Goal: Task Accomplishment & Management: Complete application form

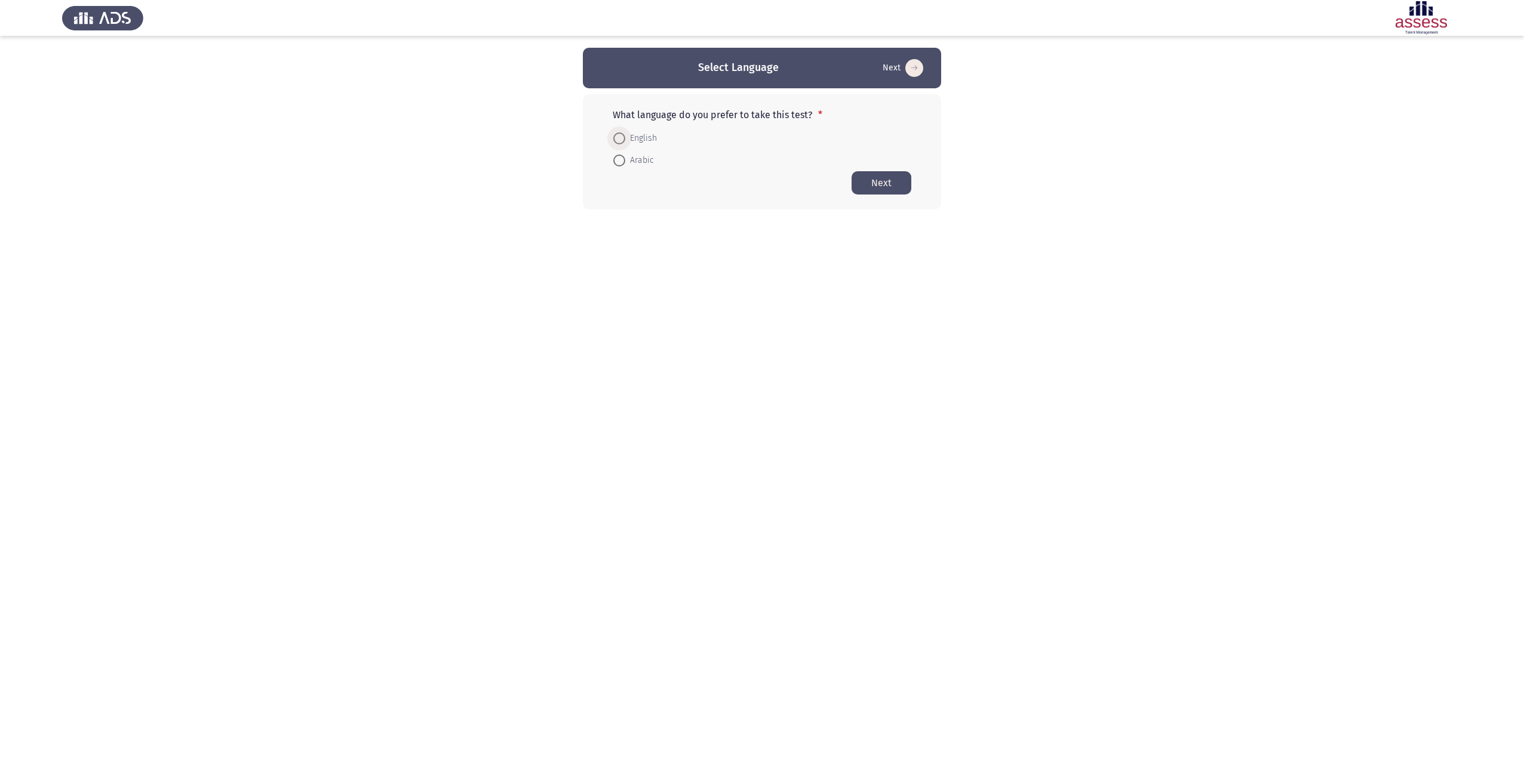
click at [619, 143] on span at bounding box center [619, 138] width 12 height 12
click at [619, 143] on input "English" at bounding box center [619, 138] width 12 height 12
radio input "true"
click at [875, 178] on button "Next" at bounding box center [881, 182] width 60 height 23
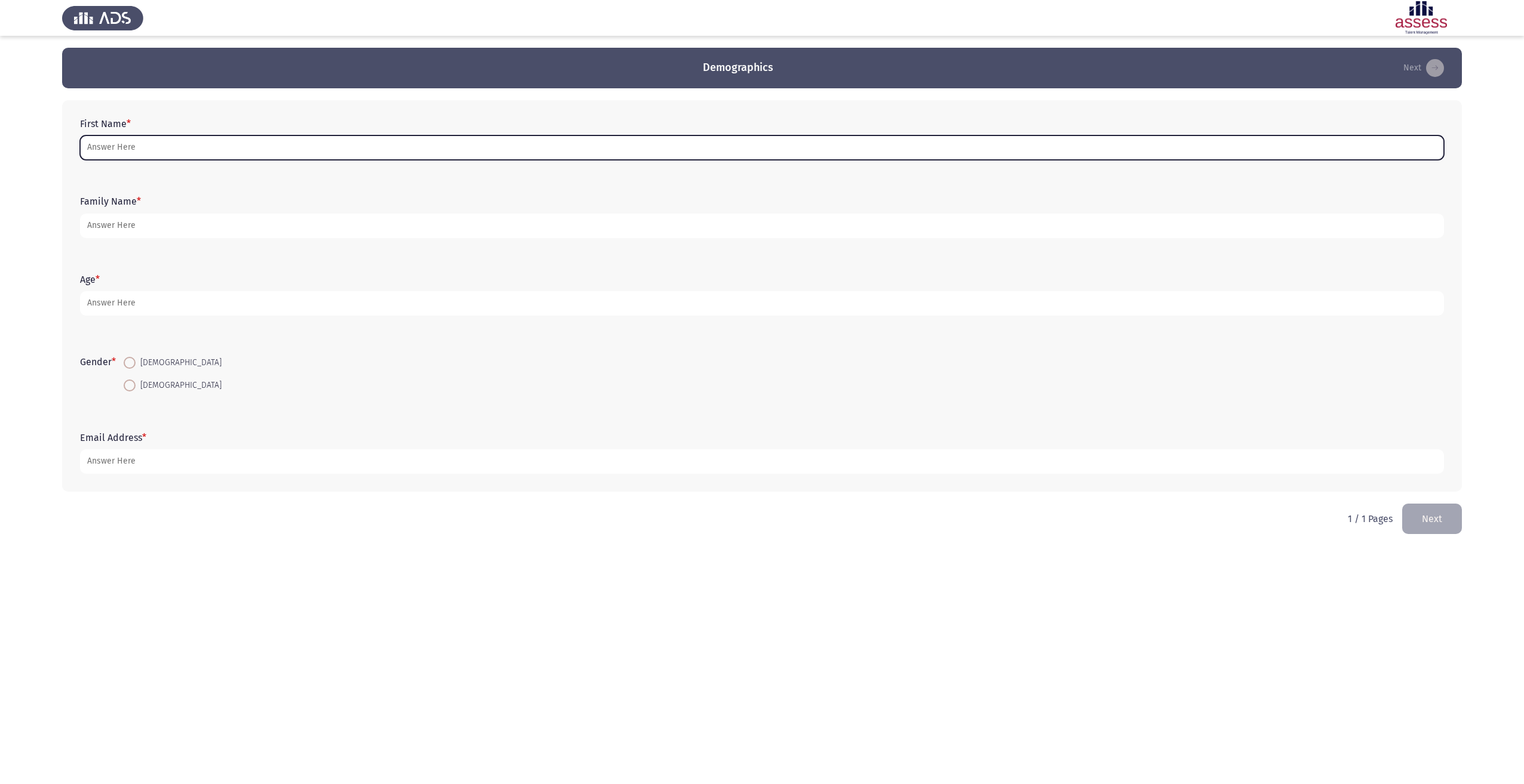
click at [297, 151] on input "First Name *" at bounding box center [762, 147] width 1364 height 24
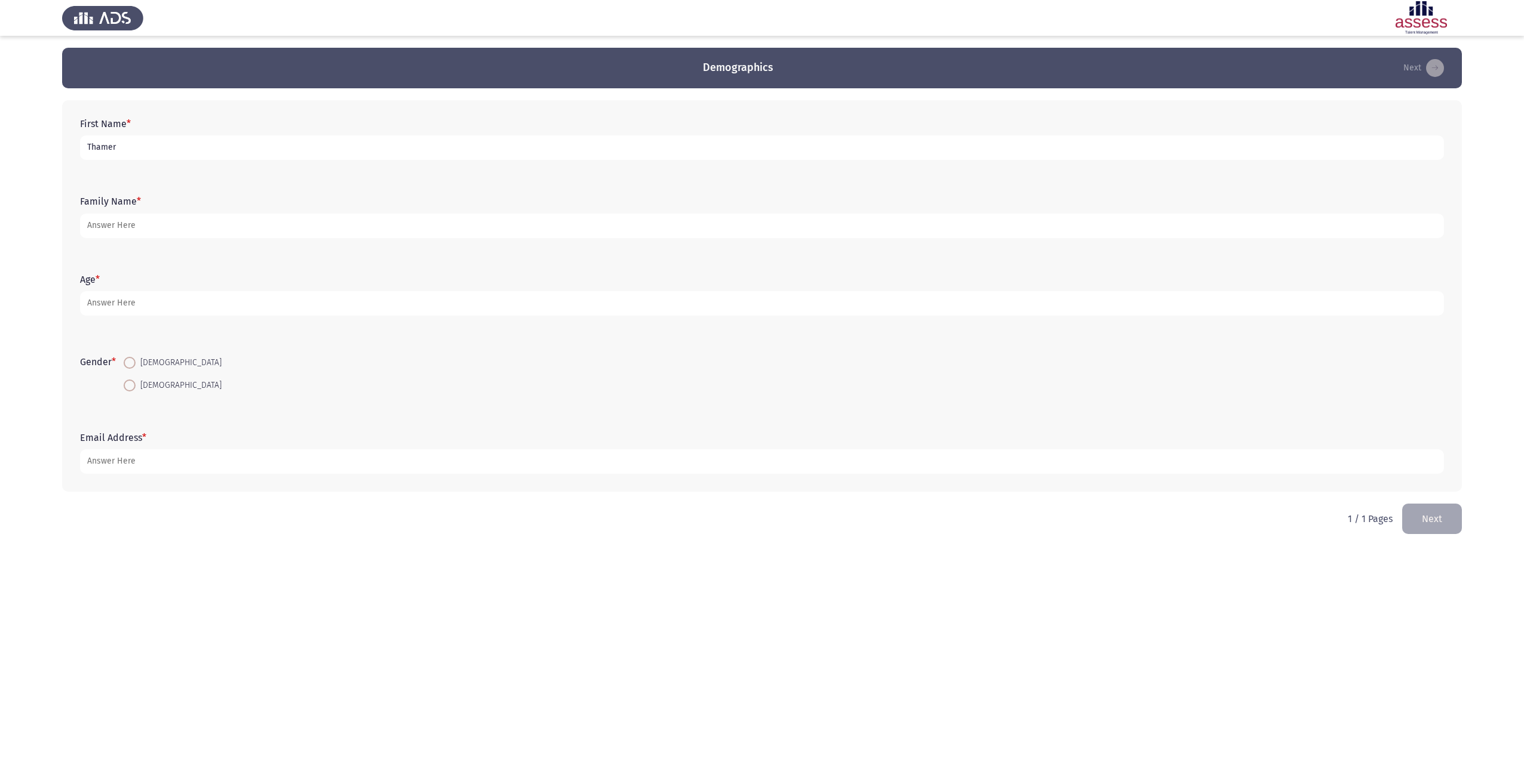
type input "Thamer"
type input "Altowerqi"
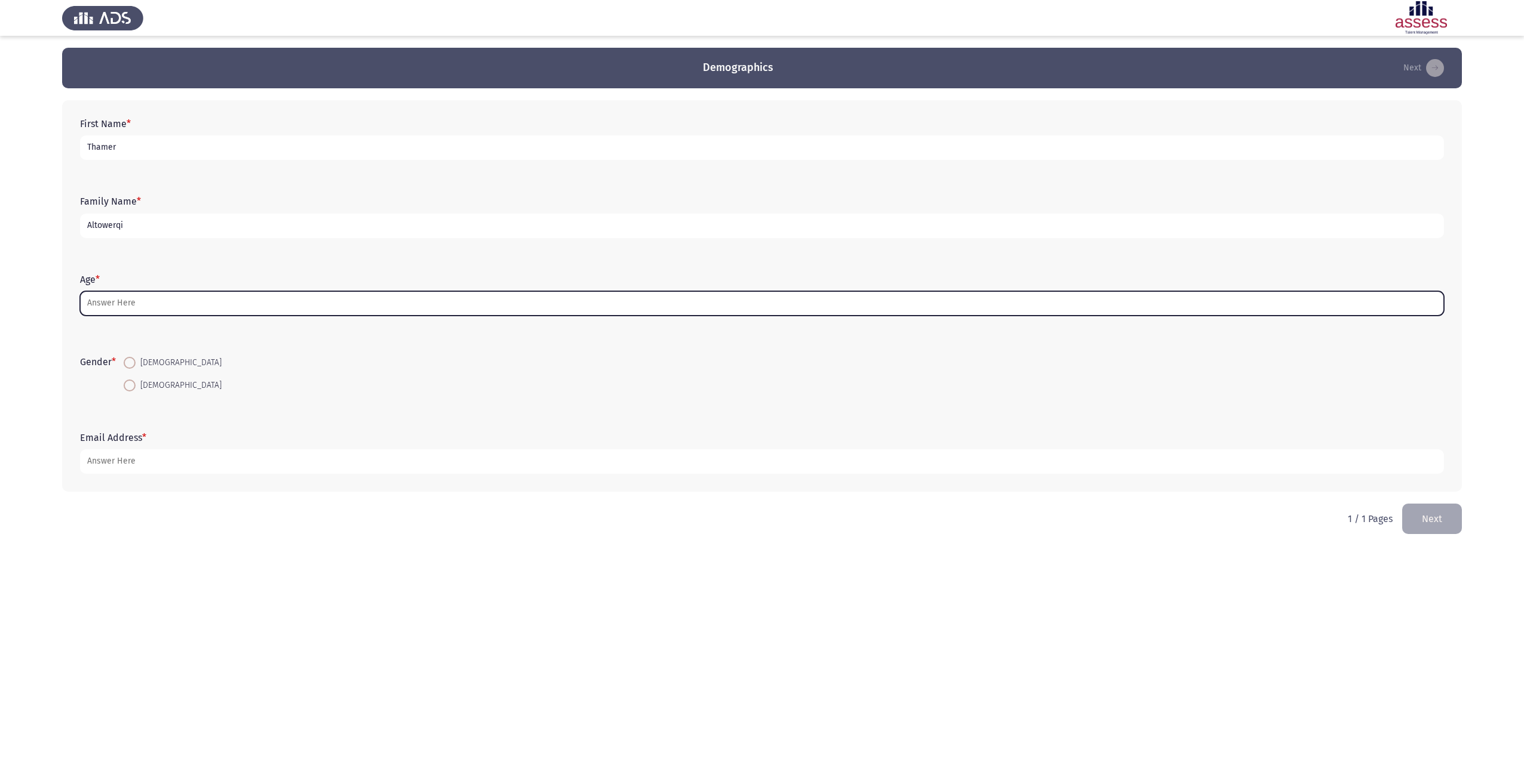
click at [257, 309] on input "Age *" at bounding box center [762, 303] width 1364 height 24
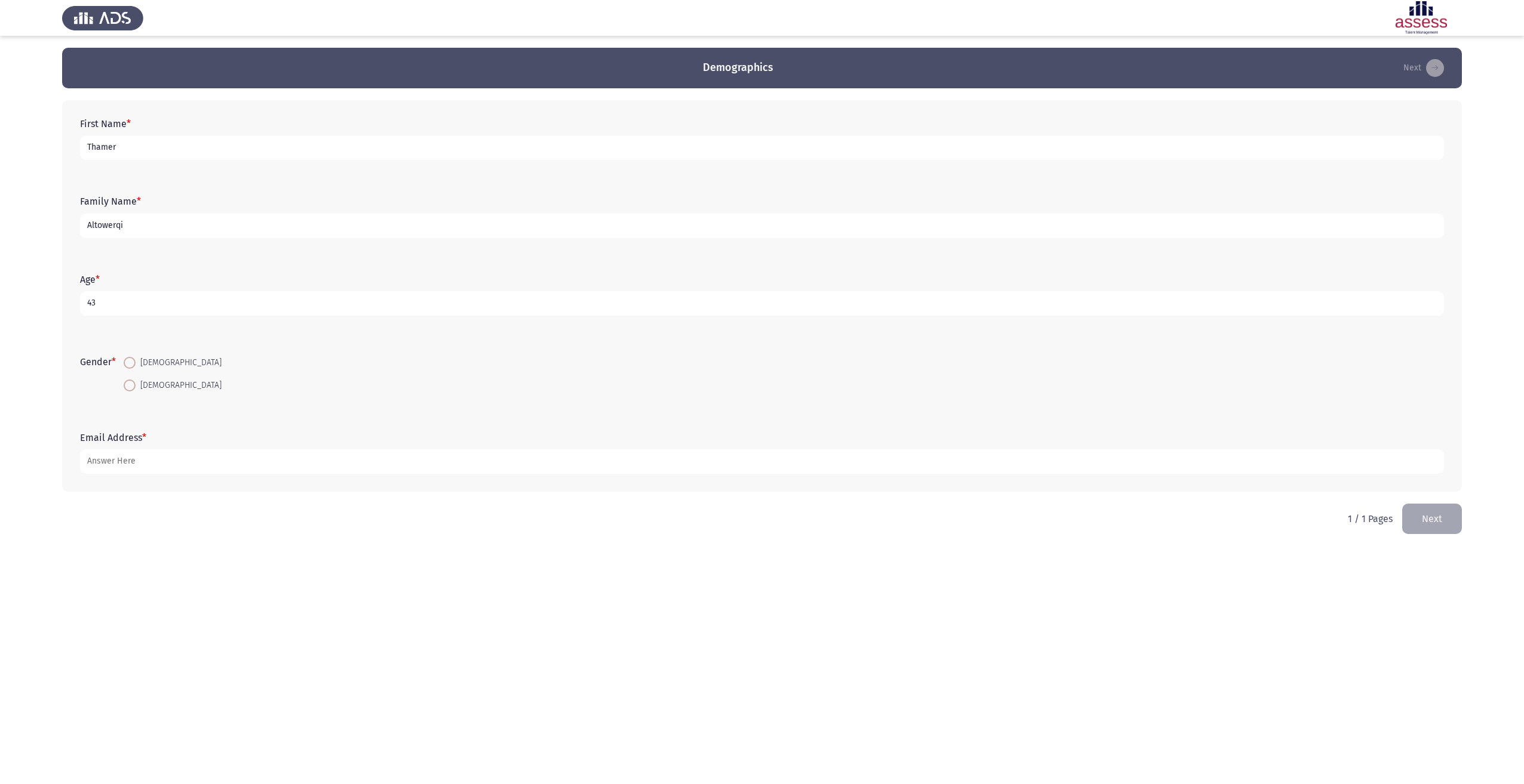
type input "43"
click at [132, 367] on span at bounding box center [130, 363] width 12 height 12
click at [132, 367] on input "[DEMOGRAPHIC_DATA]" at bounding box center [130, 363] width 12 height 12
radio input "true"
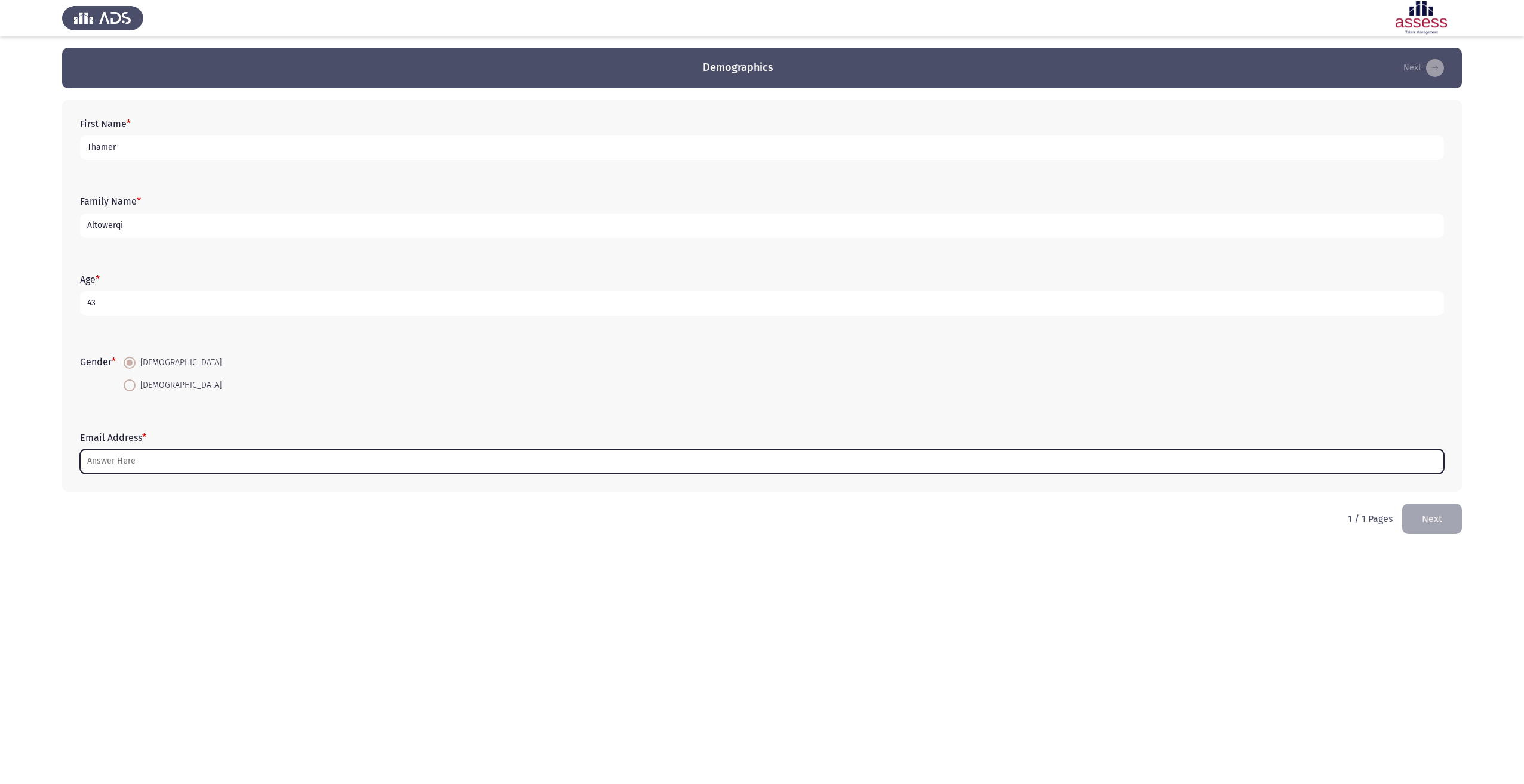
click at [141, 457] on input "Email Address *" at bounding box center [762, 461] width 1364 height 24
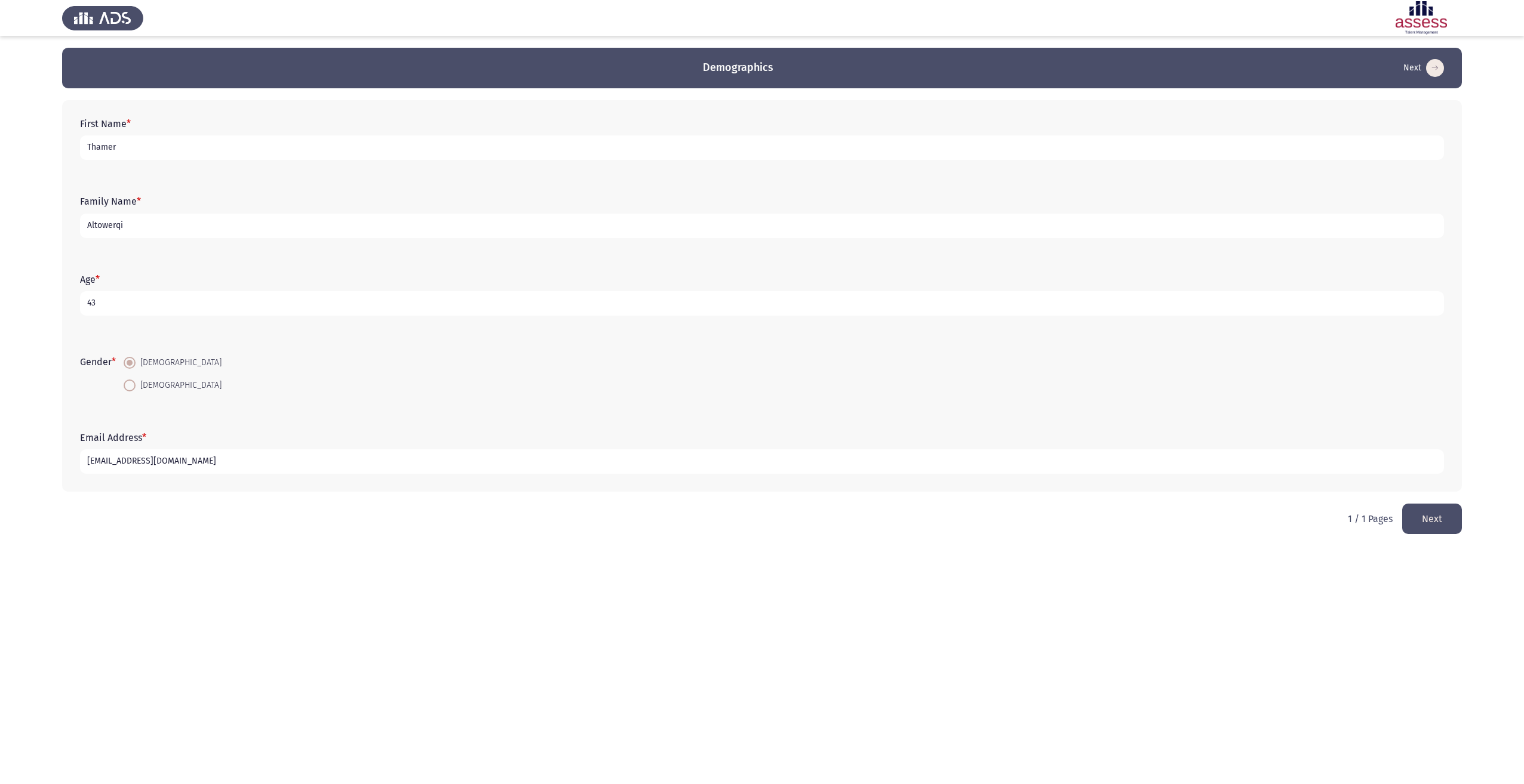
type input "[EMAIL_ADDRESS][DOMAIN_NAME]"
click at [1421, 529] on button "Next" at bounding box center [1432, 519] width 60 height 30
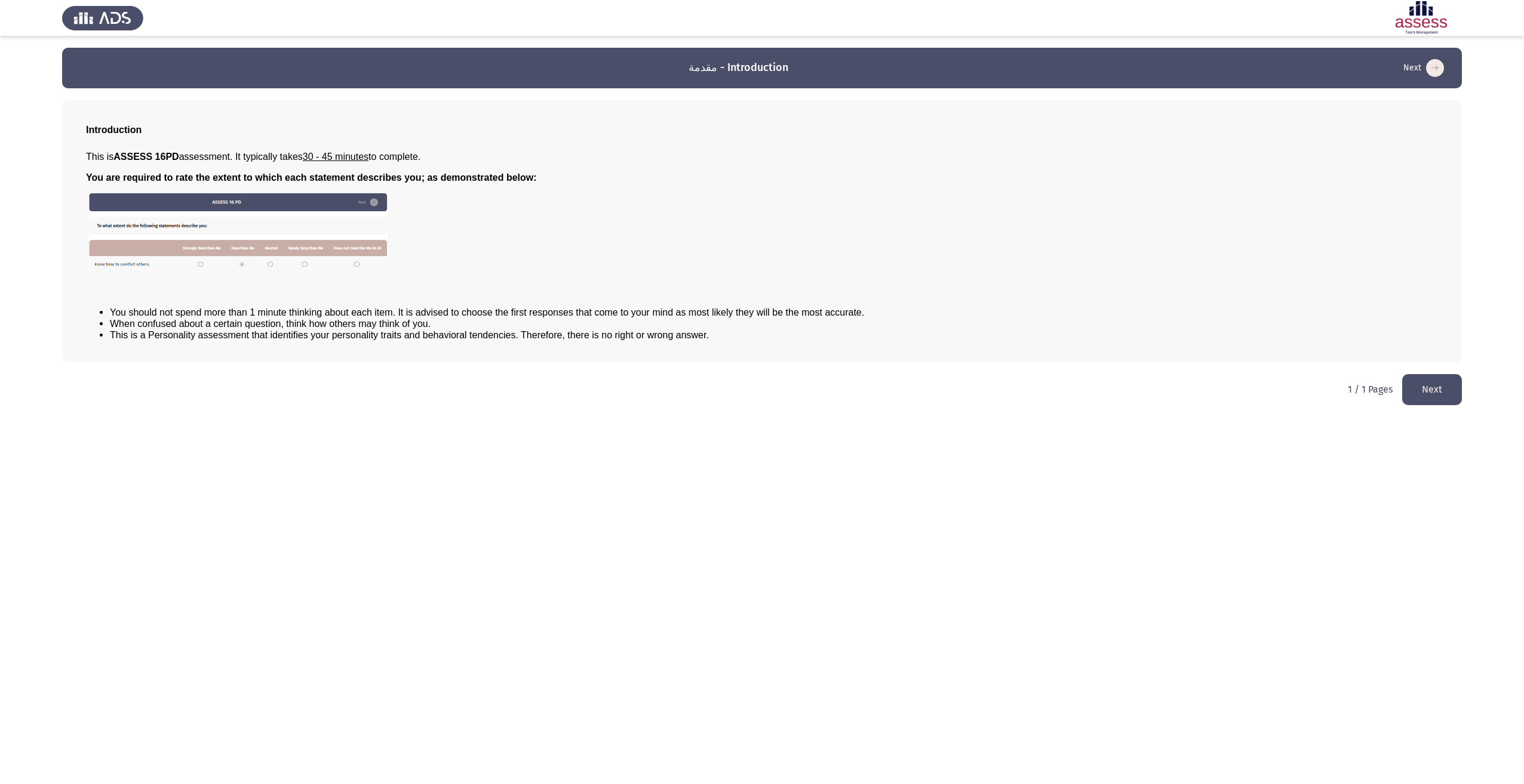
click at [1440, 395] on button "Next" at bounding box center [1432, 389] width 60 height 30
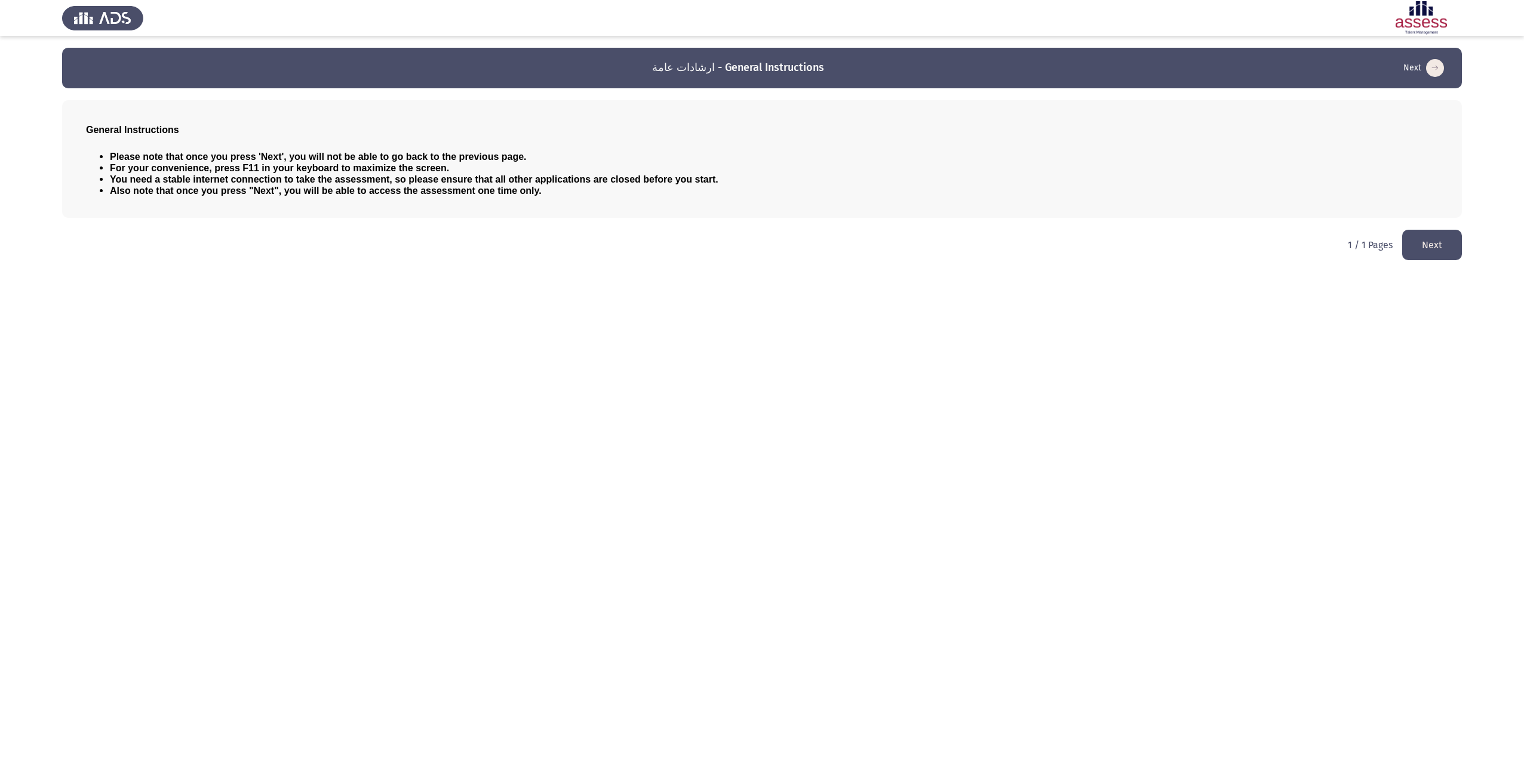
click at [1433, 244] on button "Next" at bounding box center [1432, 245] width 60 height 30
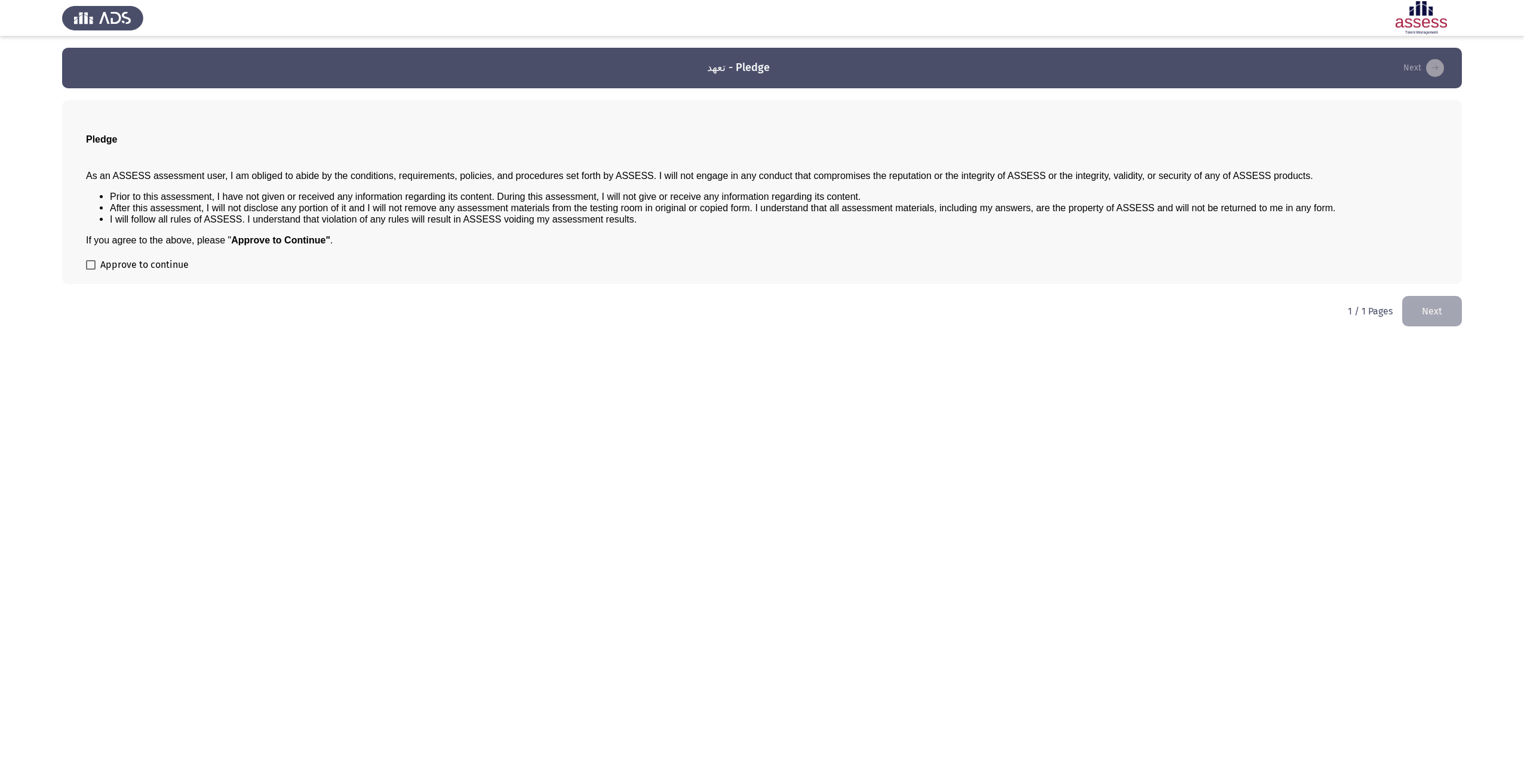
click at [84, 264] on div "Pledge As an ASSESS assessment user, I am obliged to abide by the conditions, r…" at bounding box center [761, 192] width 1400 height 184
click at [87, 265] on span at bounding box center [91, 265] width 10 height 10
click at [90, 270] on input "Approve to continue" at bounding box center [90, 270] width 1 height 1
checkbox input "true"
click at [1423, 307] on button "Next" at bounding box center [1432, 311] width 60 height 30
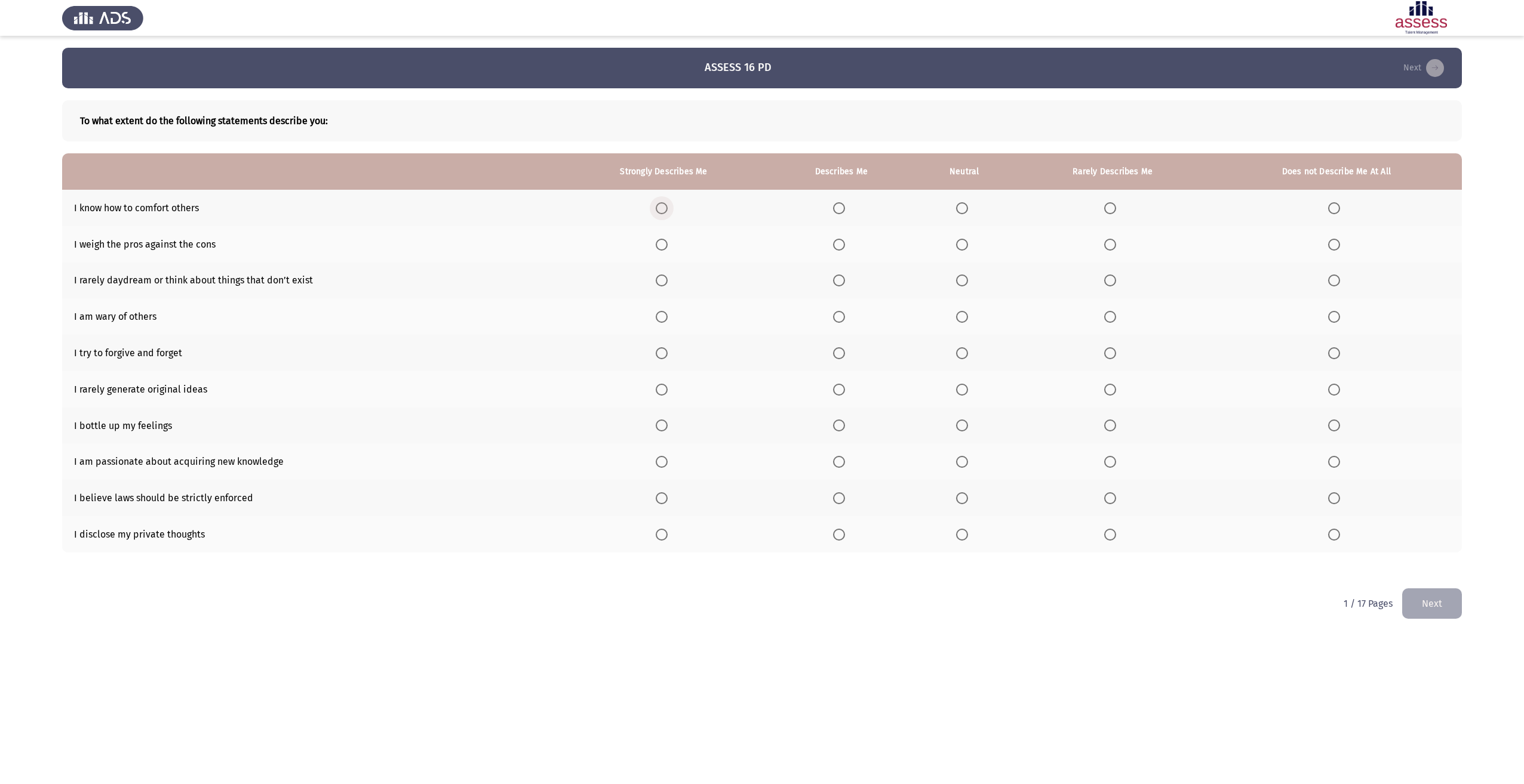
click at [665, 212] on span "Select an option" at bounding box center [661, 208] width 12 height 12
click at [665, 212] on input "Select an option" at bounding box center [661, 208] width 12 height 12
click at [667, 243] on span "Select an option" at bounding box center [661, 245] width 12 height 12
click at [667, 243] on input "Select an option" at bounding box center [661, 245] width 12 height 12
click at [1111, 280] on span "Select an option" at bounding box center [1110, 280] width 12 height 12
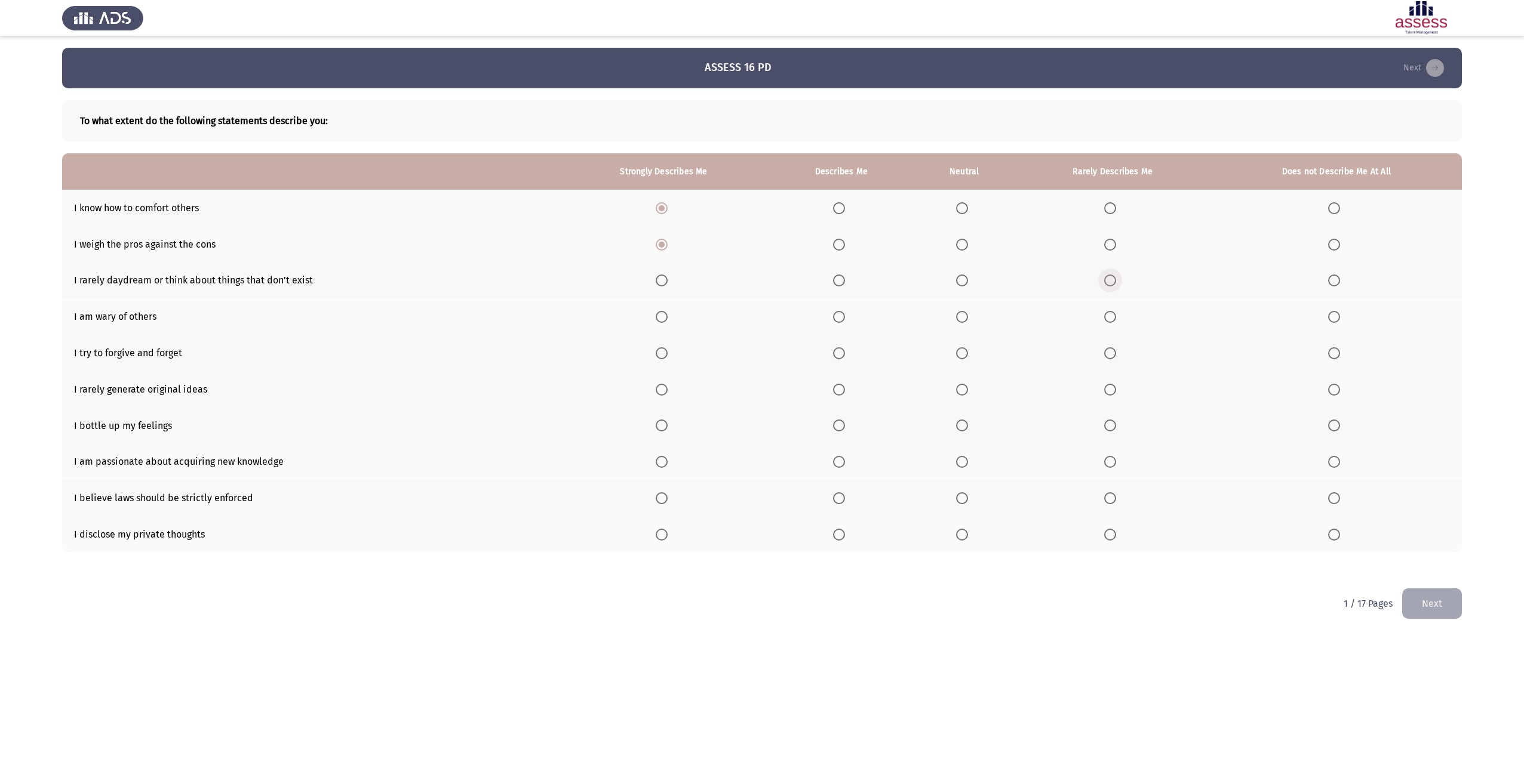
click at [1111, 280] on input "Select an option" at bounding box center [1110, 280] width 12 height 12
click at [842, 315] on span "Select an option" at bounding box center [839, 317] width 12 height 12
click at [842, 315] on input "Select an option" at bounding box center [839, 317] width 12 height 12
click at [666, 354] on span "Select an option" at bounding box center [661, 353] width 12 height 12
click at [666, 354] on input "Select an option" at bounding box center [661, 353] width 12 height 12
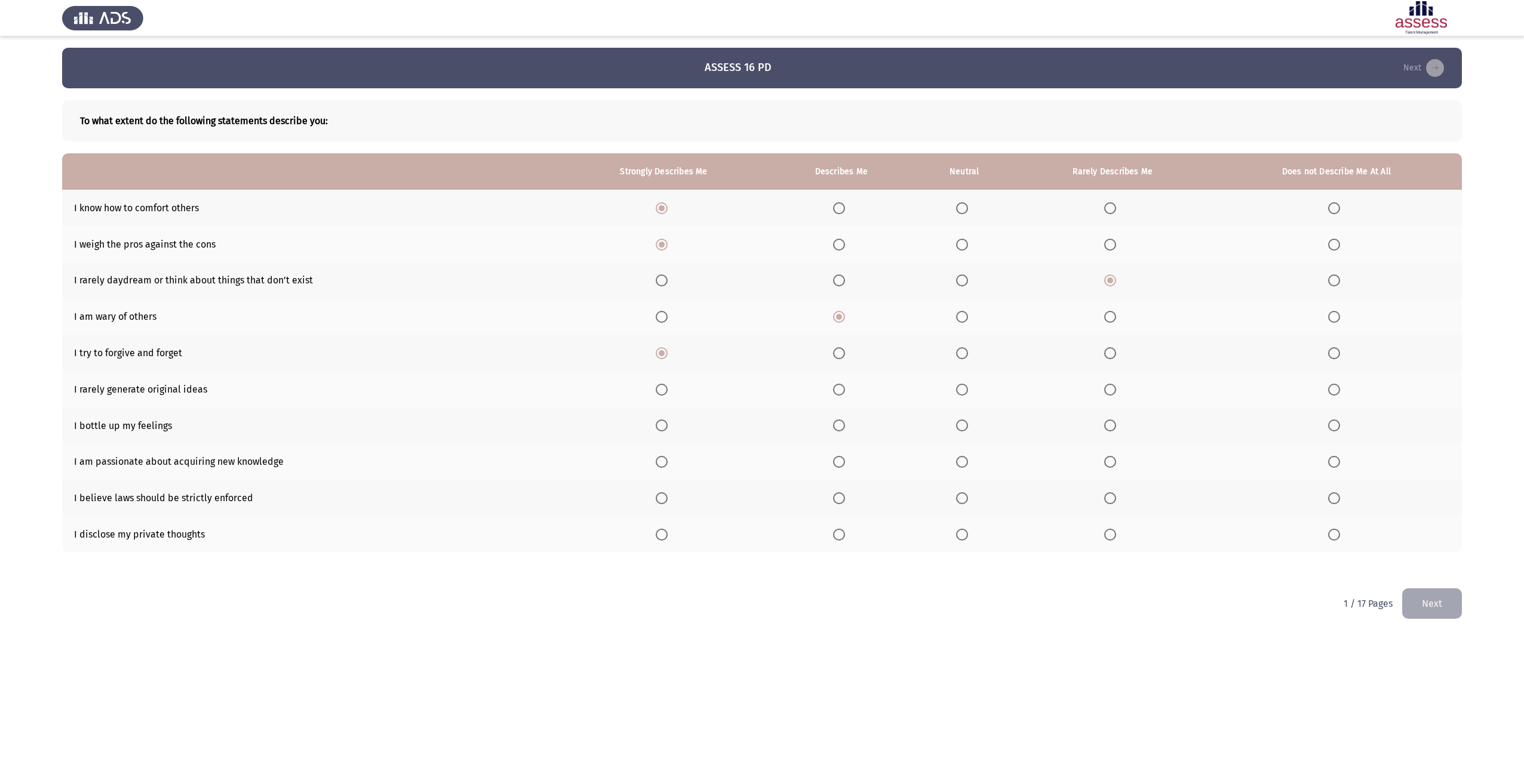
click at [962, 385] on span "Select an option" at bounding box center [962, 390] width 12 height 12
click at [962, 385] on input "Select an option" at bounding box center [962, 390] width 12 height 12
click at [840, 424] on span "Select an option" at bounding box center [839, 426] width 12 height 12
click at [840, 424] on input "Select an option" at bounding box center [839, 426] width 12 height 12
click at [668, 468] on span "Select an option" at bounding box center [661, 462] width 12 height 12
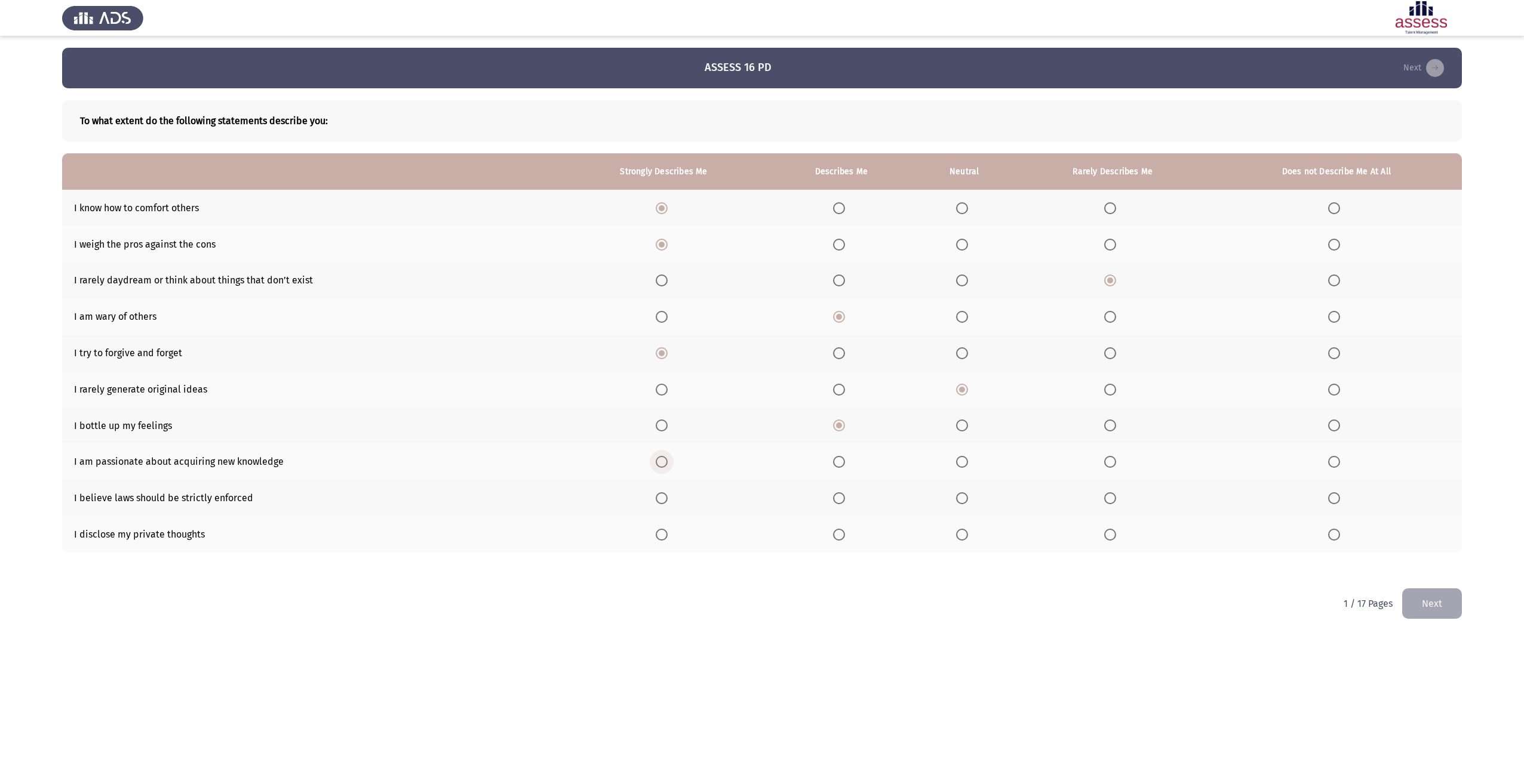
click at [668, 468] on input "Select an option" at bounding box center [661, 462] width 12 height 12
click at [667, 502] on span "Select an option" at bounding box center [661, 499] width 12 height 12
click at [667, 502] on input "Select an option" at bounding box center [661, 499] width 12 height 12
click at [845, 532] on span "Select an option" at bounding box center [839, 535] width 12 height 12
click at [845, 532] on input "Select an option" at bounding box center [839, 535] width 12 height 12
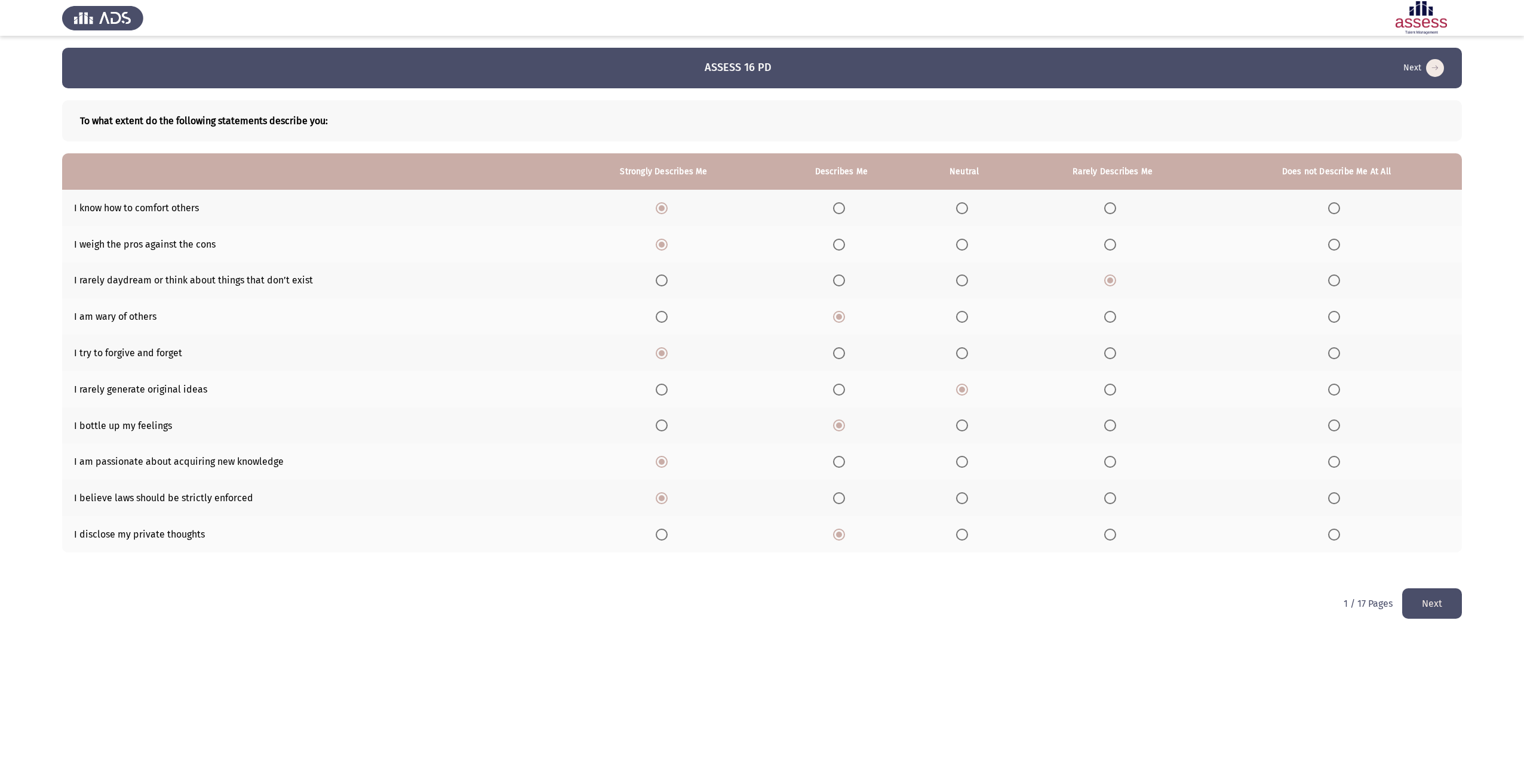
click at [1419, 599] on button "Next" at bounding box center [1432, 604] width 60 height 30
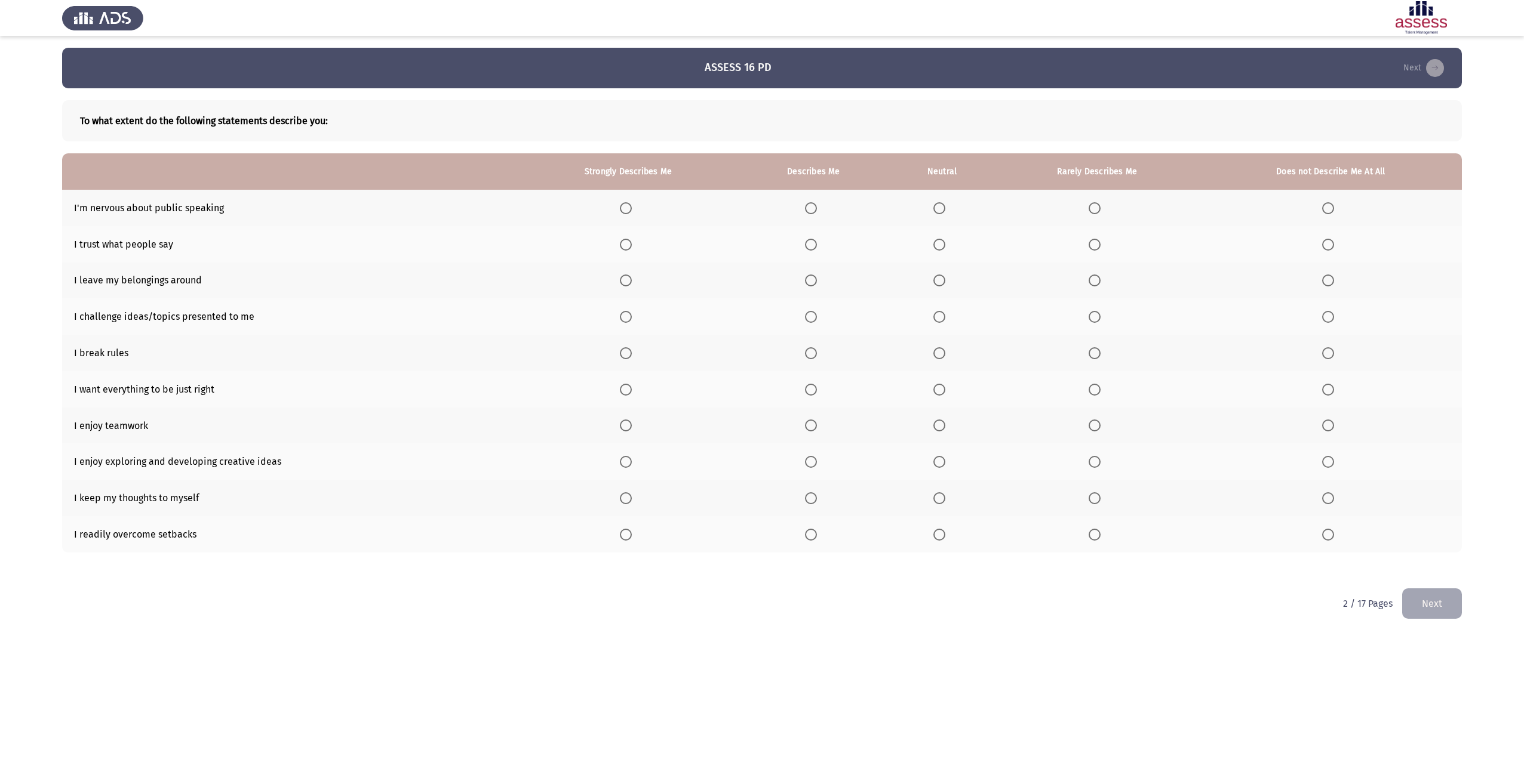
click at [809, 206] on span "Select an option" at bounding box center [811, 208] width 12 height 12
click at [809, 206] on input "Select an option" at bounding box center [811, 208] width 12 height 12
click at [813, 243] on span "Select an option" at bounding box center [811, 245] width 12 height 12
click at [813, 243] on input "Select an option" at bounding box center [811, 245] width 12 height 12
click at [817, 278] on span "Select an option" at bounding box center [811, 280] width 12 height 12
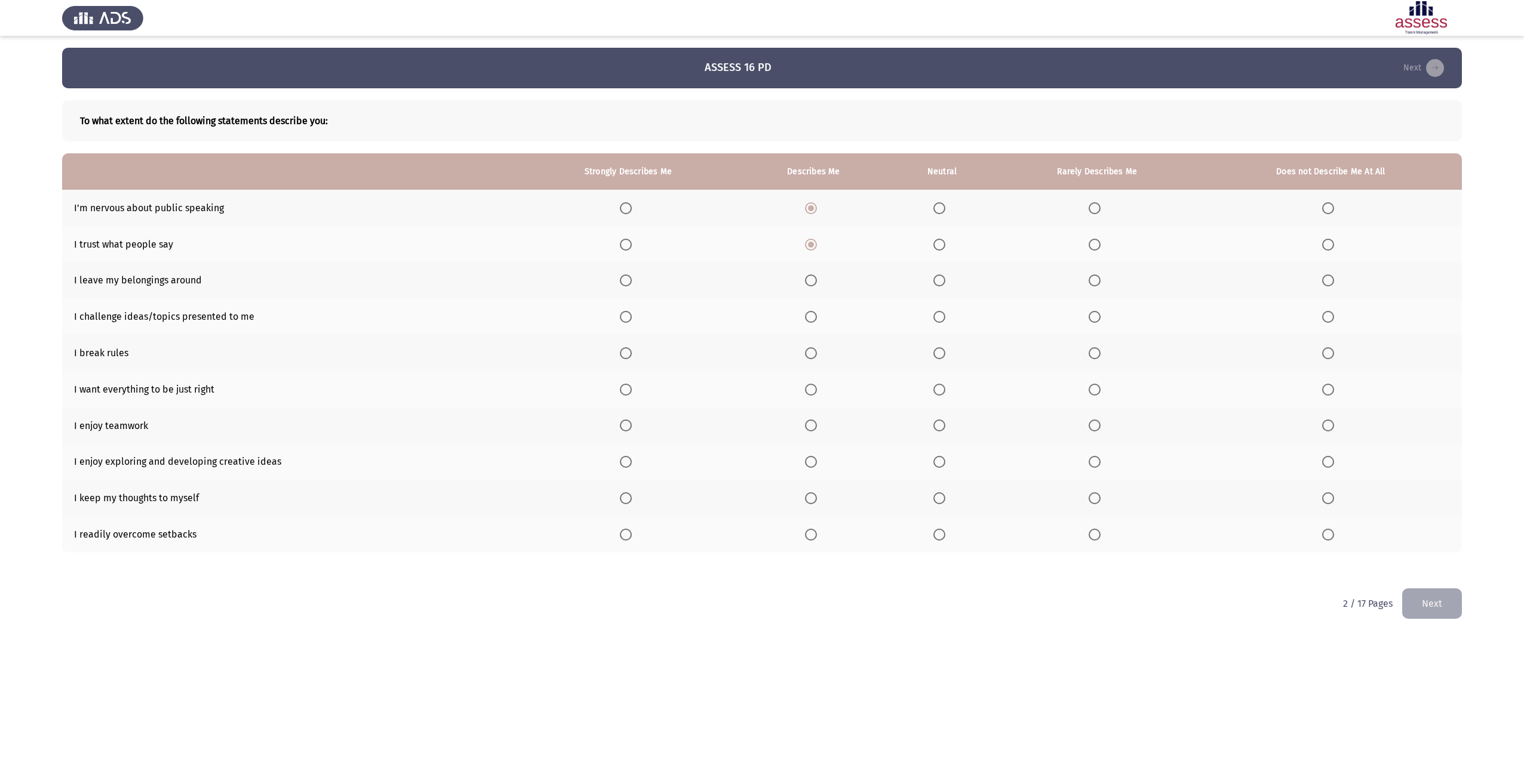
click at [817, 278] on input "Select an option" at bounding box center [811, 280] width 12 height 12
click at [1091, 281] on span "Select an option" at bounding box center [1094, 280] width 12 height 12
click at [1091, 281] on input "Select an option" at bounding box center [1094, 280] width 12 height 12
click at [809, 316] on span "Select an option" at bounding box center [811, 317] width 12 height 12
click at [809, 316] on input "Select an option" at bounding box center [811, 317] width 12 height 12
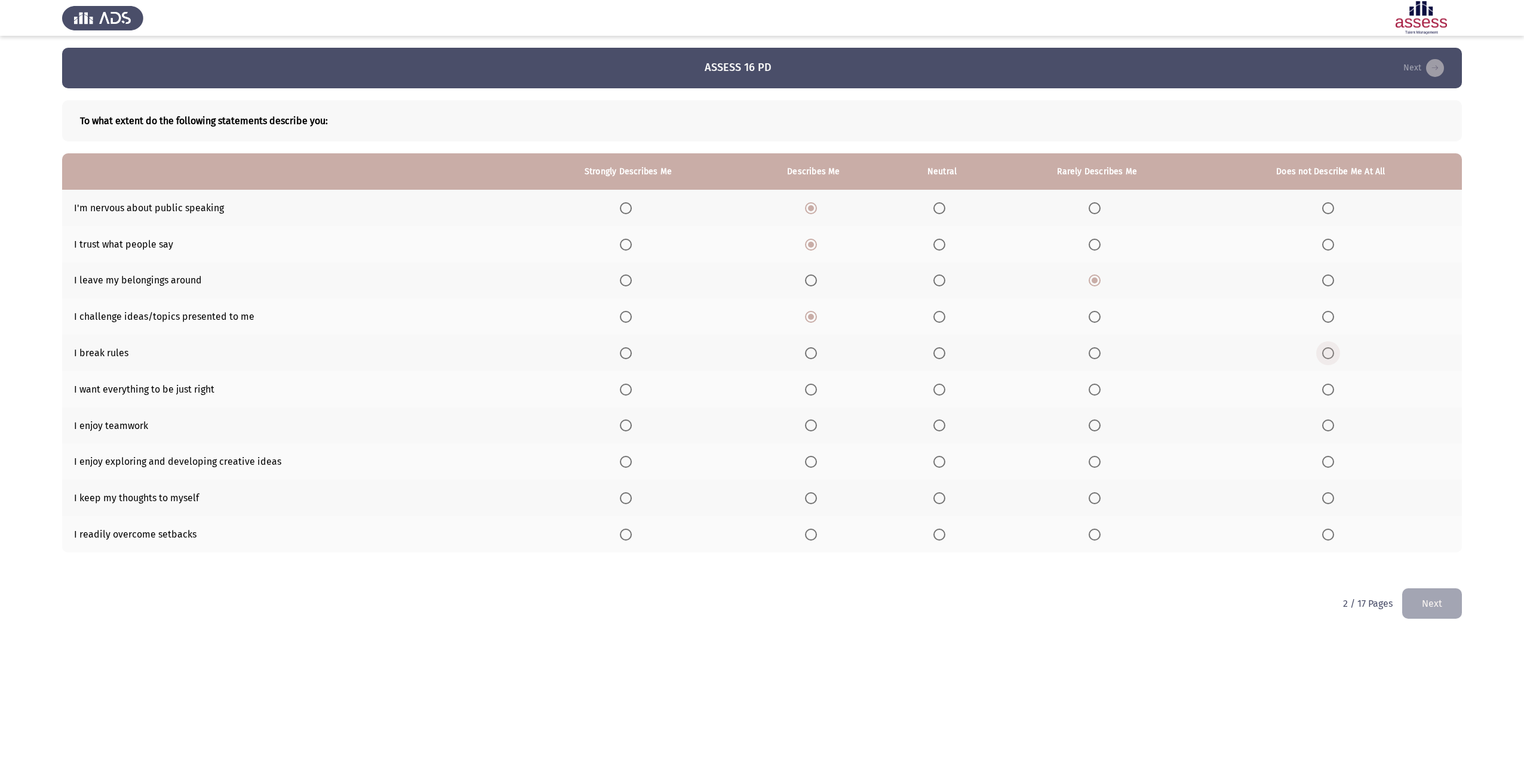
click at [1331, 358] on span "Select an option" at bounding box center [1328, 353] width 12 height 12
click at [1331, 358] on input "Select an option" at bounding box center [1328, 353] width 12 height 12
click at [1101, 355] on span "Select an option" at bounding box center [1094, 353] width 12 height 12
click at [1101, 355] on input "Select an option" at bounding box center [1094, 353] width 12 height 12
click at [809, 390] on span "Select an option" at bounding box center [811, 390] width 12 height 12
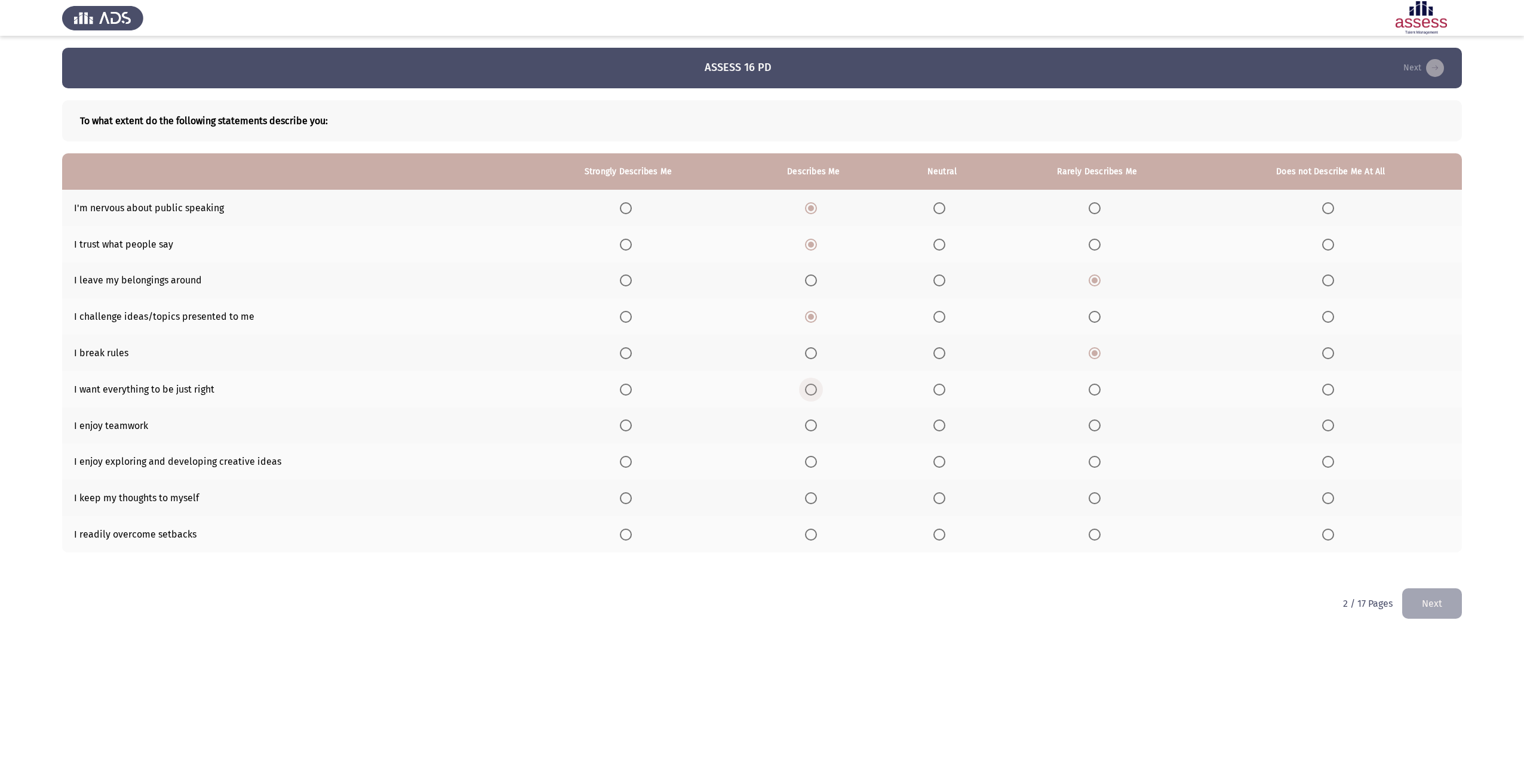
click at [809, 390] on input "Select an option" at bounding box center [811, 390] width 12 height 12
click at [809, 424] on span "Select an option" at bounding box center [811, 426] width 12 height 12
click at [809, 424] on input "Select an option" at bounding box center [811, 426] width 12 height 12
click at [811, 462] on span "Select an option" at bounding box center [811, 462] width 0 height 0
click at [811, 462] on input "Select an option" at bounding box center [811, 462] width 12 height 12
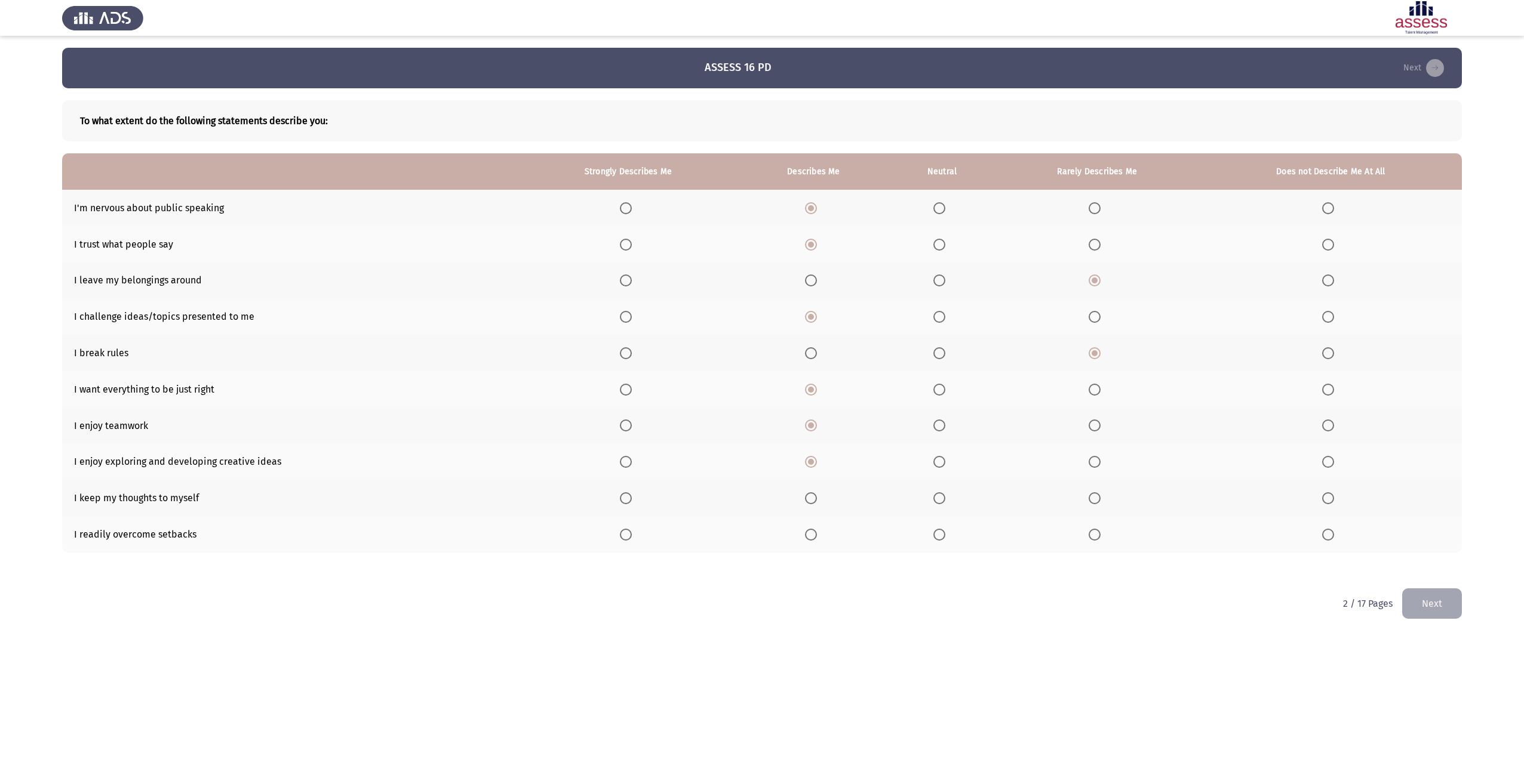
click at [1097, 502] on span "Select an option" at bounding box center [1094, 499] width 12 height 12
click at [1097, 502] on input "Select an option" at bounding box center [1094, 499] width 12 height 12
click at [815, 534] on span "Select an option" at bounding box center [811, 535] width 12 height 12
click at [815, 534] on input "Select an option" at bounding box center [811, 535] width 12 height 12
click at [1414, 594] on button "Next" at bounding box center [1432, 604] width 60 height 30
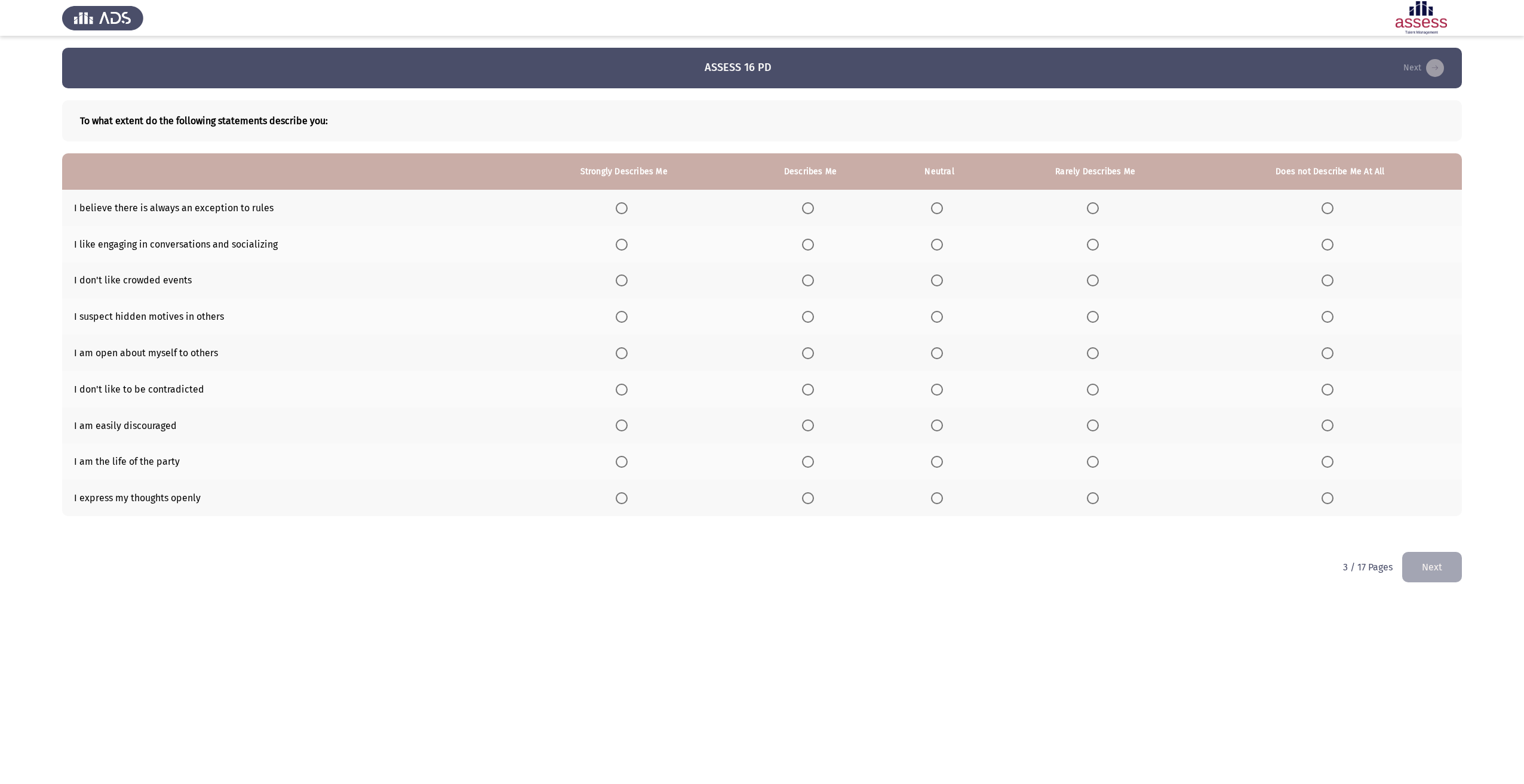
click at [619, 208] on span "Select an option" at bounding box center [622, 208] width 12 height 12
click at [619, 208] on input "Select an option" at bounding box center [622, 208] width 12 height 12
click at [812, 247] on span "Select an option" at bounding box center [808, 245] width 12 height 12
click at [812, 247] on input "Select an option" at bounding box center [808, 245] width 12 height 12
click at [616, 281] on th at bounding box center [623, 280] width 220 height 36
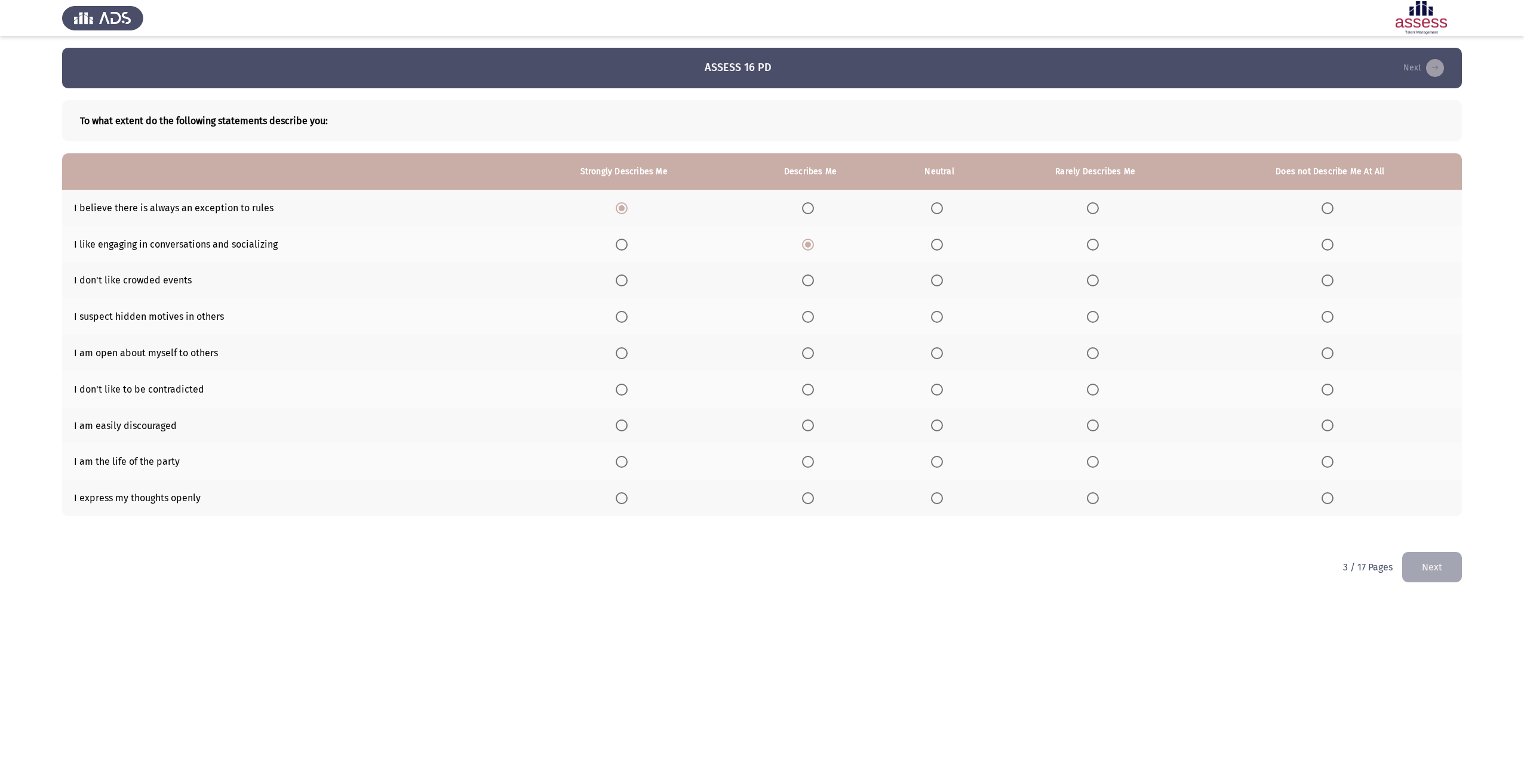
click at [619, 282] on span "Select an option" at bounding box center [622, 280] width 12 height 12
click at [619, 282] on input "Select an option" at bounding box center [622, 280] width 12 height 12
click at [1090, 318] on span "Select an option" at bounding box center [1093, 317] width 12 height 12
click at [1090, 318] on input "Select an option" at bounding box center [1093, 317] width 12 height 12
click at [620, 351] on span "Select an option" at bounding box center [622, 353] width 12 height 12
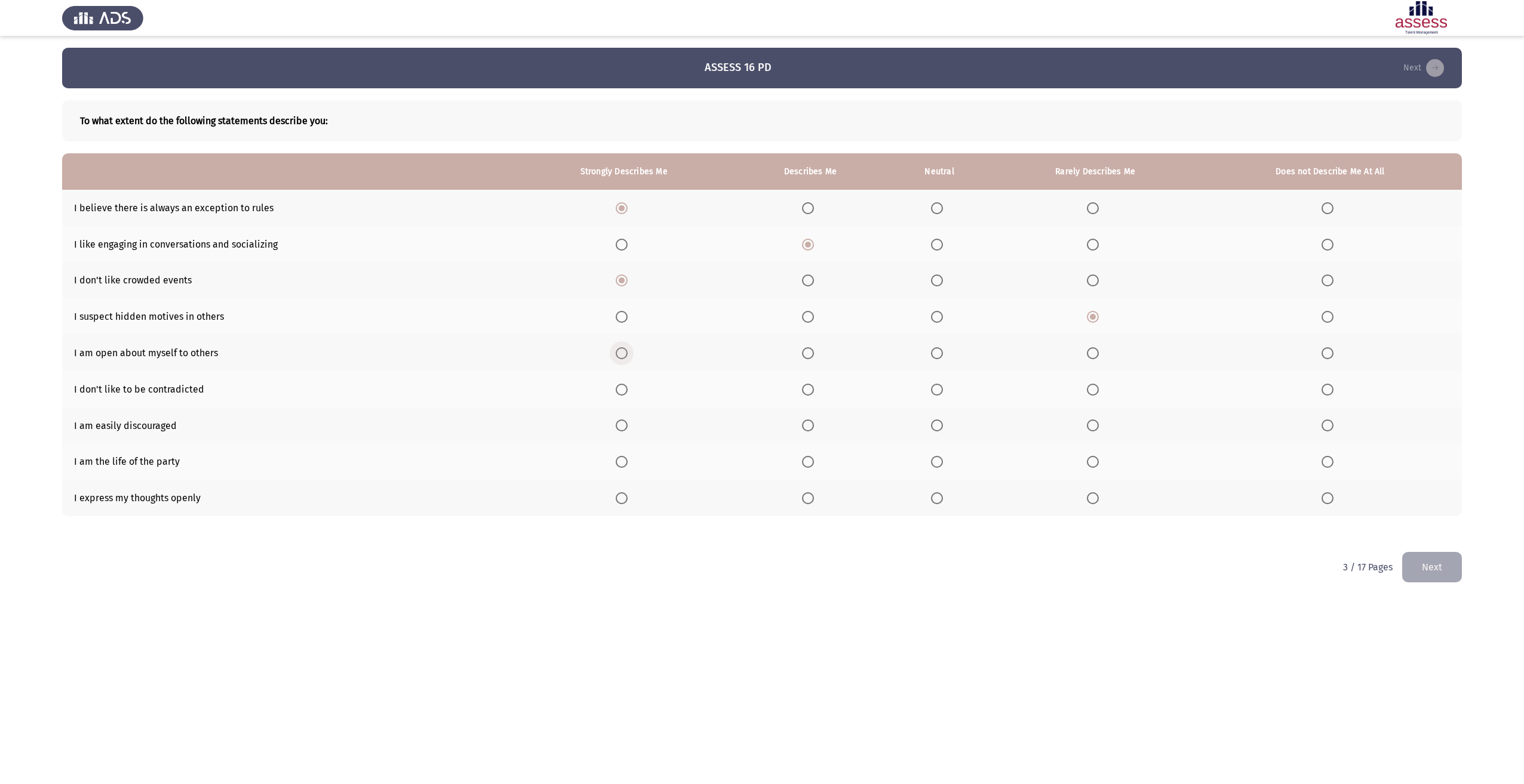
click at [620, 351] on input "Select an option" at bounding box center [622, 353] width 12 height 12
click at [1093, 392] on span "Select an option" at bounding box center [1093, 390] width 12 height 12
click at [1093, 392] on input "Select an option" at bounding box center [1093, 390] width 12 height 12
click at [940, 422] on span "Select an option" at bounding box center [937, 426] width 12 height 12
click at [940, 422] on input "Select an option" at bounding box center [937, 426] width 12 height 12
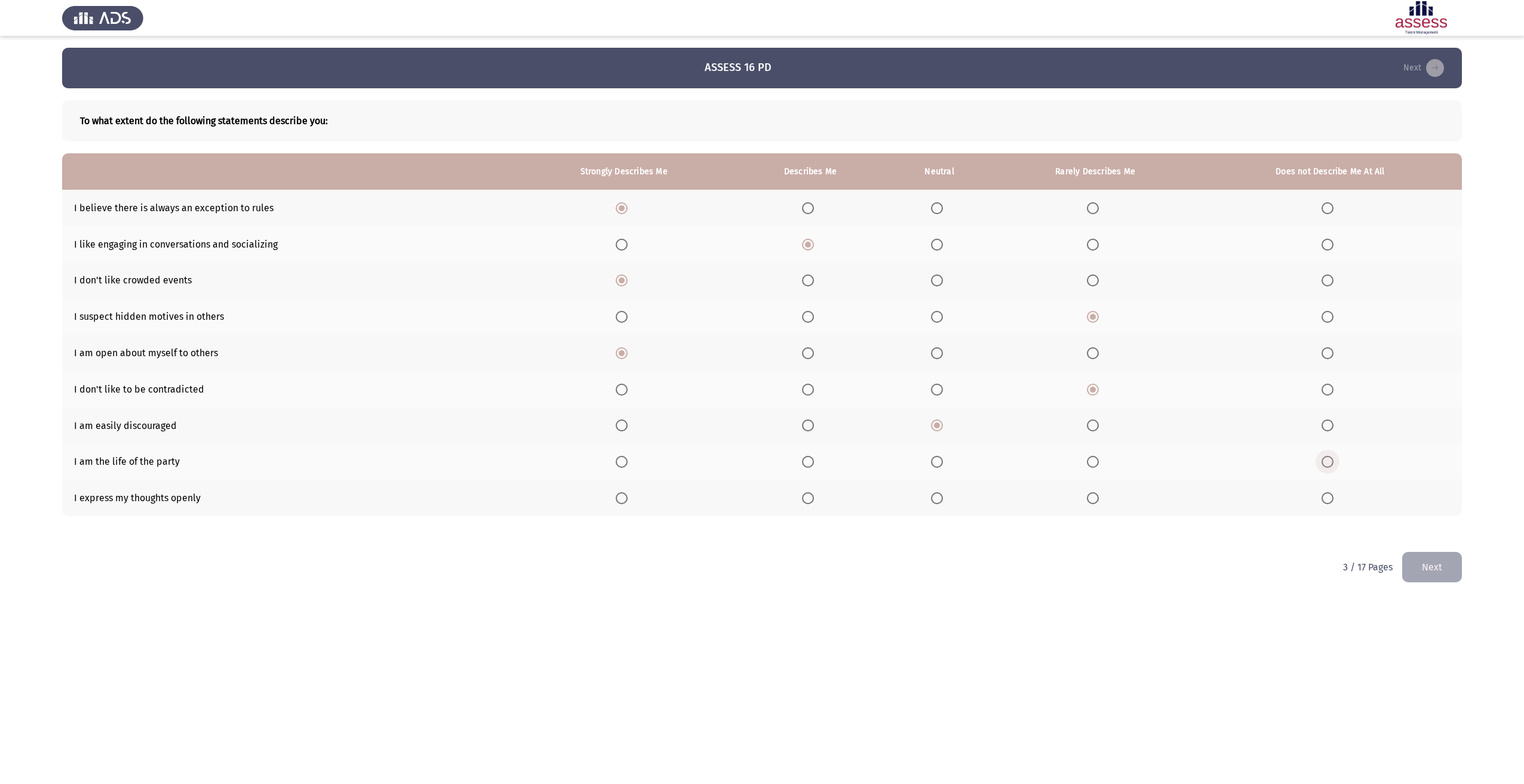
click at [1328, 465] on span "Select an option" at bounding box center [1327, 462] width 12 height 12
click at [1328, 465] on input "Select an option" at bounding box center [1327, 462] width 12 height 12
click at [805, 500] on span "Select an option" at bounding box center [808, 499] width 12 height 12
click at [805, 500] on input "Select an option" at bounding box center [808, 499] width 12 height 12
click at [1413, 568] on button "Next" at bounding box center [1432, 567] width 60 height 30
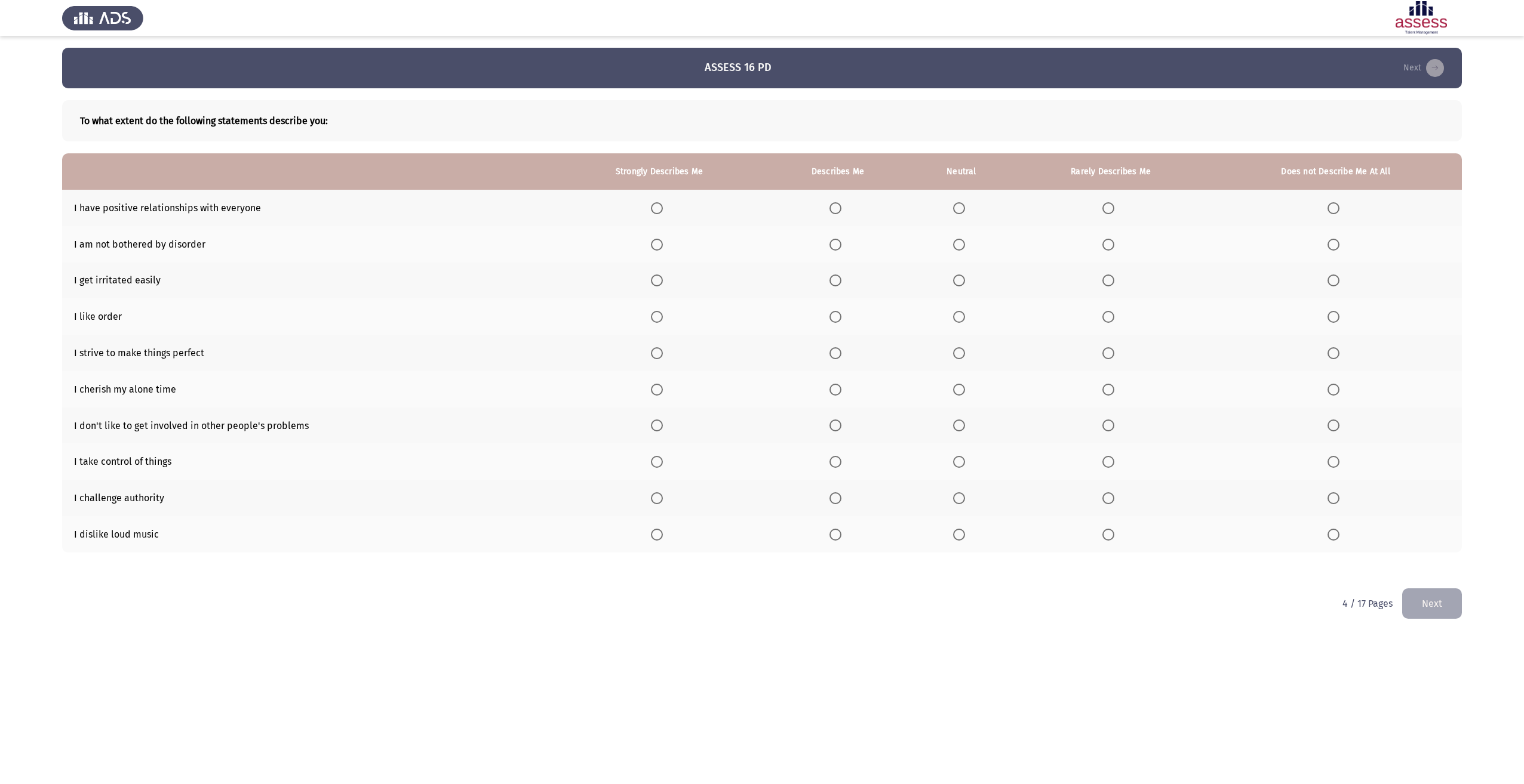
click at [653, 208] on span "Select an option" at bounding box center [657, 208] width 12 height 12
click at [653, 208] on input "Select an option" at bounding box center [657, 208] width 12 height 12
click at [1113, 243] on span "Select an option" at bounding box center [1108, 245] width 12 height 12
click at [1113, 243] on input "Select an option" at bounding box center [1108, 245] width 12 height 12
click at [1104, 281] on span "Select an option" at bounding box center [1108, 280] width 12 height 12
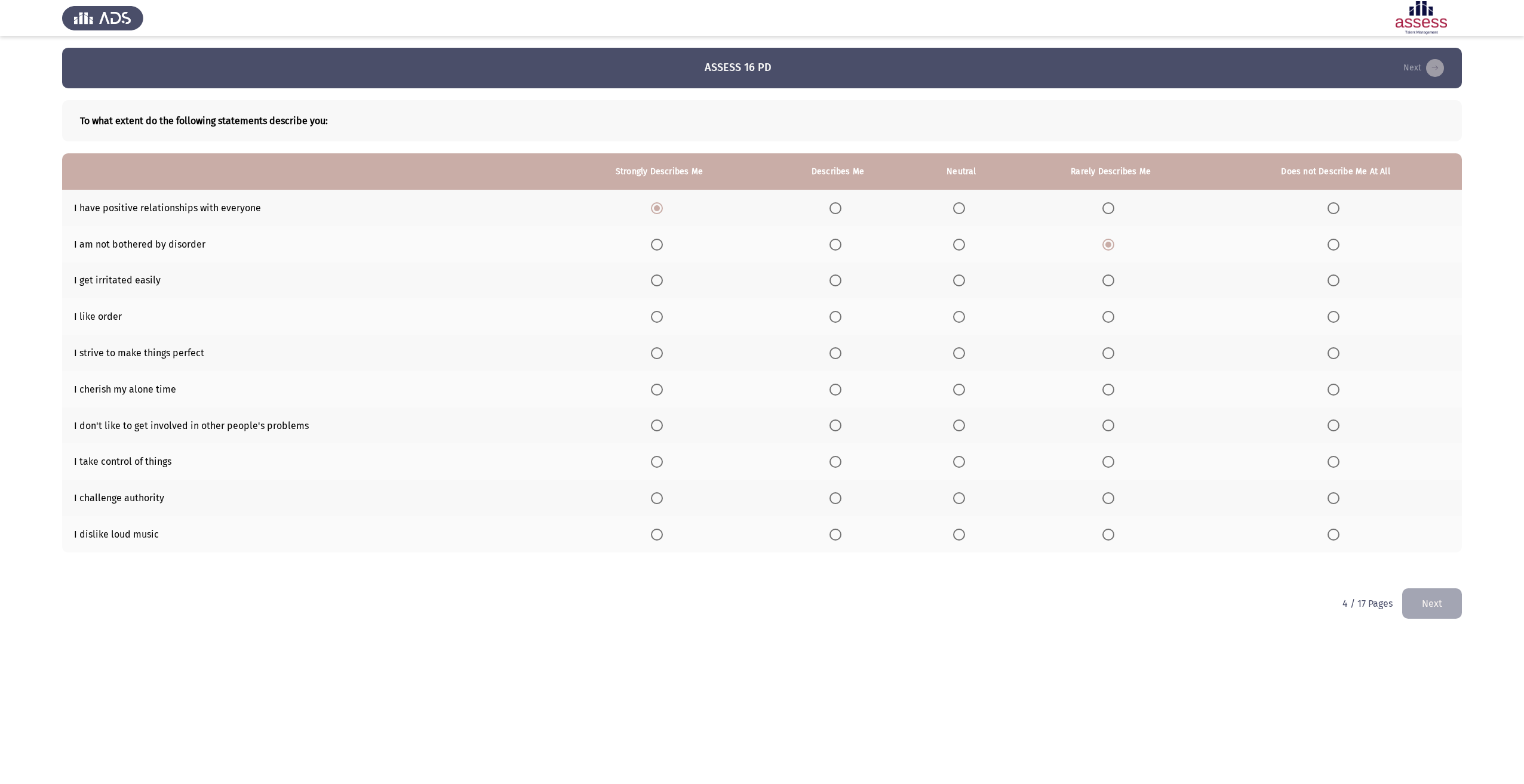
click at [1104, 281] on input "Select an option" at bounding box center [1108, 280] width 12 height 12
click at [832, 314] on span "Select an option" at bounding box center [836, 317] width 12 height 12
click at [832, 314] on input "Select an option" at bounding box center [836, 317] width 12 height 12
click at [659, 356] on span "Select an option" at bounding box center [657, 353] width 12 height 12
click at [659, 356] on input "Select an option" at bounding box center [657, 353] width 12 height 12
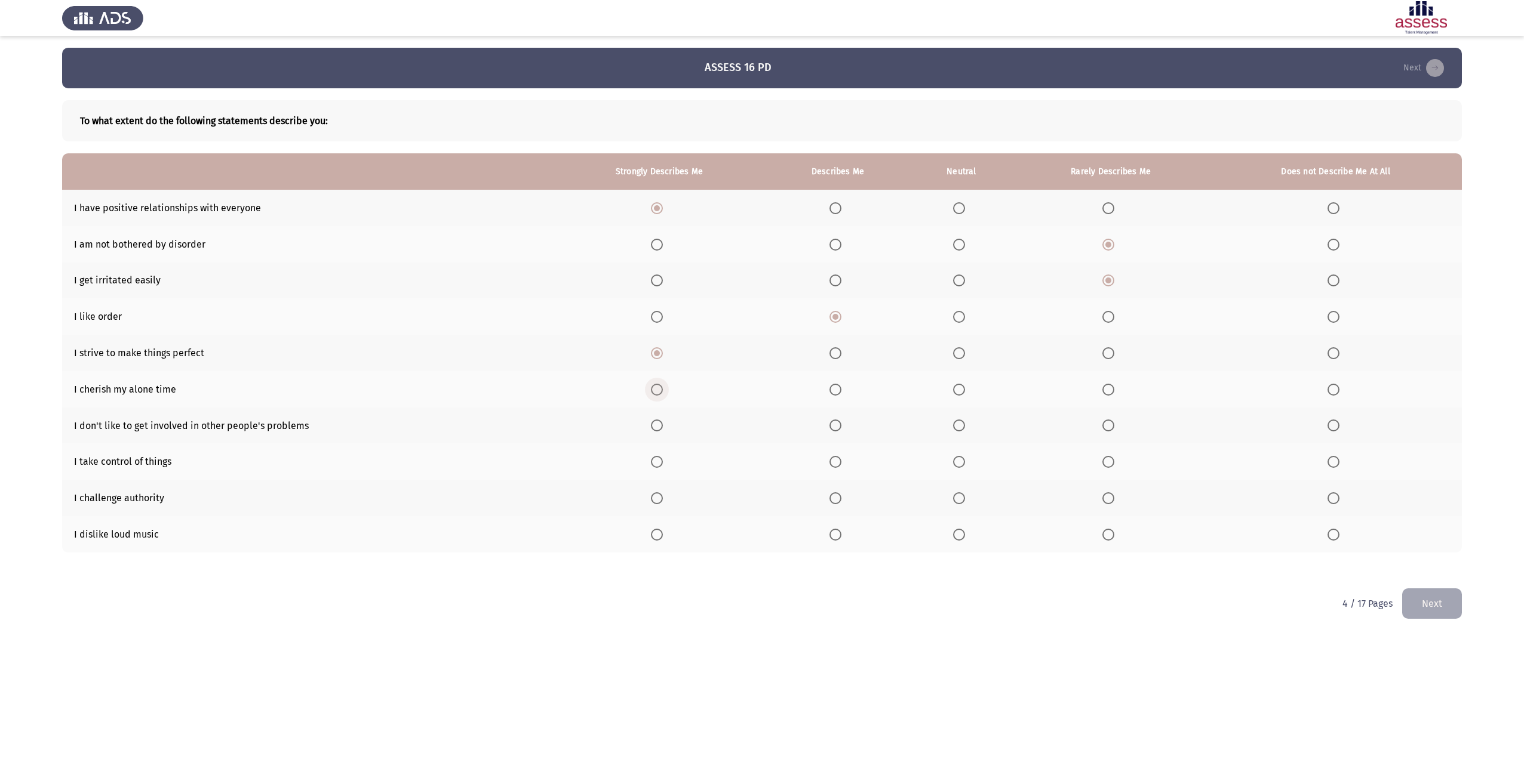
click at [660, 385] on span "Select an option" at bounding box center [657, 390] width 12 height 12
click at [660, 385] on input "Select an option" at bounding box center [657, 390] width 12 height 12
click at [965, 426] on span "Select an option" at bounding box center [959, 426] width 12 height 12
click at [965, 426] on input "Select an option" at bounding box center [959, 426] width 12 height 12
click at [840, 463] on span "Select an option" at bounding box center [836, 462] width 12 height 12
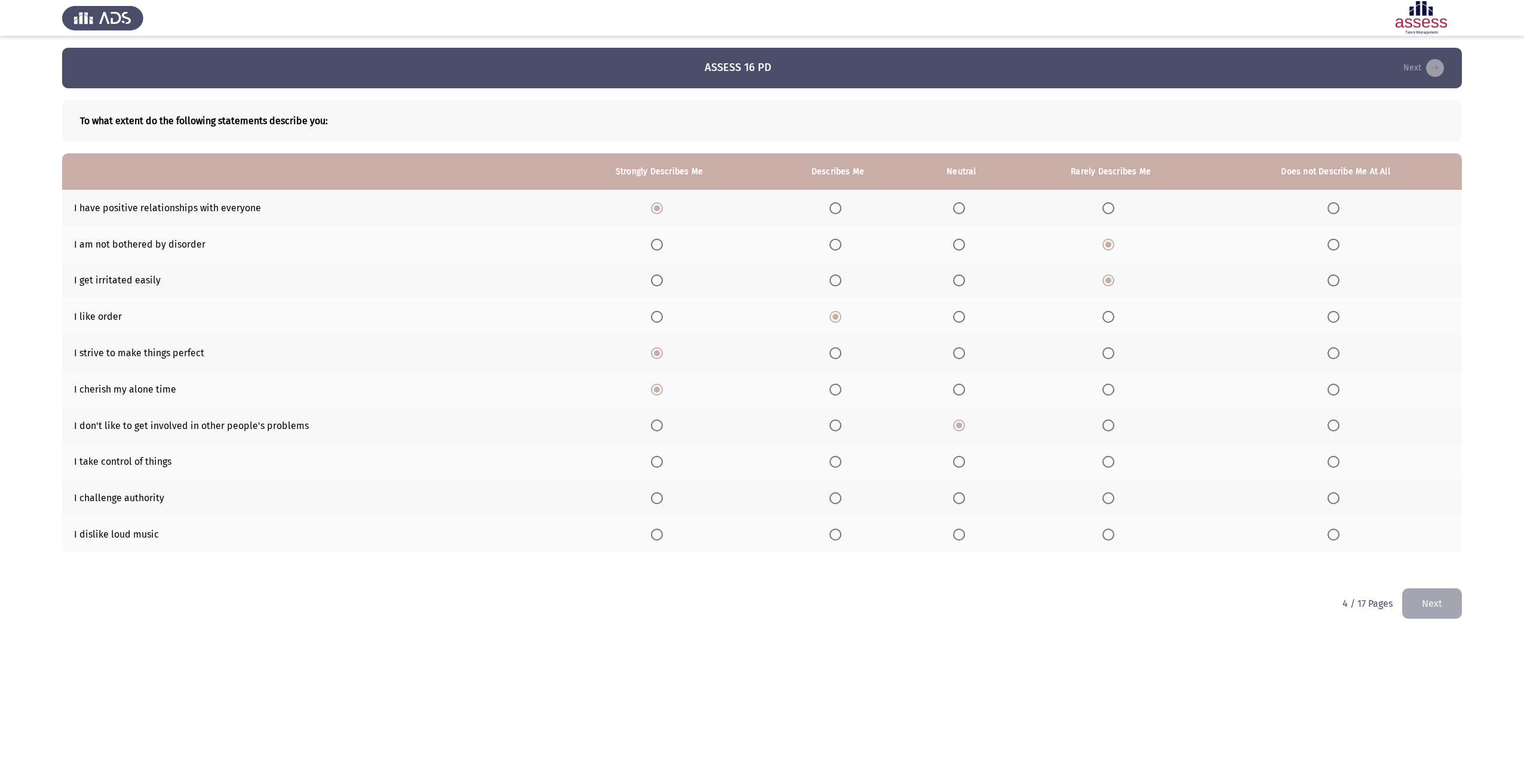
click at [840, 463] on input "Select an option" at bounding box center [836, 462] width 12 height 12
click at [833, 498] on span "Select an option" at bounding box center [836, 499] width 12 height 12
click at [833, 498] on input "Select an option" at bounding box center [836, 499] width 12 height 12
click at [655, 533] on span "Select an option" at bounding box center [657, 535] width 12 height 12
click at [655, 533] on input "Select an option" at bounding box center [657, 535] width 12 height 12
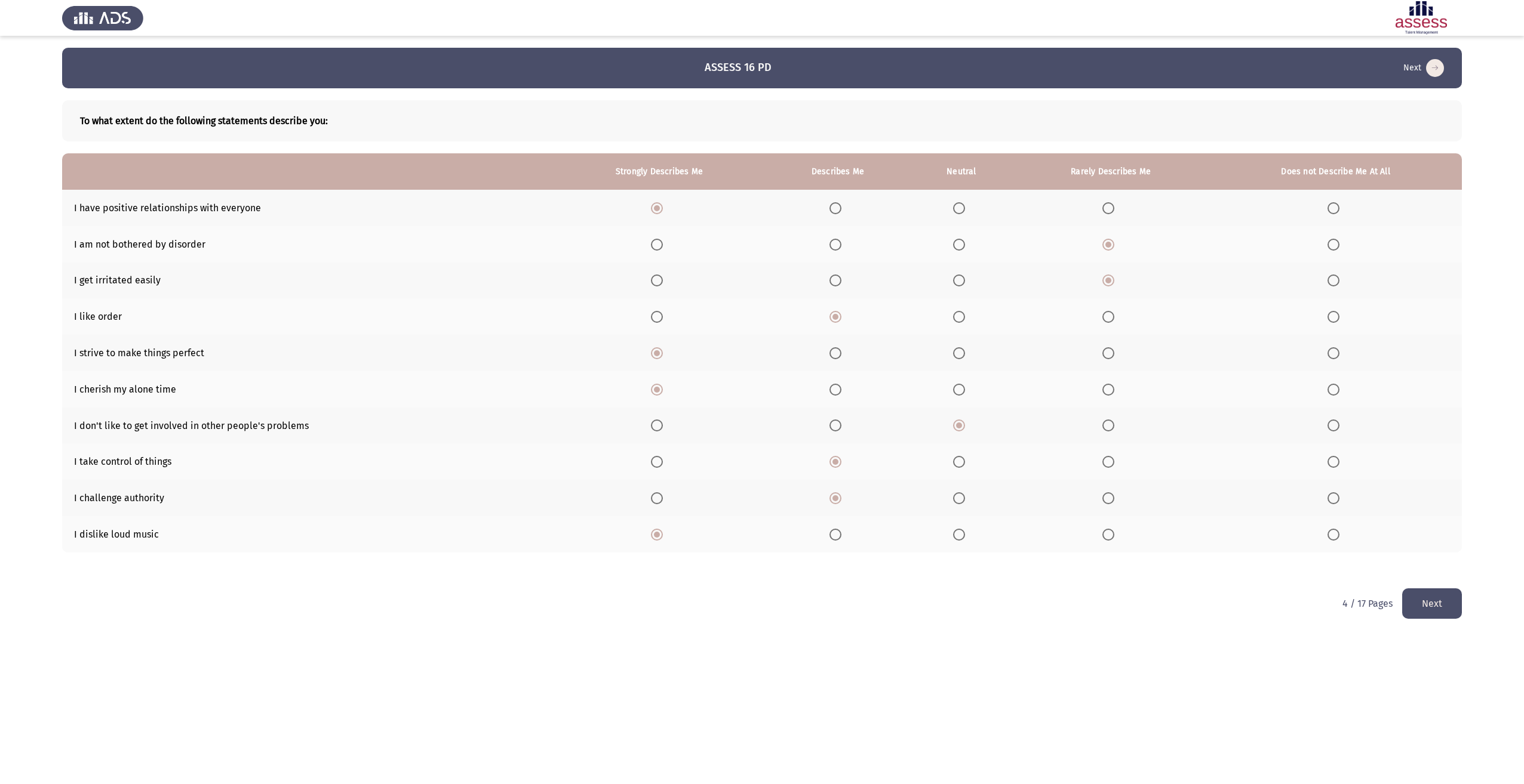
click at [1412, 596] on button "Next" at bounding box center [1432, 604] width 60 height 30
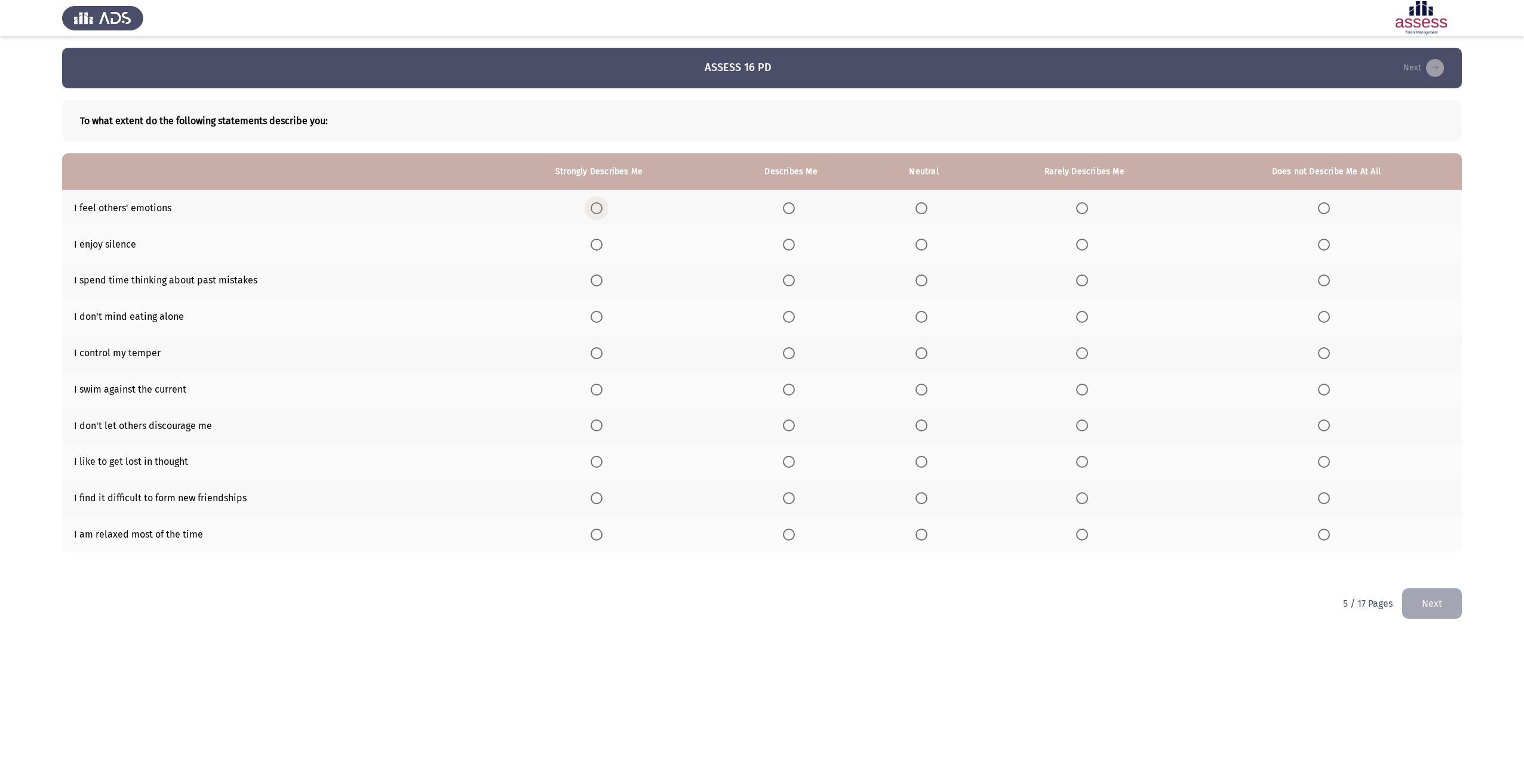
click at [597, 208] on span "Select an option" at bounding box center [597, 208] width 12 height 12
click at [597, 208] on input "Select an option" at bounding box center [597, 208] width 12 height 12
click at [792, 246] on span "Select an option" at bounding box center [789, 245] width 12 height 12
click at [792, 246] on input "Select an option" at bounding box center [789, 245] width 12 height 12
click at [784, 283] on th at bounding box center [791, 280] width 157 height 36
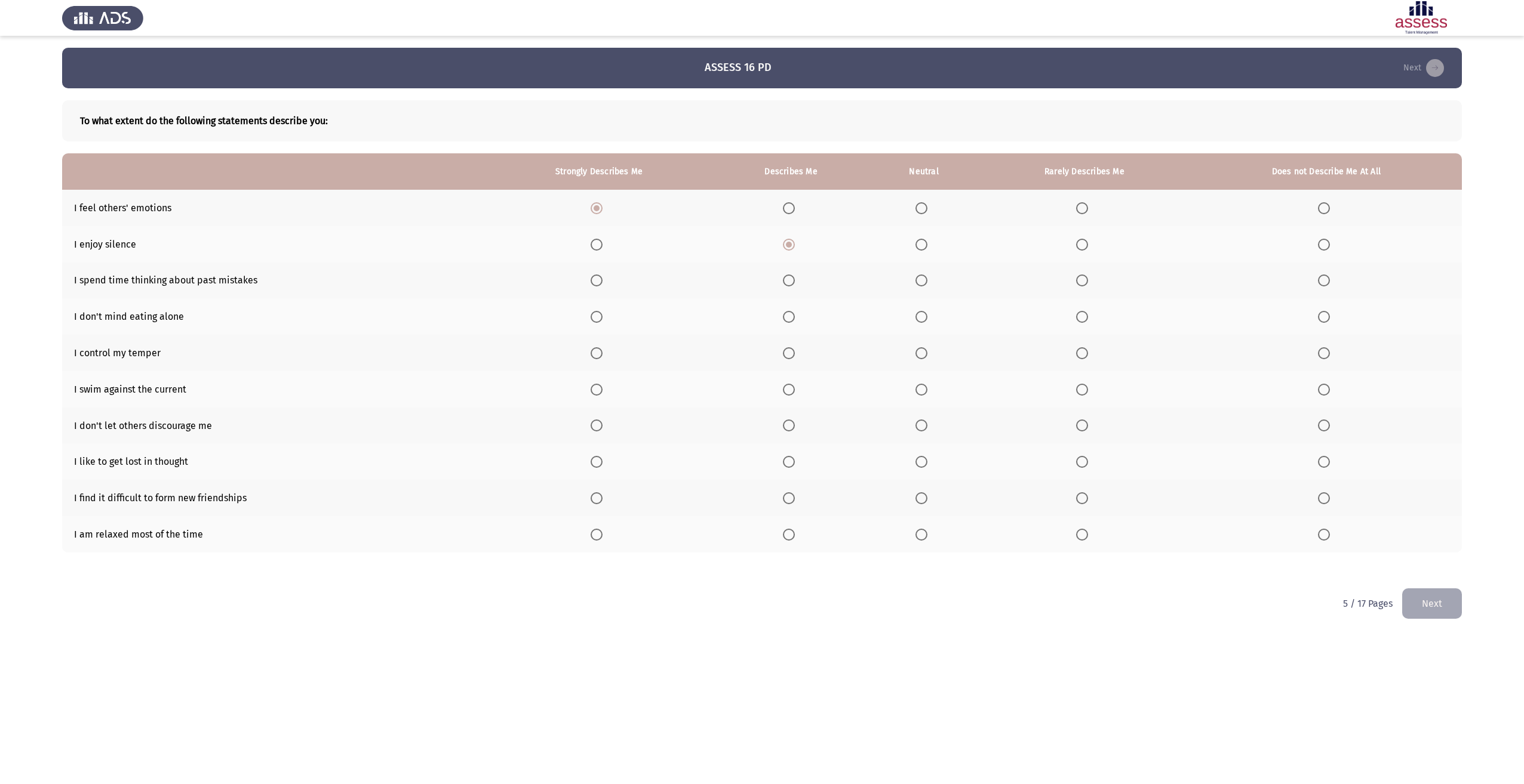
click at [785, 283] on span "Select an option" at bounding box center [789, 280] width 12 height 12
click at [785, 283] on input "Select an option" at bounding box center [789, 280] width 12 height 12
click at [601, 321] on span "Select an option" at bounding box center [597, 317] width 12 height 12
click at [601, 321] on input "Select an option" at bounding box center [597, 317] width 12 height 12
click at [787, 355] on span "Select an option" at bounding box center [789, 353] width 12 height 12
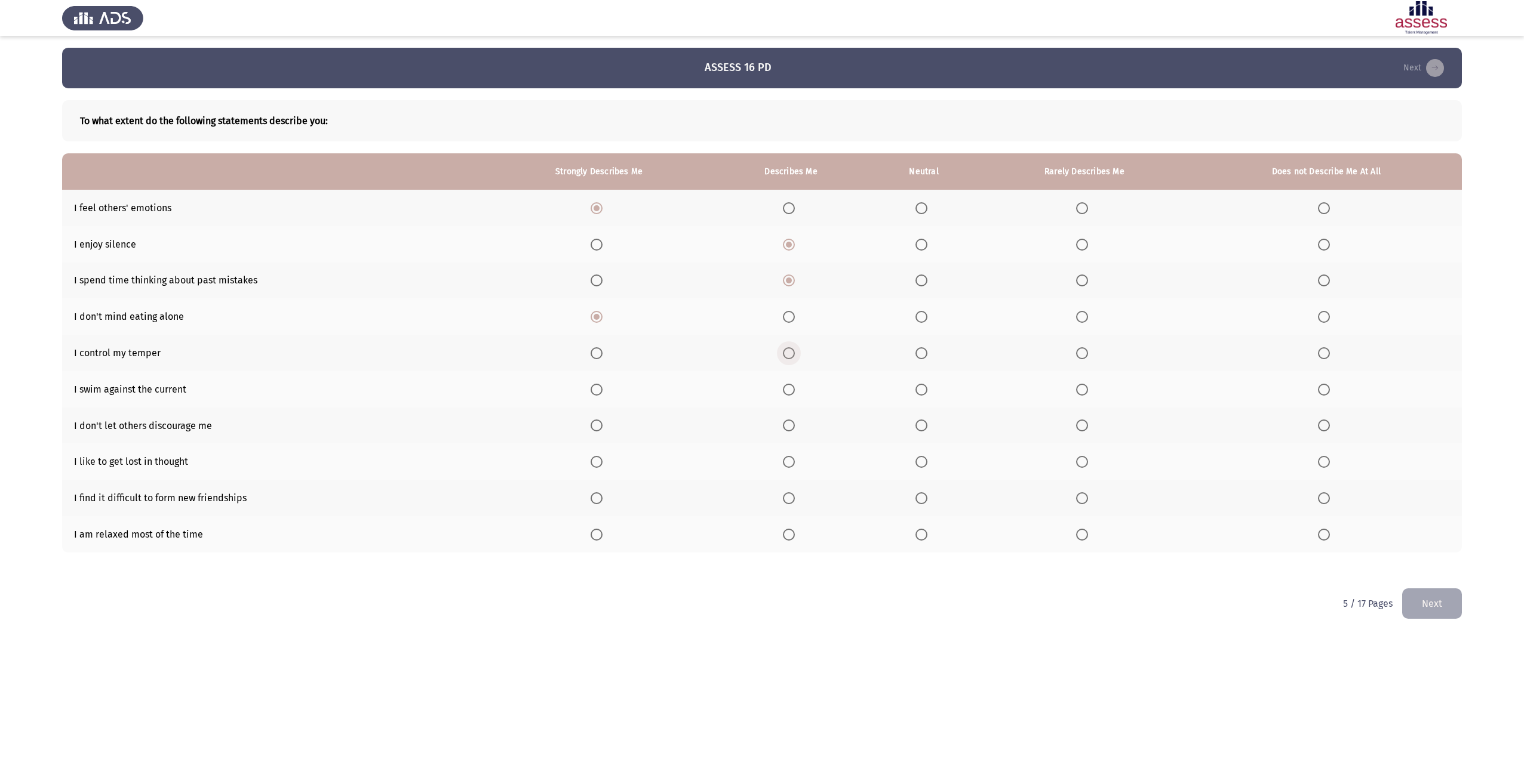
click at [787, 355] on input "Select an option" at bounding box center [789, 353] width 12 height 12
click at [798, 390] on label "Select an option" at bounding box center [791, 390] width 16 height 12
click at [795, 390] on input "Select an option" at bounding box center [789, 390] width 12 height 12
click at [920, 426] on span "Select an option" at bounding box center [921, 426] width 12 height 12
click at [920, 426] on input "Select an option" at bounding box center [921, 426] width 12 height 12
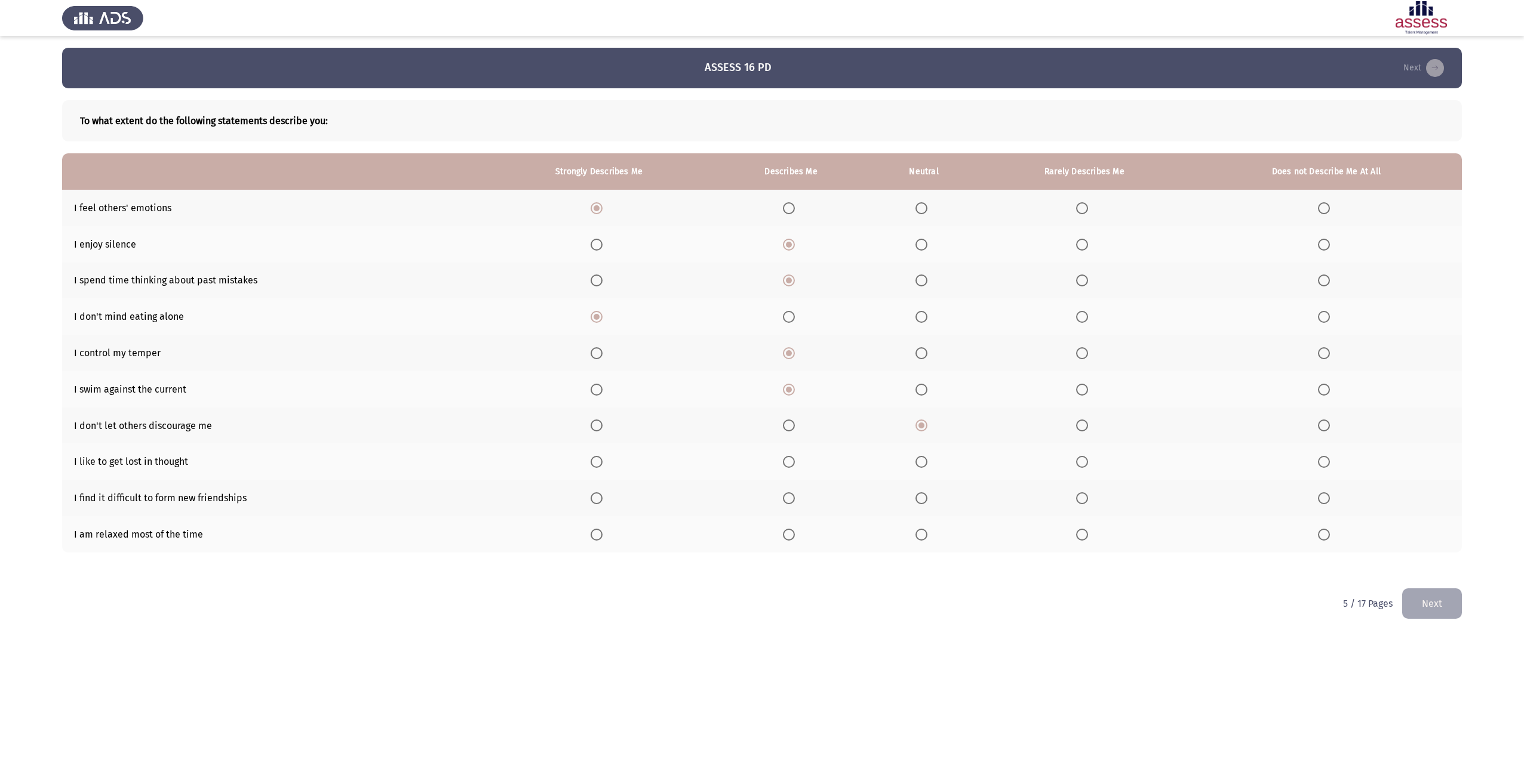
click at [780, 464] on th at bounding box center [791, 461] width 157 height 36
click at [794, 461] on span "Select an option" at bounding box center [789, 462] width 12 height 12
click at [794, 461] on input "Select an option" at bounding box center [789, 462] width 12 height 12
click at [1088, 501] on span "Select an option" at bounding box center [1082, 499] width 12 height 12
click at [1088, 501] on input "Select an option" at bounding box center [1082, 499] width 12 height 12
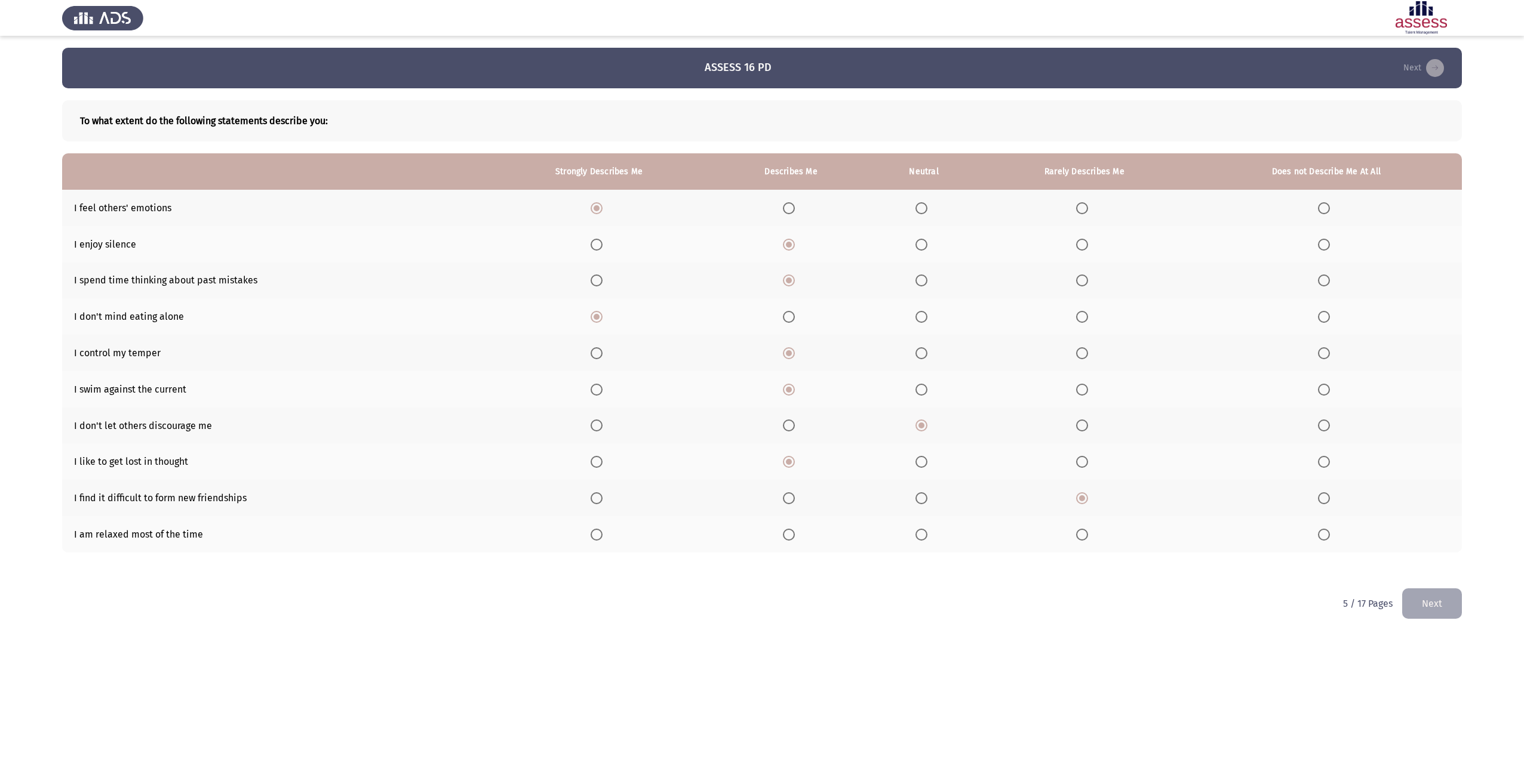
click at [790, 539] on span "Select an option" at bounding box center [789, 535] width 12 height 12
click at [790, 539] on input "Select an option" at bounding box center [789, 535] width 12 height 12
click at [613, 539] on th at bounding box center [599, 534] width 227 height 36
click at [603, 535] on span "Select an option" at bounding box center [597, 535] width 12 height 12
click at [603, 535] on input "Select an option" at bounding box center [597, 535] width 12 height 12
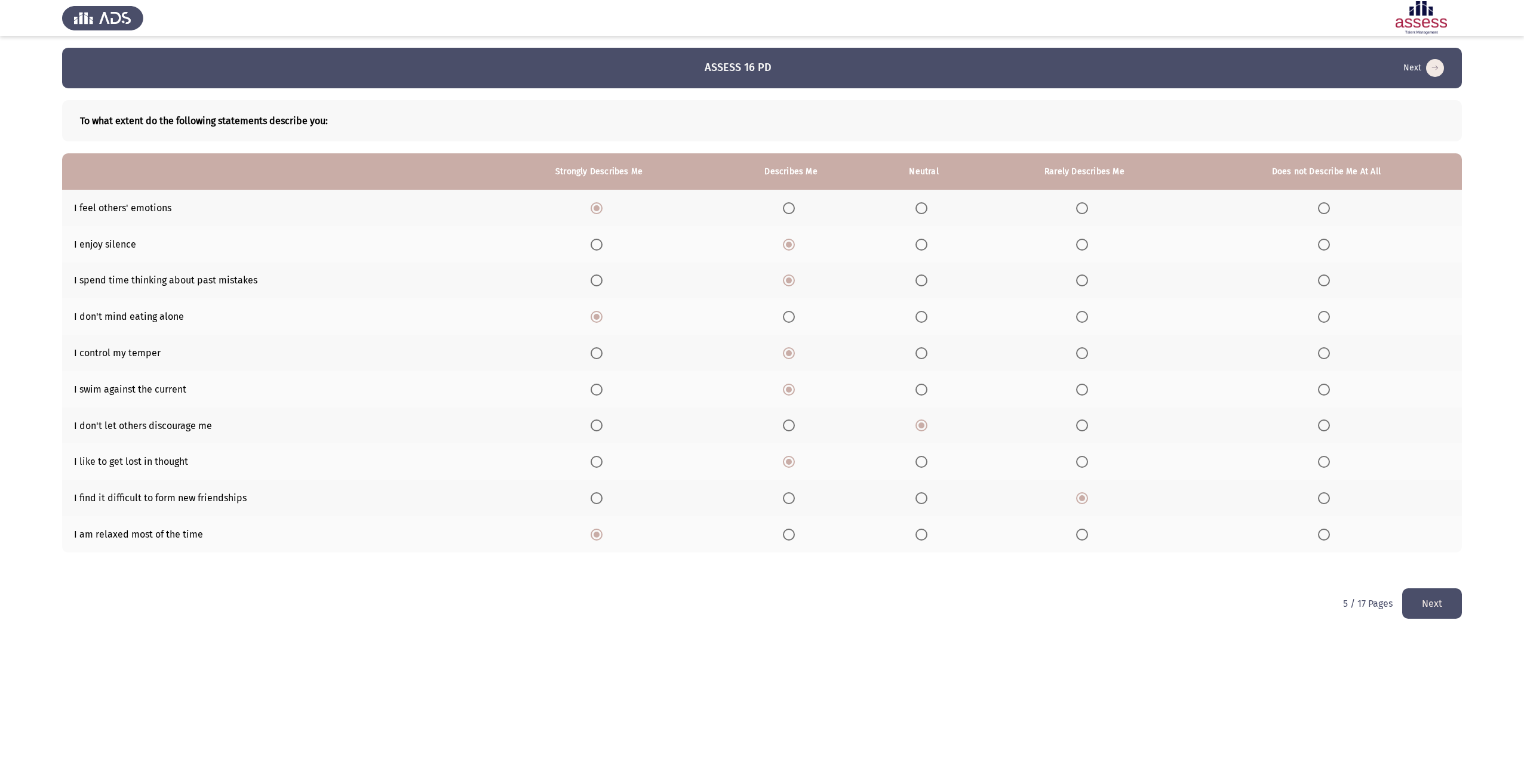
click at [1427, 606] on button "Next" at bounding box center [1432, 604] width 60 height 30
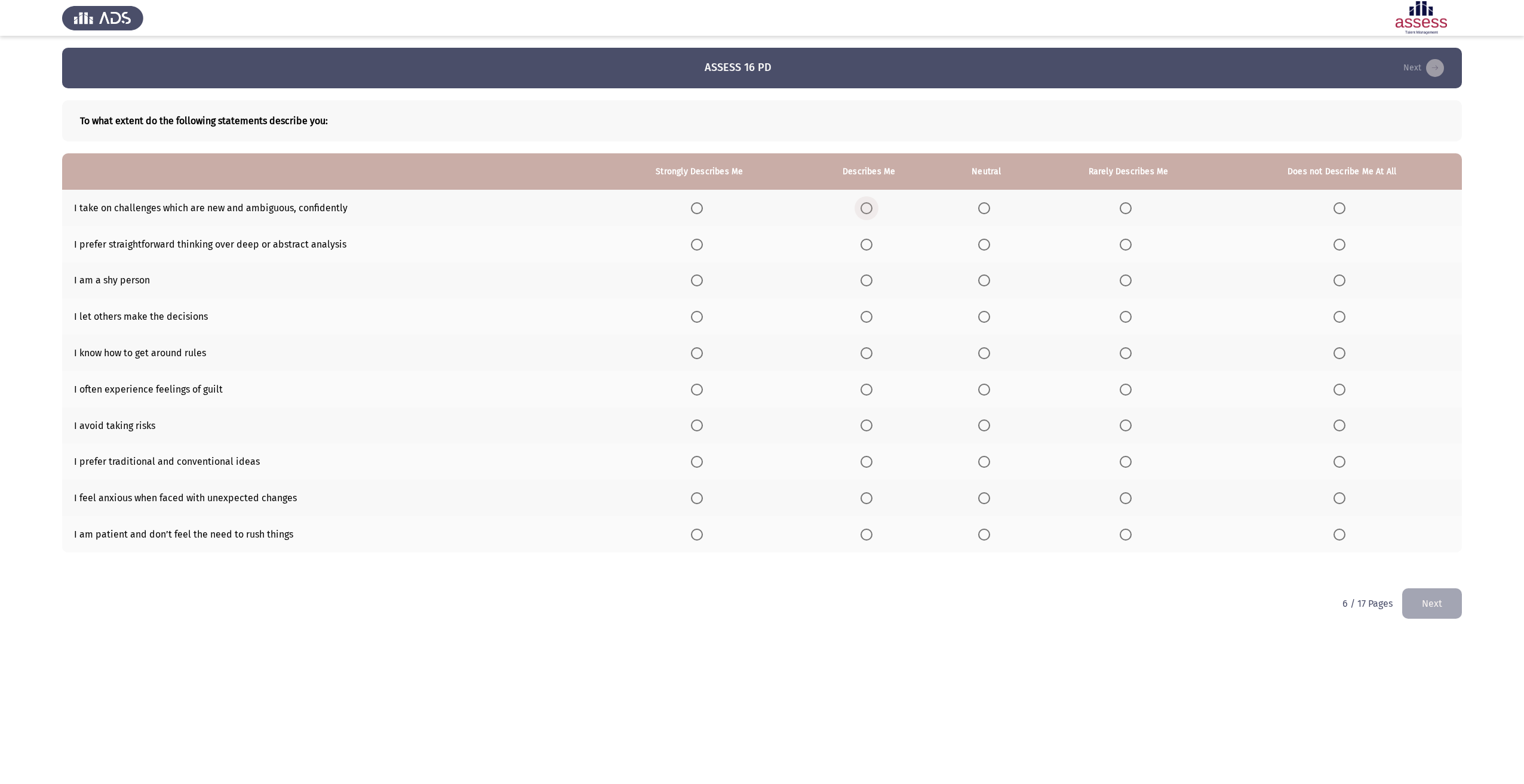
click at [866, 208] on span "Select an option" at bounding box center [867, 208] width 12 height 12
click at [866, 208] on input "Select an option" at bounding box center [867, 208] width 12 height 12
click at [865, 242] on span "Select an option" at bounding box center [867, 245] width 12 height 12
click at [865, 242] on input "Select an option" at bounding box center [867, 245] width 12 height 12
click at [989, 281] on span "Select an option" at bounding box center [984, 280] width 12 height 12
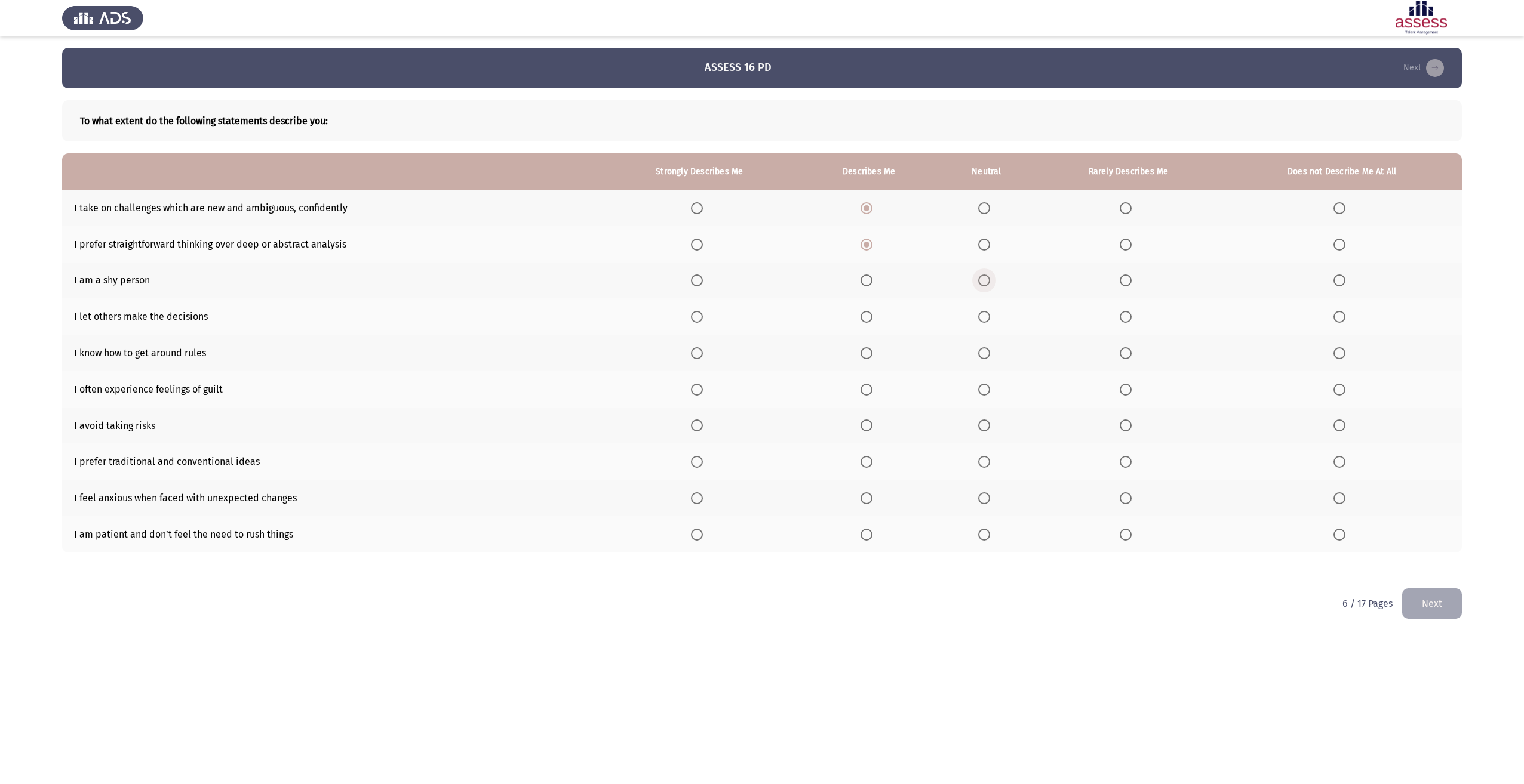
click at [989, 281] on input "Select an option" at bounding box center [984, 280] width 12 height 12
click at [1123, 280] on span "Select an option" at bounding box center [1126, 280] width 12 height 12
click at [1123, 280] on input "Select an option" at bounding box center [1126, 280] width 12 height 12
click at [1135, 320] on label "Select an option" at bounding box center [1128, 317] width 16 height 12
click at [1132, 320] on input "Select an option" at bounding box center [1126, 317] width 12 height 12
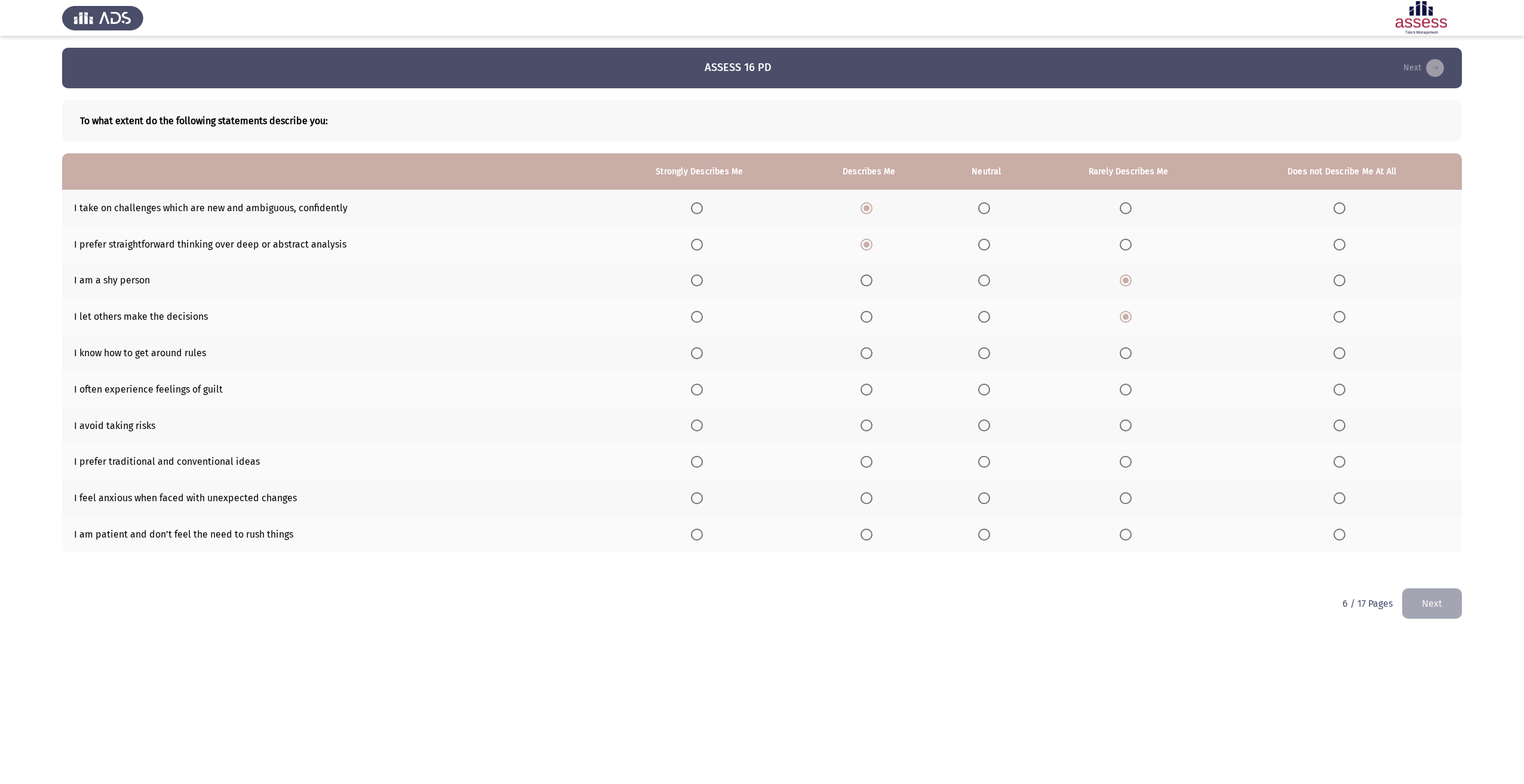
click at [868, 351] on span "Select an option" at bounding box center [867, 353] width 12 height 12
click at [868, 351] on input "Select an option" at bounding box center [867, 353] width 12 height 12
click at [871, 390] on span "Select an option" at bounding box center [867, 390] width 12 height 12
click at [871, 390] on input "Select an option" at bounding box center [867, 390] width 12 height 12
click at [1132, 428] on span "Select an option" at bounding box center [1126, 426] width 12 height 12
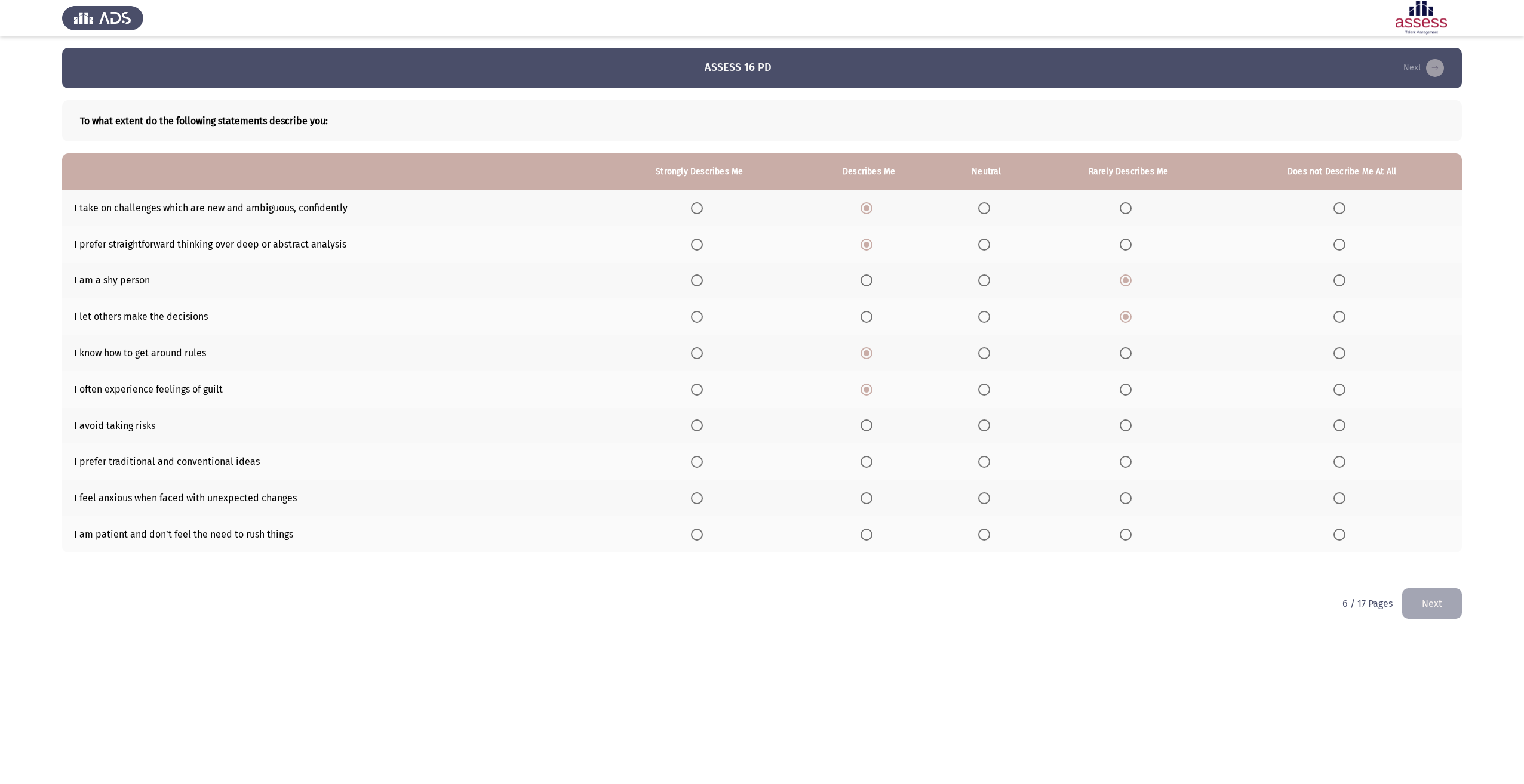
click at [1132, 428] on input "Select an option" at bounding box center [1126, 426] width 12 height 12
click at [1129, 461] on span "Select an option" at bounding box center [1126, 462] width 12 height 12
click at [1129, 461] on input "Select an option" at bounding box center [1126, 462] width 12 height 12
click at [871, 496] on span "Select an option" at bounding box center [867, 499] width 12 height 12
click at [871, 496] on input "Select an option" at bounding box center [867, 499] width 12 height 12
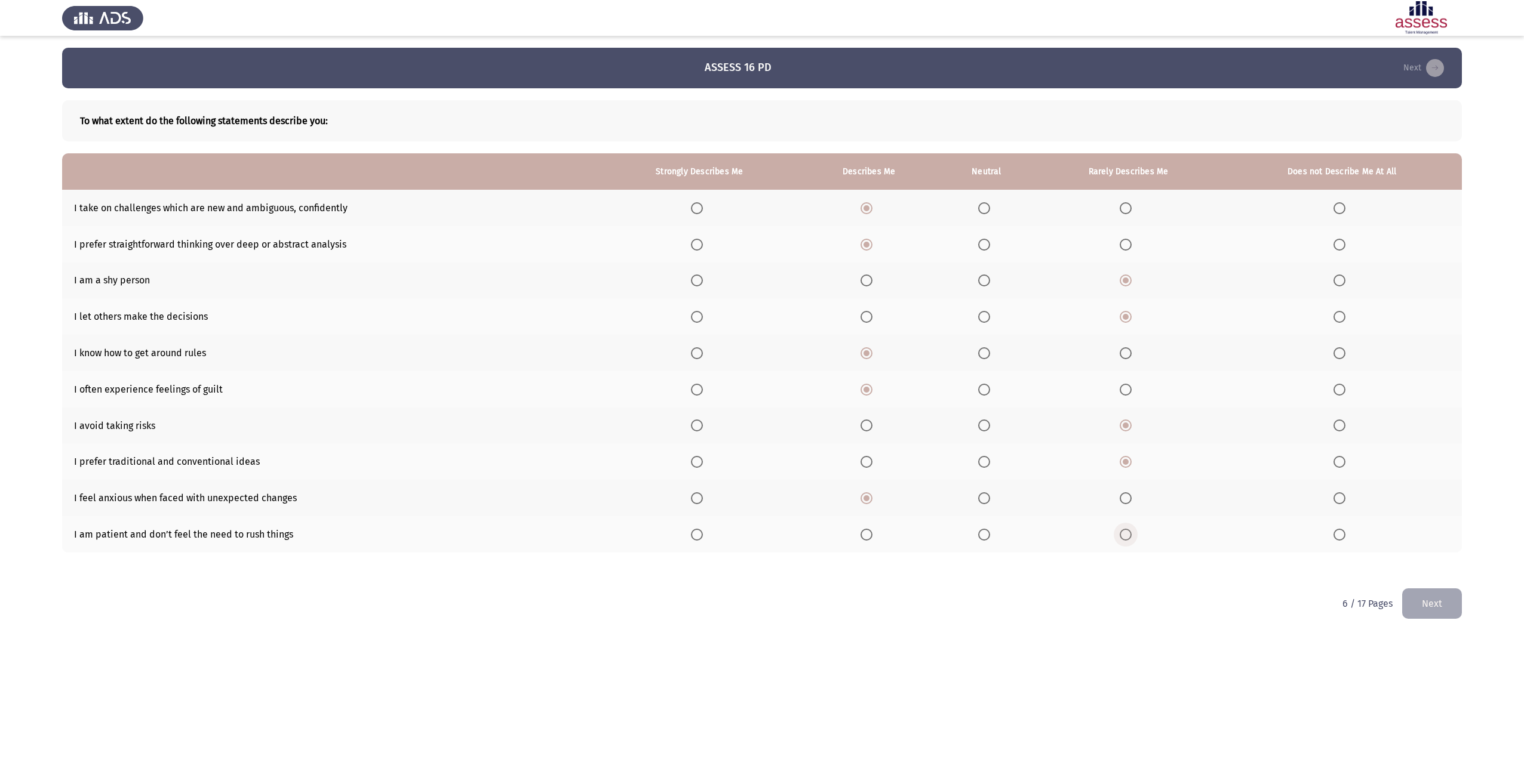
click at [1134, 540] on label "Select an option" at bounding box center [1128, 535] width 16 height 12
click at [1132, 540] on input "Select an option" at bounding box center [1126, 535] width 12 height 12
click at [871, 535] on span "Select an option" at bounding box center [867, 535] width 12 height 12
click at [871, 535] on input "Select an option" at bounding box center [867, 535] width 12 height 12
click at [1448, 589] on button "Next" at bounding box center [1432, 604] width 60 height 30
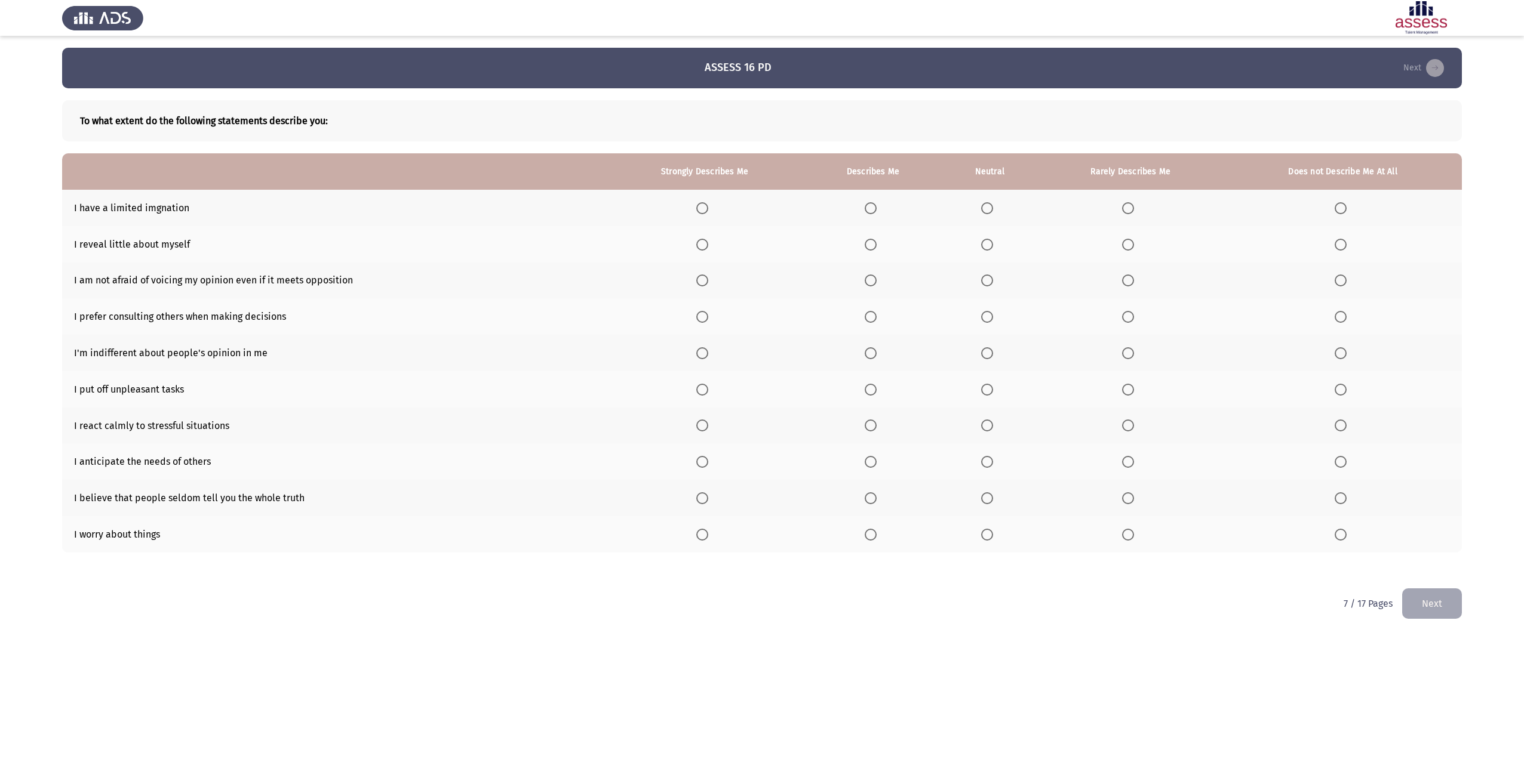
click at [880, 210] on label "Select an option" at bounding box center [873, 208] width 16 height 12
click at [876, 210] on input "Select an option" at bounding box center [871, 208] width 12 height 12
click at [876, 239] on span "Select an option" at bounding box center [871, 245] width 12 height 12
click at [876, 239] on input "Select an option" at bounding box center [871, 245] width 12 height 12
click at [703, 284] on span "Select an option" at bounding box center [702, 280] width 12 height 12
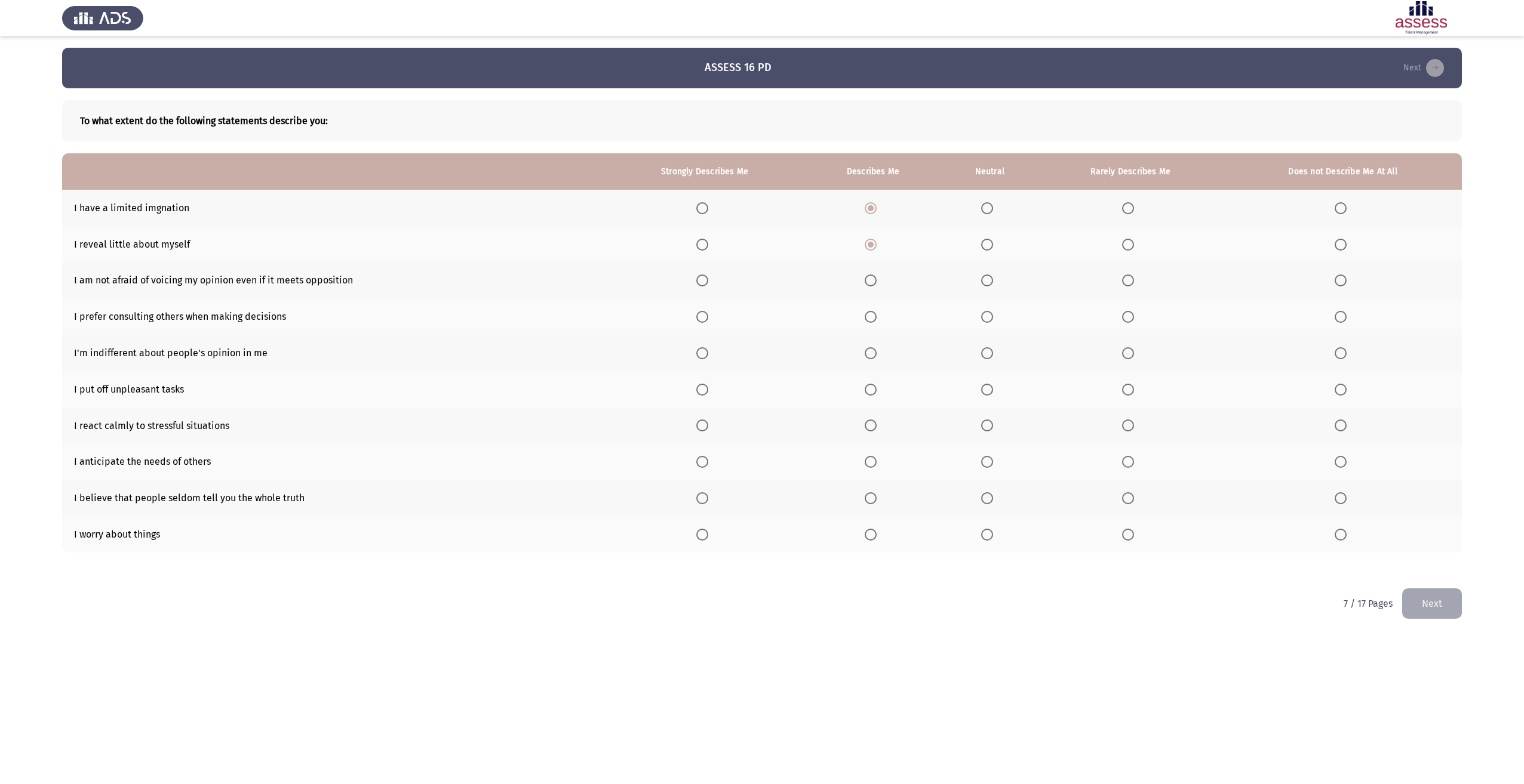
click at [703, 284] on input "Select an option" at bounding box center [702, 280] width 12 height 12
click at [708, 317] on span "Select an option" at bounding box center [702, 317] width 12 height 12
click at [708, 317] on input "Select an option" at bounding box center [702, 317] width 12 height 12
click at [873, 355] on span "Select an option" at bounding box center [871, 353] width 12 height 12
click at [873, 355] on input "Select an option" at bounding box center [871, 353] width 12 height 12
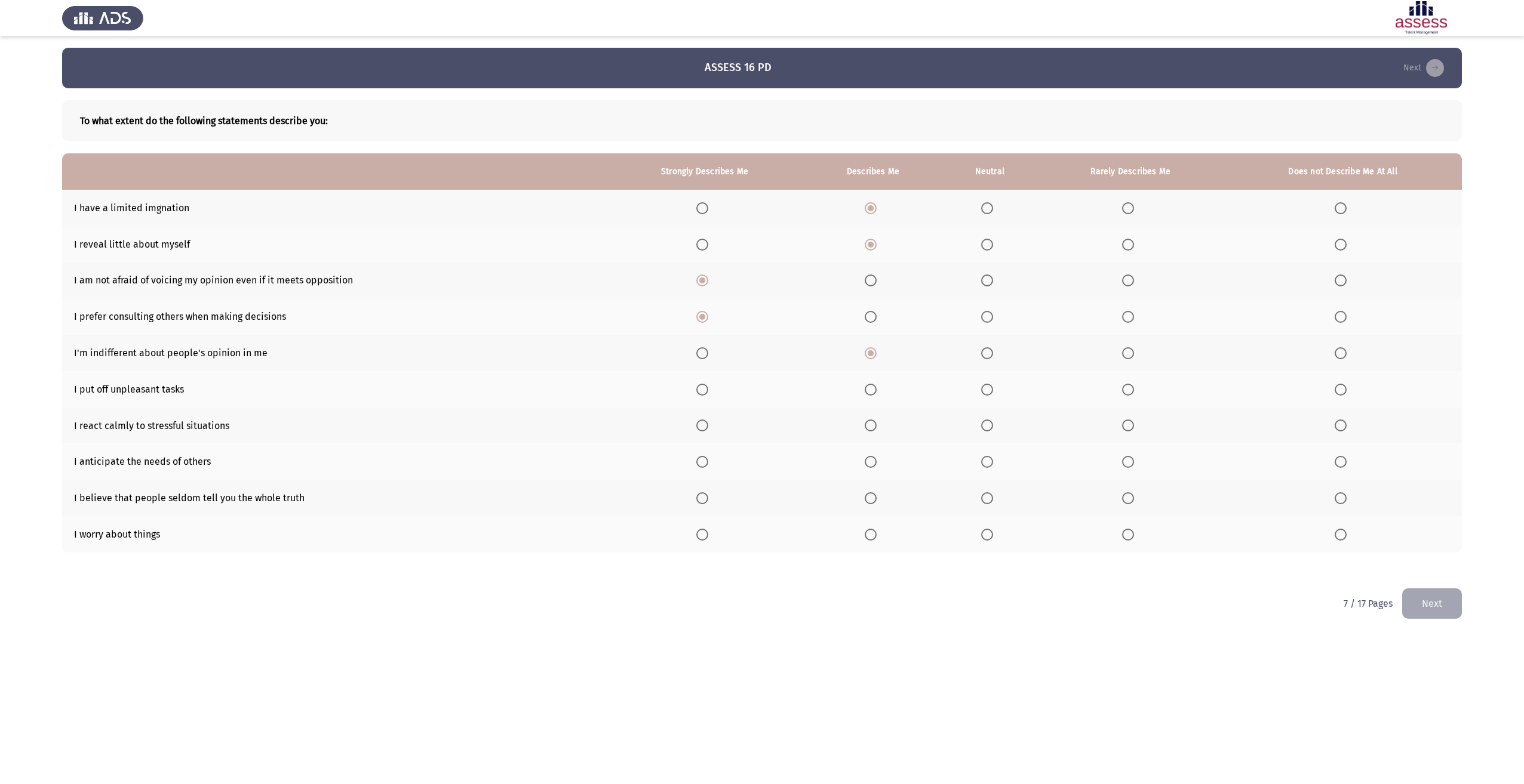
click at [869, 389] on span "Select an option" at bounding box center [871, 390] width 12 height 12
click at [869, 389] on input "Select an option" at bounding box center [871, 390] width 12 height 12
click at [876, 423] on span "Select an option" at bounding box center [871, 426] width 12 height 12
click at [876, 423] on input "Select an option" at bounding box center [871, 426] width 12 height 12
click at [873, 460] on span "Select an option" at bounding box center [871, 462] width 12 height 12
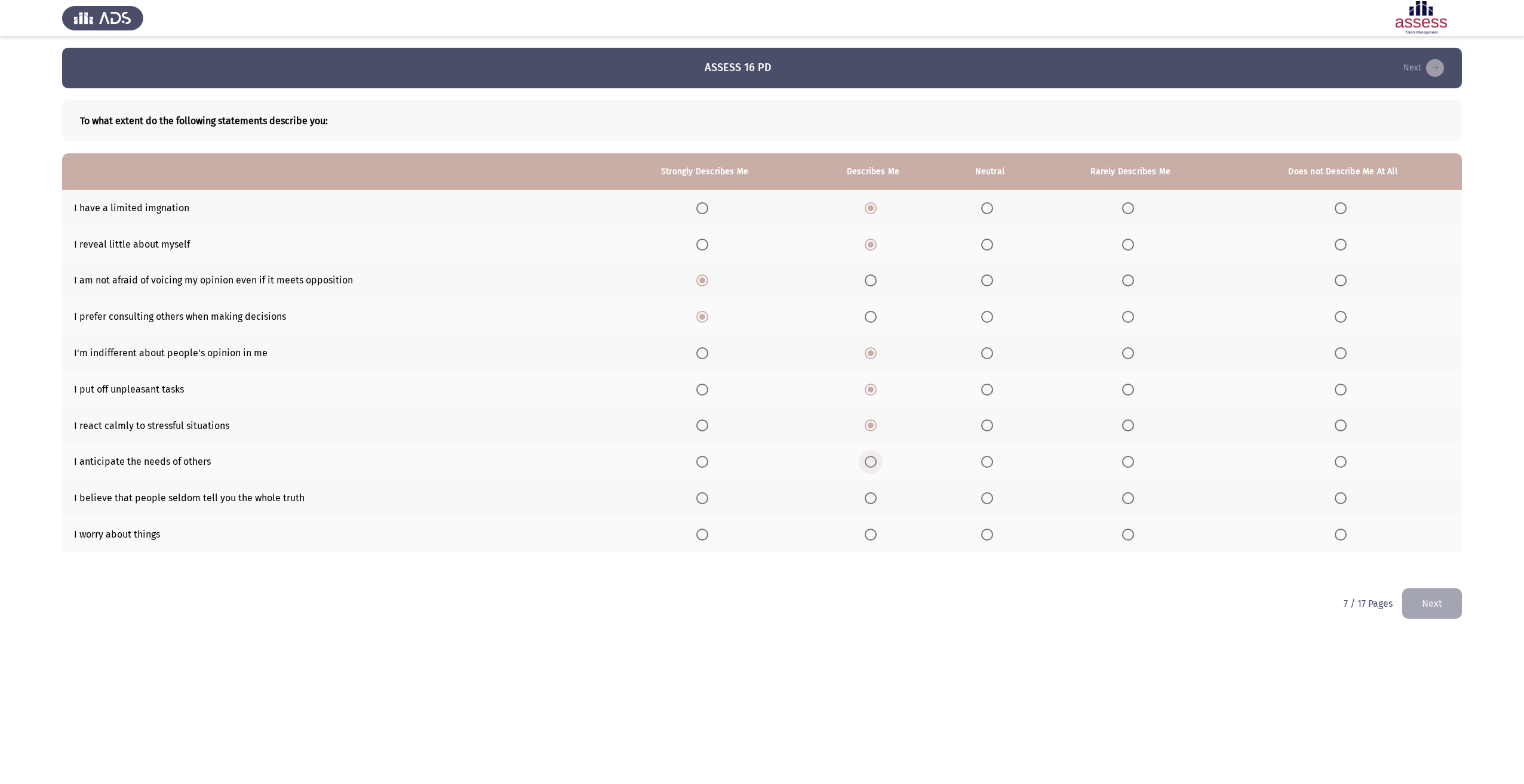
click at [873, 460] on input "Select an option" at bounding box center [871, 462] width 12 height 12
click at [868, 501] on span "Select an option" at bounding box center [871, 499] width 12 height 12
click at [868, 501] on input "Select an option" at bounding box center [871, 499] width 12 height 12
click at [1136, 537] on label "Select an option" at bounding box center [1130, 535] width 16 height 12
click at [1134, 537] on input "Select an option" at bounding box center [1128, 535] width 12 height 12
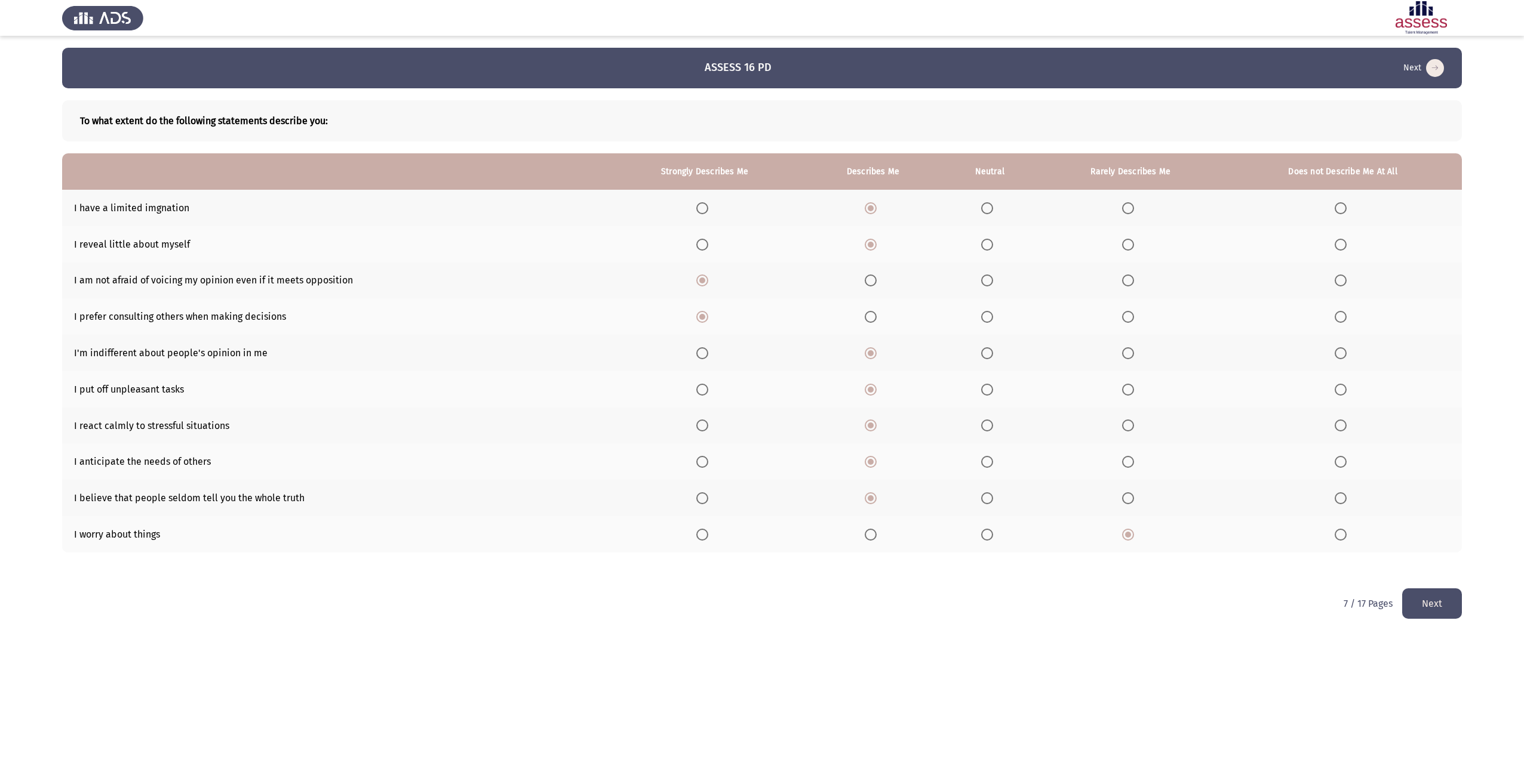
click at [1425, 597] on button "Next" at bounding box center [1432, 604] width 60 height 30
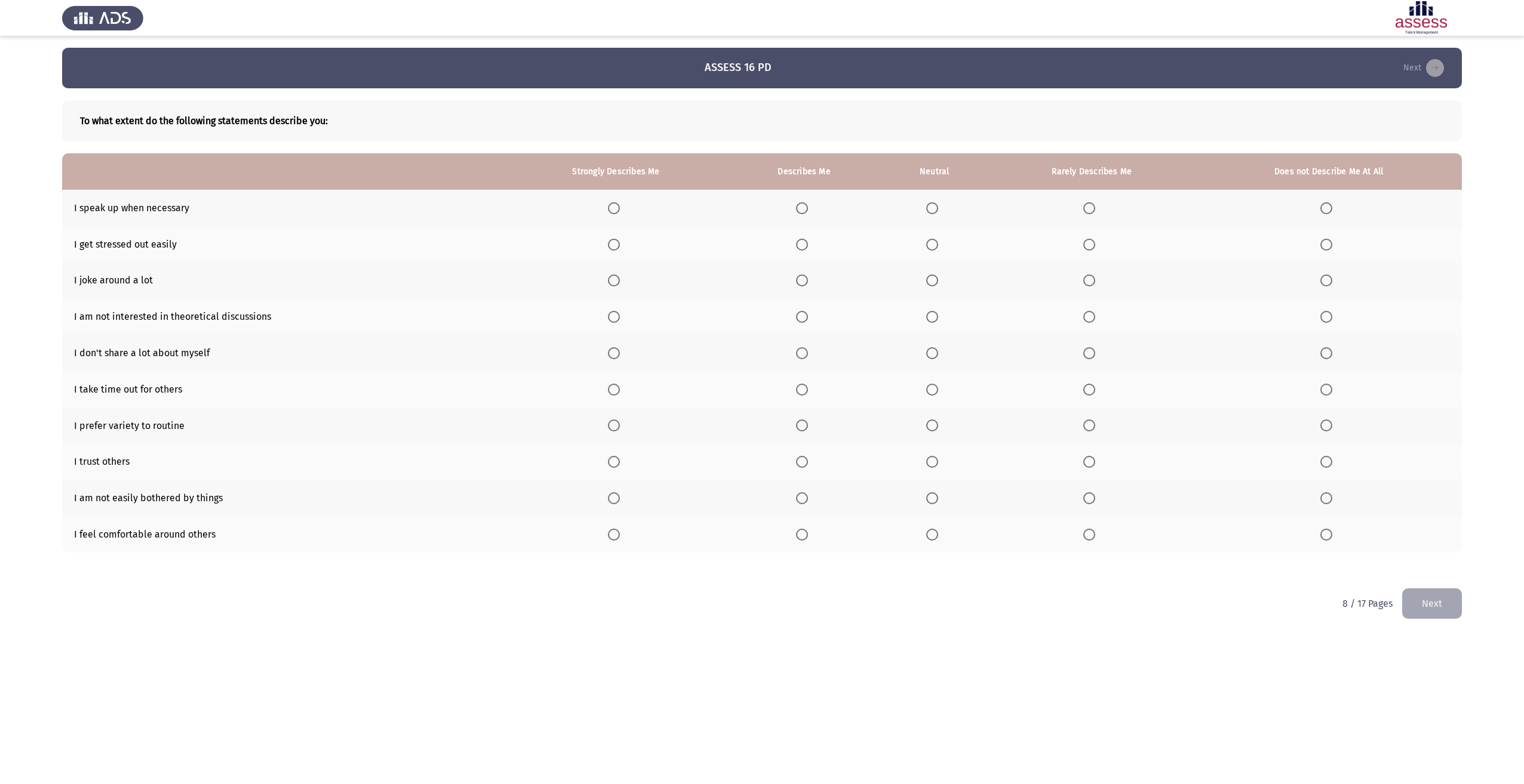
click at [611, 210] on span "Select an option" at bounding box center [614, 208] width 12 height 12
click at [611, 210] on input "Select an option" at bounding box center [614, 208] width 12 height 12
click at [1088, 244] on span "Select an option" at bounding box center [1089, 245] width 12 height 12
click at [1088, 244] on input "Select an option" at bounding box center [1089, 245] width 12 height 12
click at [937, 282] on span "Select an option" at bounding box center [932, 280] width 12 height 12
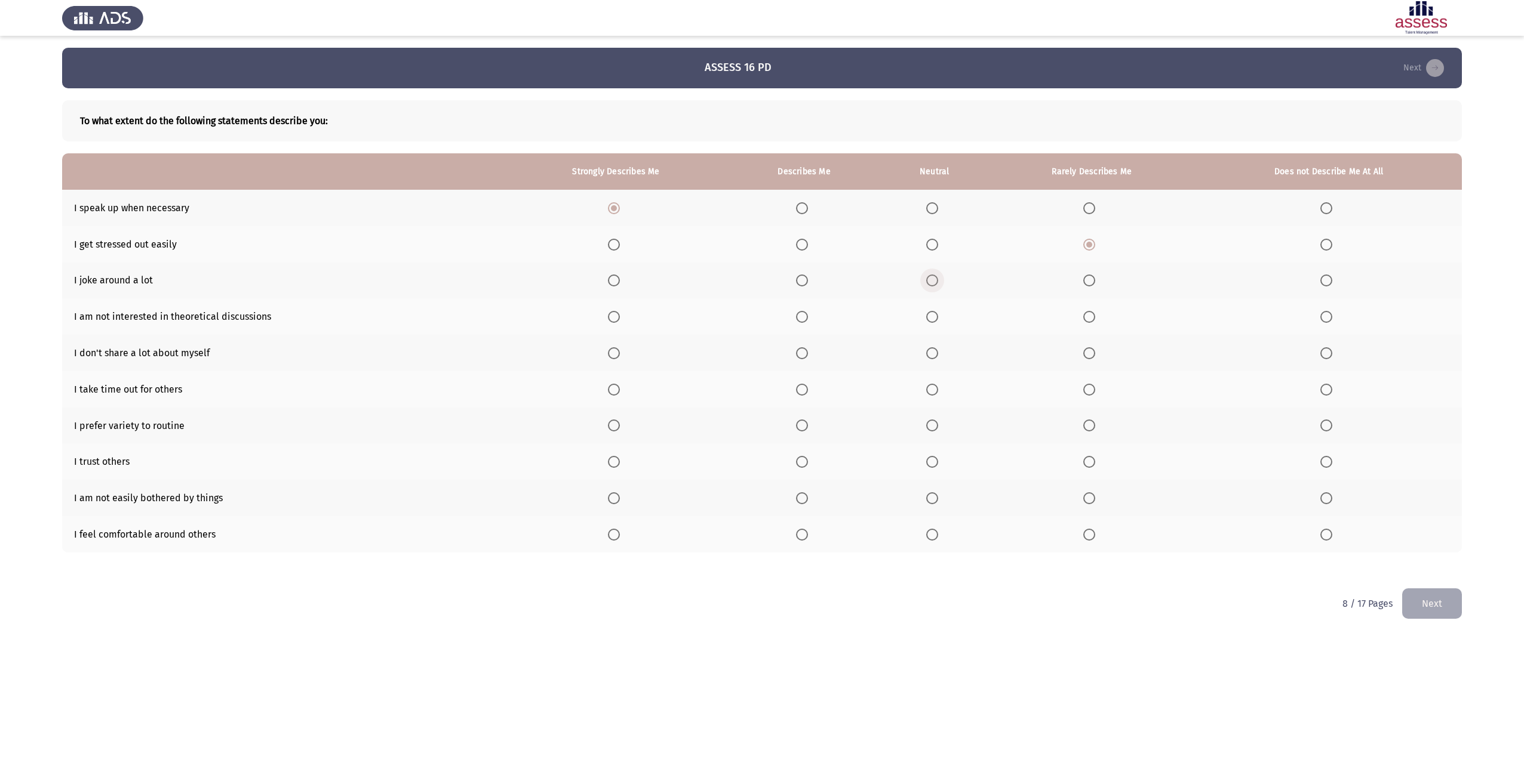
click at [937, 282] on input "Select an option" at bounding box center [932, 280] width 12 height 12
click at [1086, 278] on span "Select an option" at bounding box center [1089, 280] width 12 height 12
click at [1086, 278] on input "Select an option" at bounding box center [1089, 280] width 12 height 12
click at [798, 321] on span "Select an option" at bounding box center [802, 317] width 12 height 12
click at [798, 321] on input "Select an option" at bounding box center [802, 317] width 12 height 12
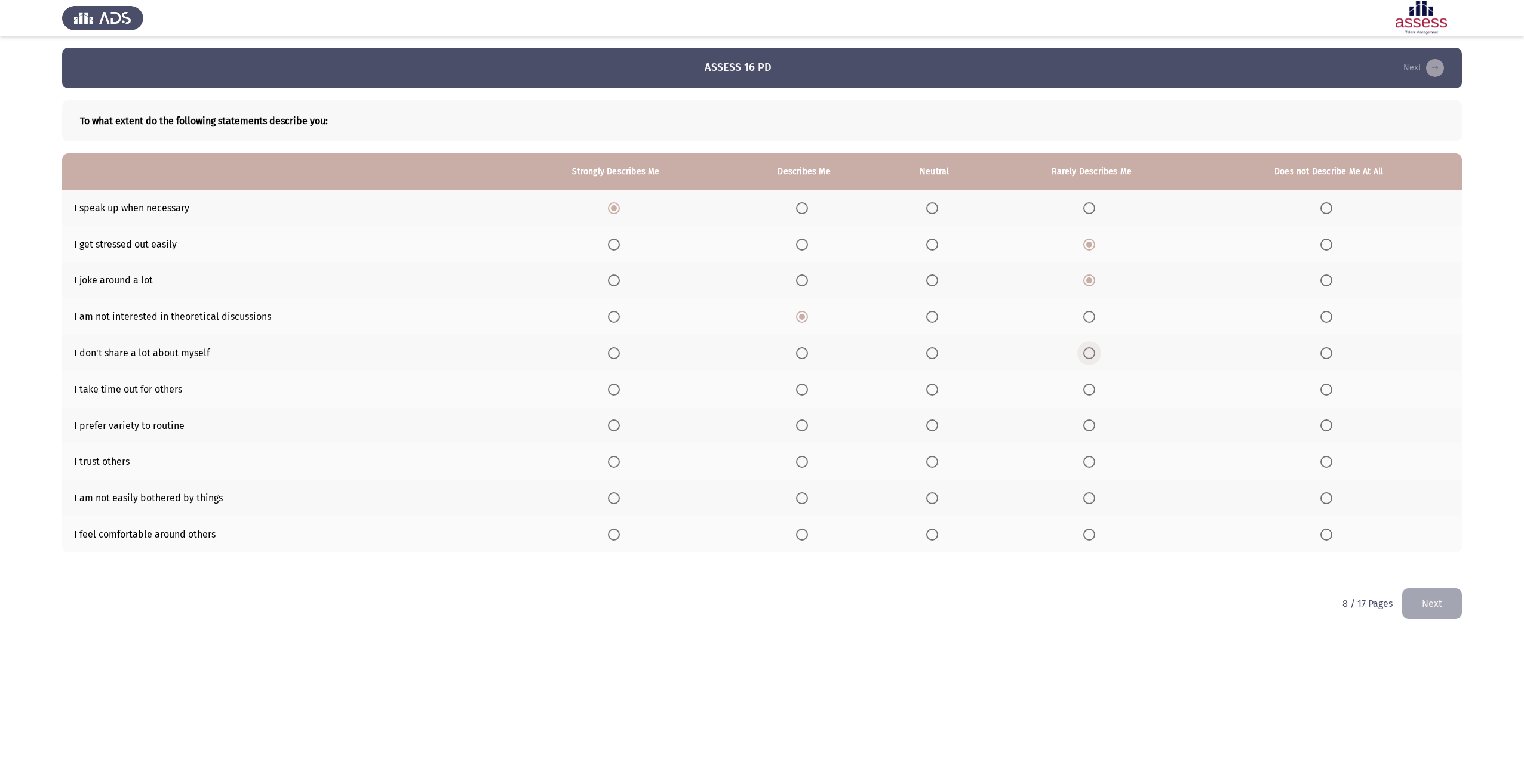
click at [1094, 356] on span "Select an option" at bounding box center [1089, 353] width 12 height 12
click at [1094, 356] on input "Select an option" at bounding box center [1089, 353] width 12 height 12
click at [810, 389] on label "Select an option" at bounding box center [804, 390] width 16 height 12
click at [808, 389] on input "Select an option" at bounding box center [802, 390] width 12 height 12
click at [799, 424] on span "Select an option" at bounding box center [802, 426] width 12 height 12
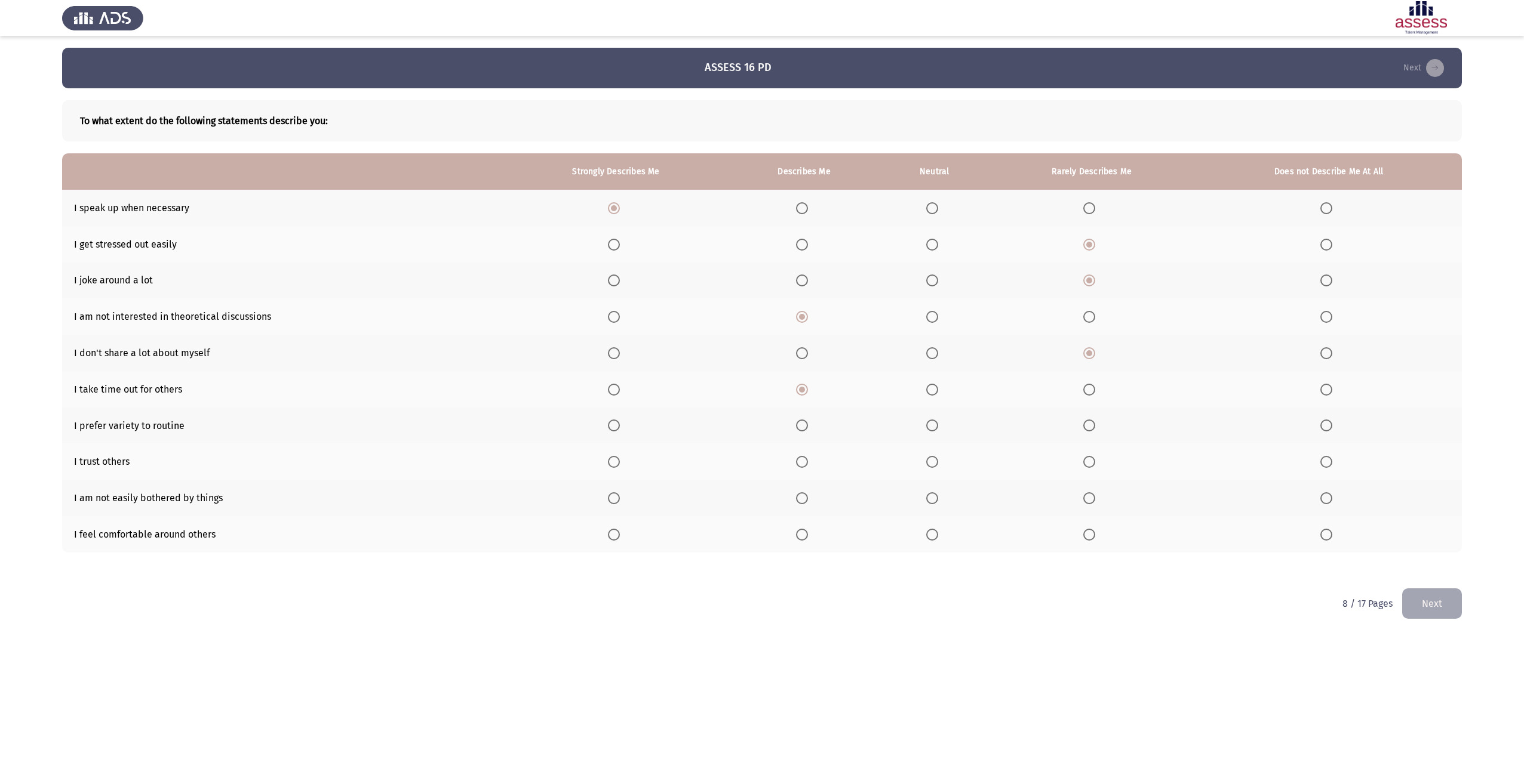
click at [799, 424] on input "Select an option" at bounding box center [802, 426] width 12 height 12
click at [615, 464] on span "Select an option" at bounding box center [614, 462] width 12 height 12
click at [615, 464] on input "Select an option" at bounding box center [614, 462] width 12 height 12
click at [796, 497] on th at bounding box center [803, 498] width 153 height 36
click at [801, 498] on span "Select an option" at bounding box center [802, 499] width 12 height 12
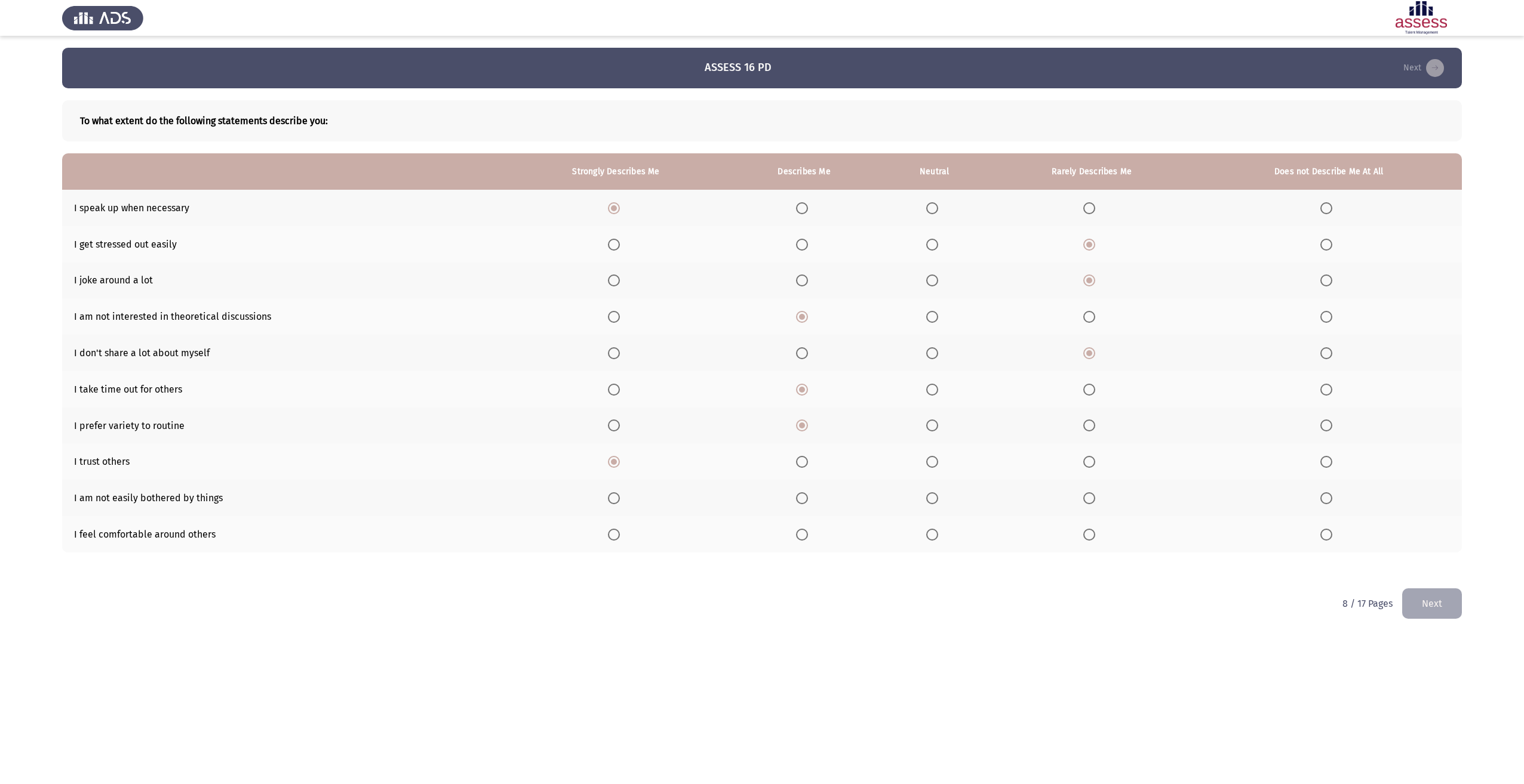
click at [801, 498] on input "Select an option" at bounding box center [802, 499] width 12 height 12
click at [1087, 539] on span "Select an option" at bounding box center [1089, 535] width 12 height 12
click at [1087, 539] on input "Select an option" at bounding box center [1089, 535] width 12 height 12
click at [930, 541] on th at bounding box center [934, 534] width 107 height 36
click at [932, 538] on span "Select an option" at bounding box center [932, 535] width 12 height 12
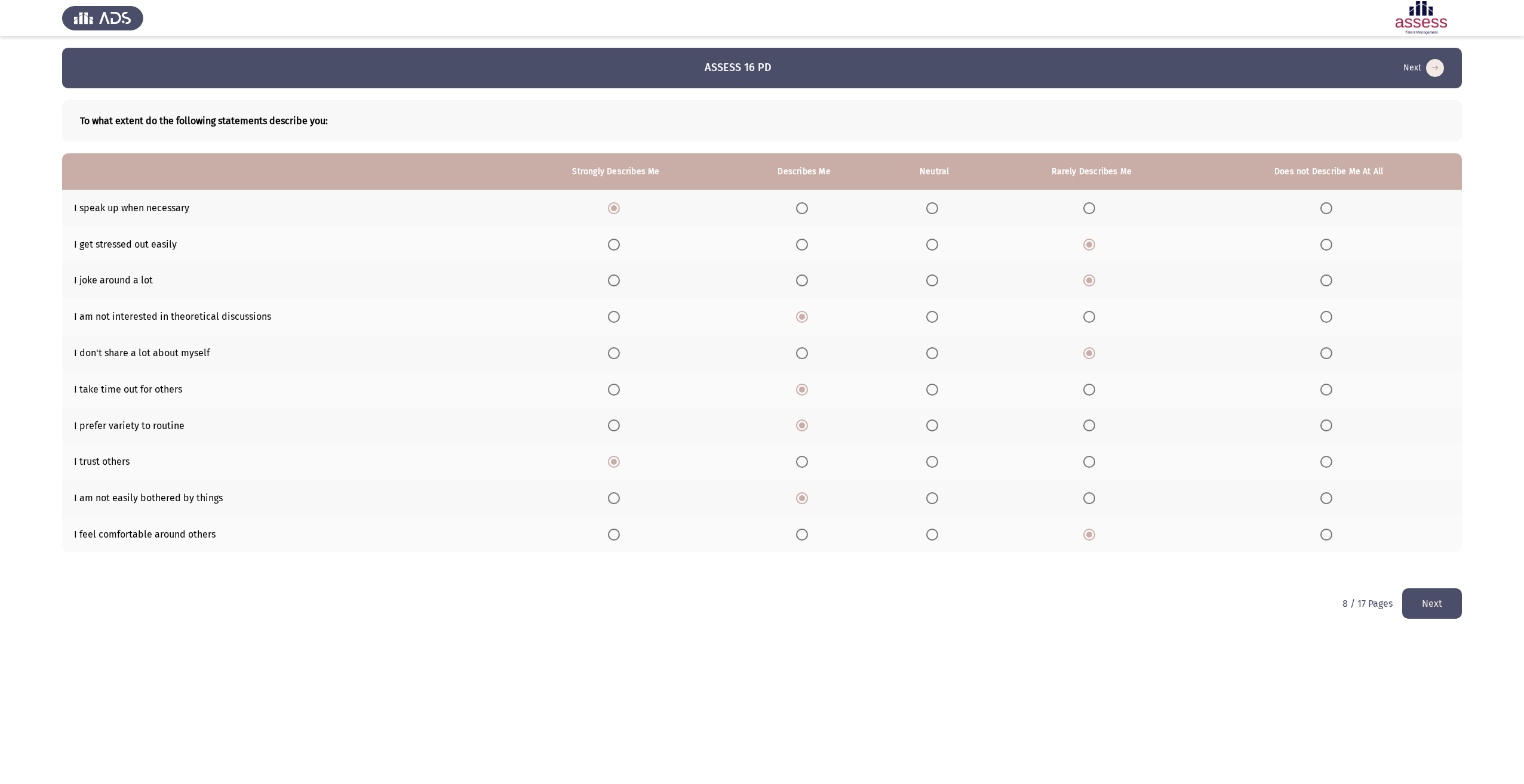
click at [932, 538] on input "Select an option" at bounding box center [932, 535] width 12 height 12
click at [1406, 593] on button "Next" at bounding box center [1432, 604] width 60 height 30
click at [1092, 205] on span "Select an option" at bounding box center [1091, 208] width 12 height 12
click at [1092, 205] on input "Select an option" at bounding box center [1091, 208] width 12 height 12
click at [1325, 208] on span "Select an option" at bounding box center [1327, 208] width 12 height 12
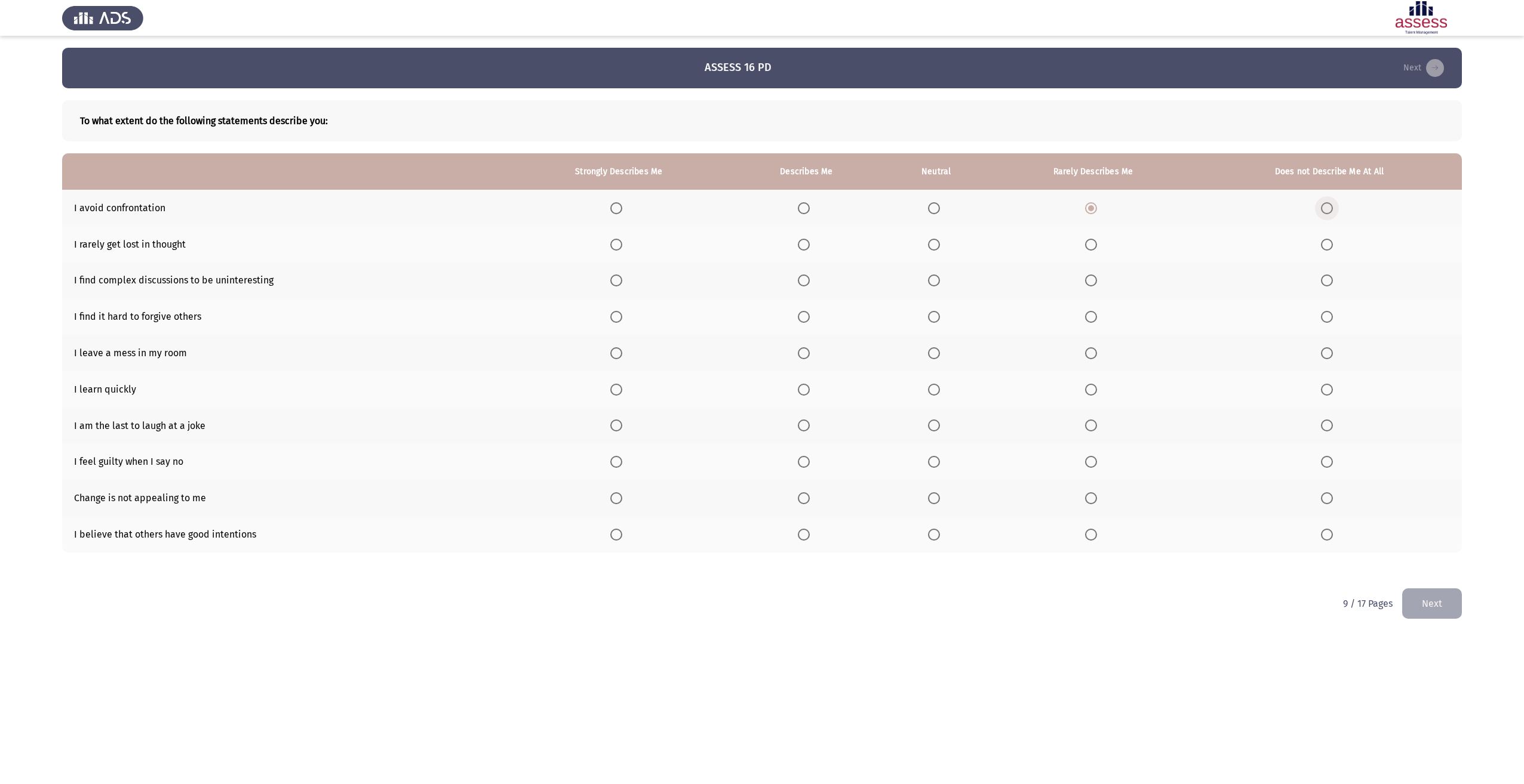
click at [1325, 208] on input "Select an option" at bounding box center [1327, 208] width 12 height 12
click at [1095, 208] on span "Select an option" at bounding box center [1091, 208] width 12 height 12
click at [1095, 208] on input "Select an option" at bounding box center [1091, 208] width 12 height 12
click at [800, 241] on th at bounding box center [806, 244] width 153 height 36
click at [802, 243] on span "Select an option" at bounding box center [803, 245] width 12 height 12
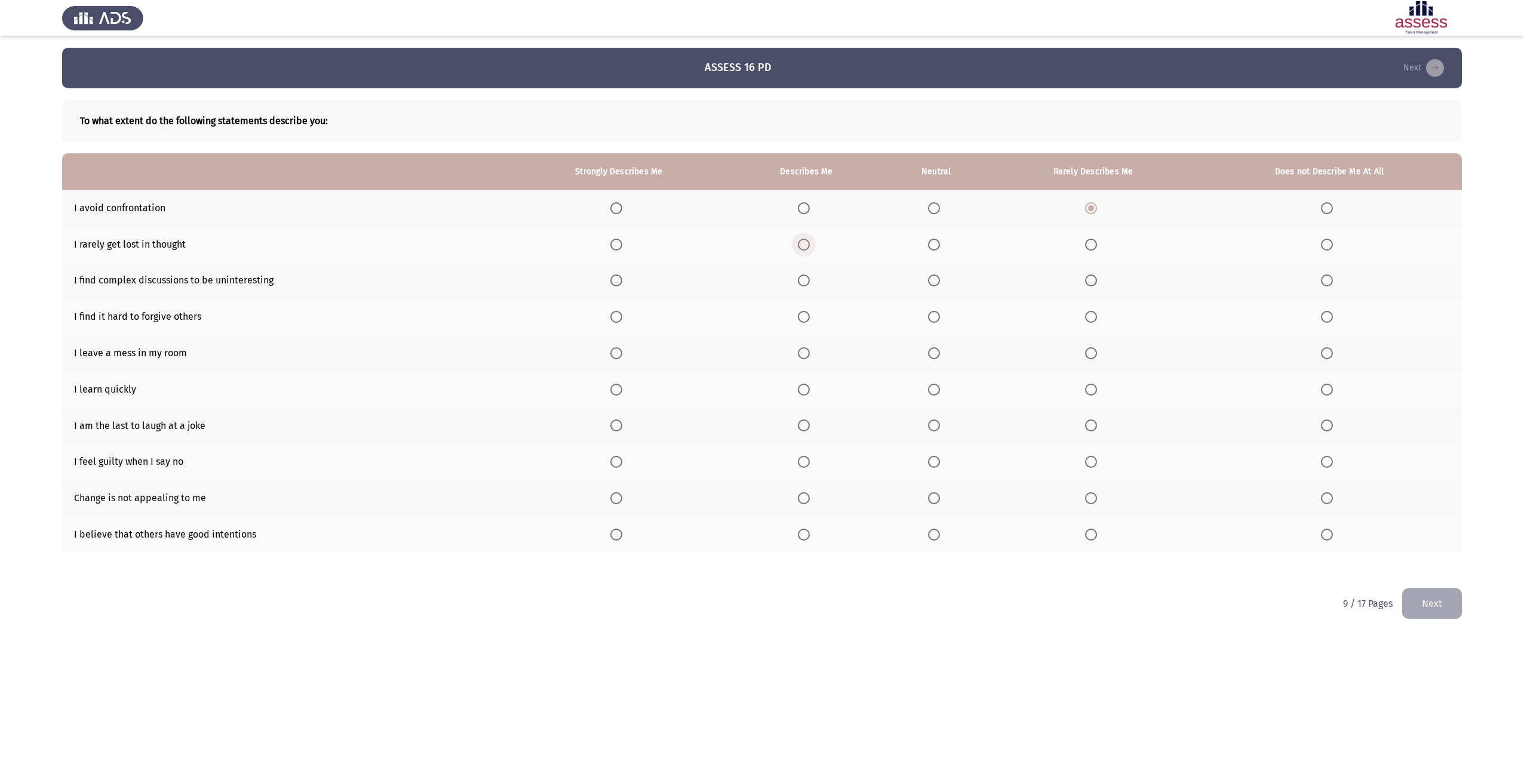
click at [802, 243] on input "Select an option" at bounding box center [803, 245] width 12 height 12
click at [810, 278] on span "Select an option" at bounding box center [803, 280] width 12 height 12
click at [810, 278] on input "Select an option" at bounding box center [803, 280] width 12 height 12
click at [1096, 316] on span "Select an option" at bounding box center [1091, 317] width 12 height 12
click at [1096, 316] on input "Select an option" at bounding box center [1091, 317] width 12 height 12
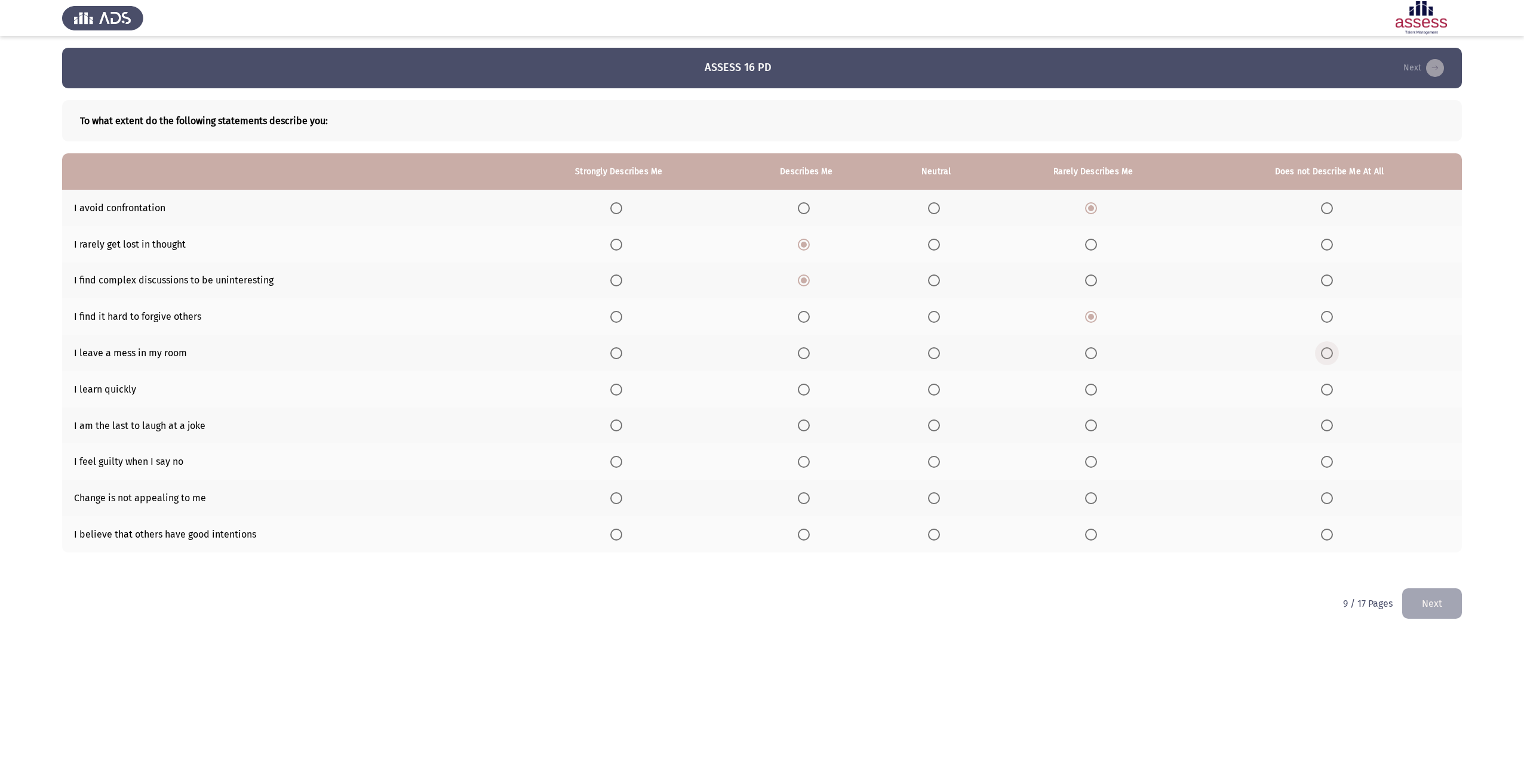
click at [1329, 353] on span "Select an option" at bounding box center [1327, 353] width 12 height 12
click at [1329, 353] on input "Select an option" at bounding box center [1327, 353] width 12 height 12
click at [619, 395] on span "Select an option" at bounding box center [616, 390] width 12 height 12
click at [619, 395] on input "Select an option" at bounding box center [616, 390] width 12 height 12
click at [810, 424] on span "Select an option" at bounding box center [803, 426] width 12 height 12
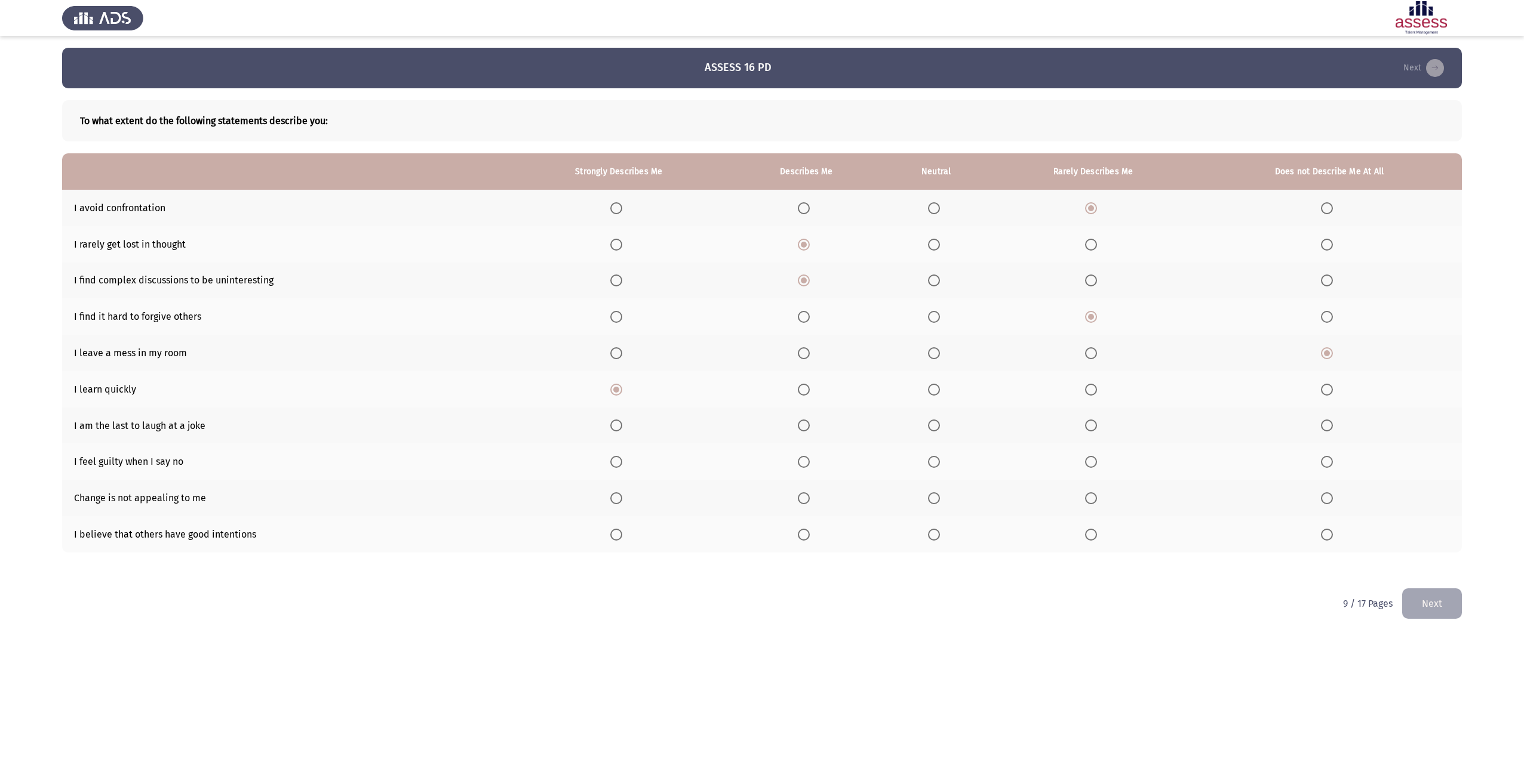
click at [810, 424] on input "Select an option" at bounding box center [803, 426] width 12 height 12
click at [1090, 466] on span "Select an option" at bounding box center [1091, 462] width 12 height 12
click at [1090, 466] on input "Select an option" at bounding box center [1091, 462] width 12 height 12
click at [810, 462] on span "Select an option" at bounding box center [803, 462] width 12 height 12
click at [810, 462] on input "Select an option" at bounding box center [803, 462] width 12 height 12
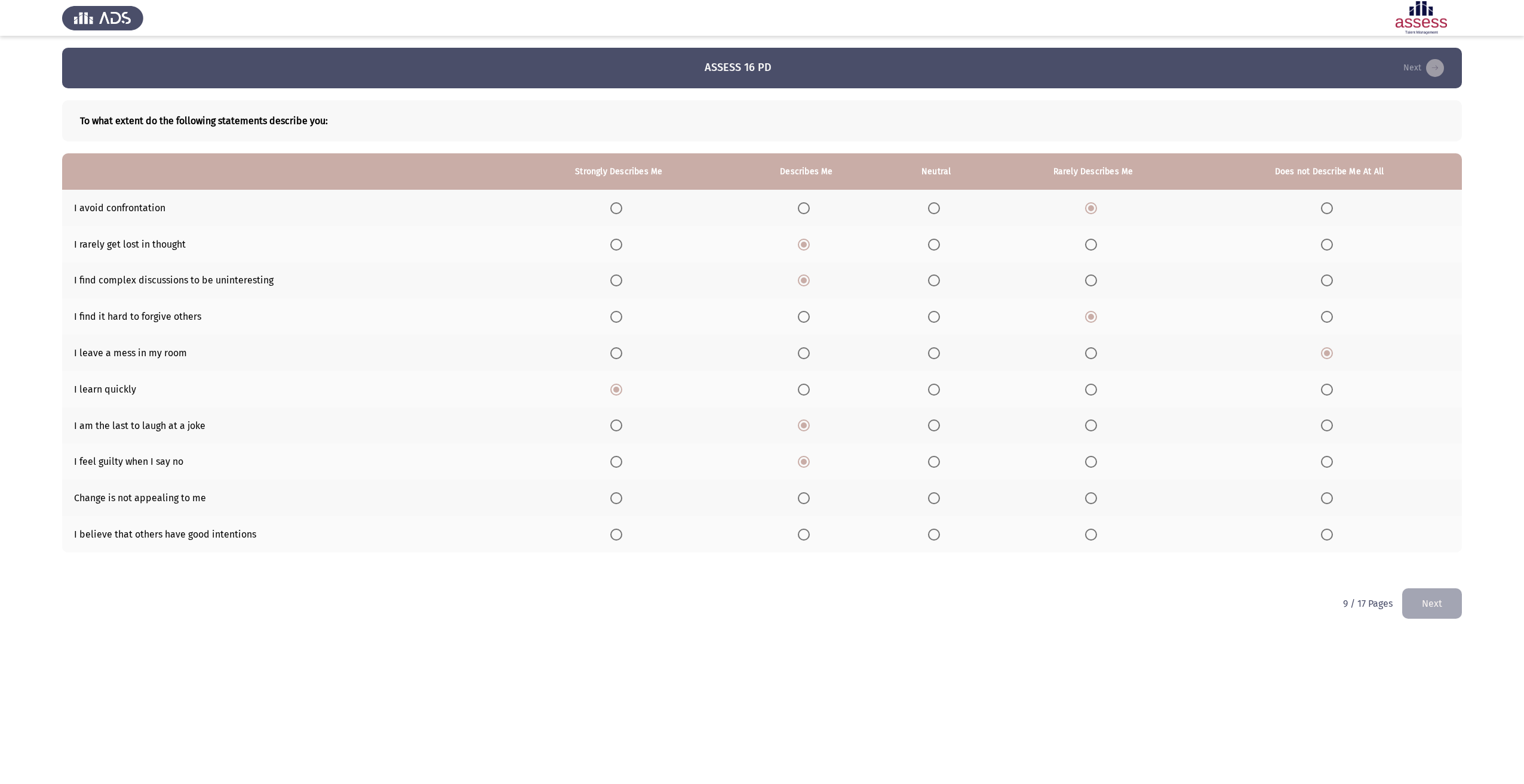
click at [1088, 463] on span "Select an option" at bounding box center [1091, 462] width 12 height 12
click at [1088, 463] on input "Select an option" at bounding box center [1091, 462] width 12 height 12
click at [1092, 503] on span "Select an option" at bounding box center [1091, 499] width 12 height 12
click at [1092, 503] on input "Select an option" at bounding box center [1091, 499] width 12 height 12
click at [801, 531] on span "Select an option" at bounding box center [803, 535] width 12 height 12
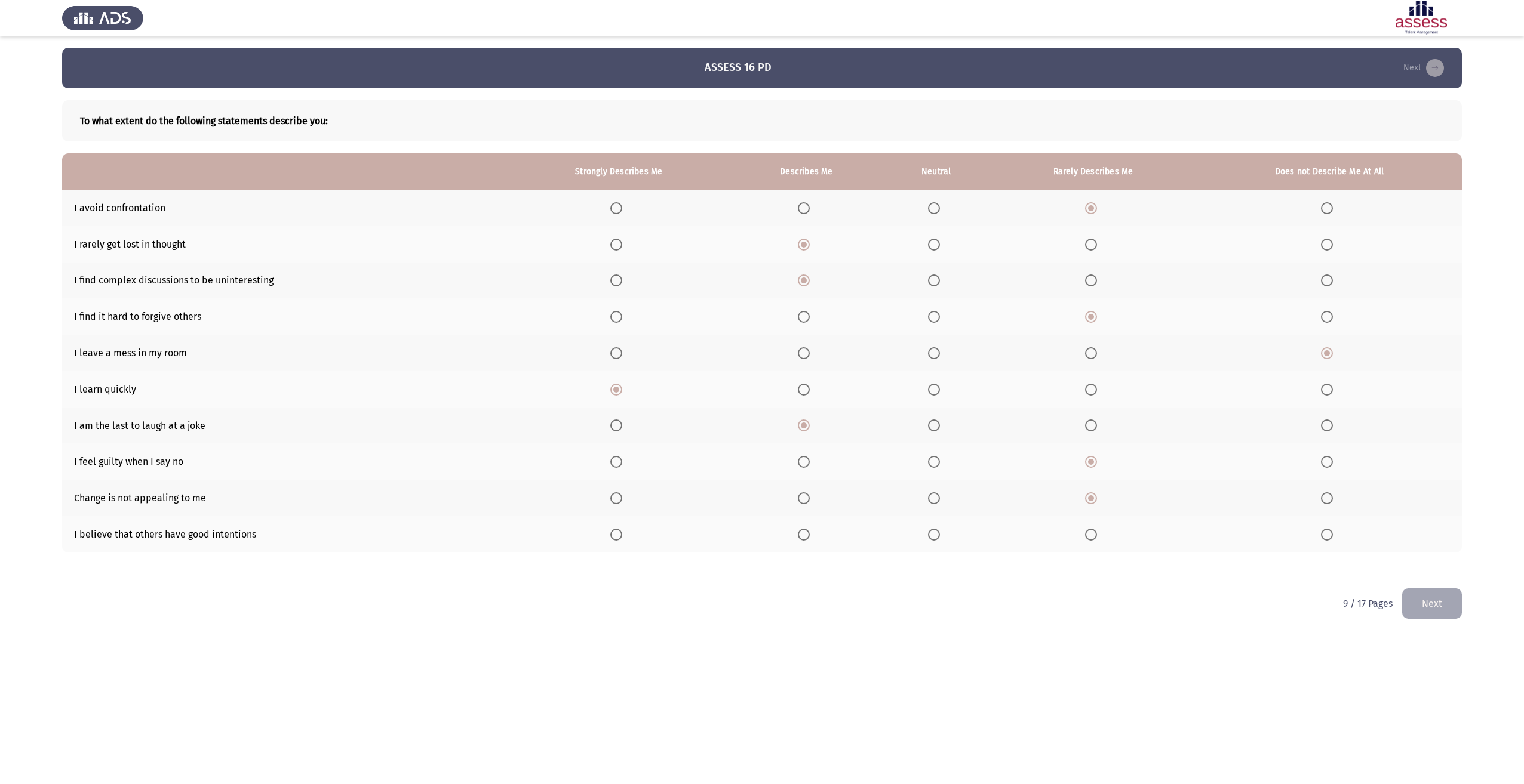
click at [801, 531] on input "Select an option" at bounding box center [803, 535] width 12 height 12
click at [1419, 597] on button "Next" at bounding box center [1432, 604] width 60 height 30
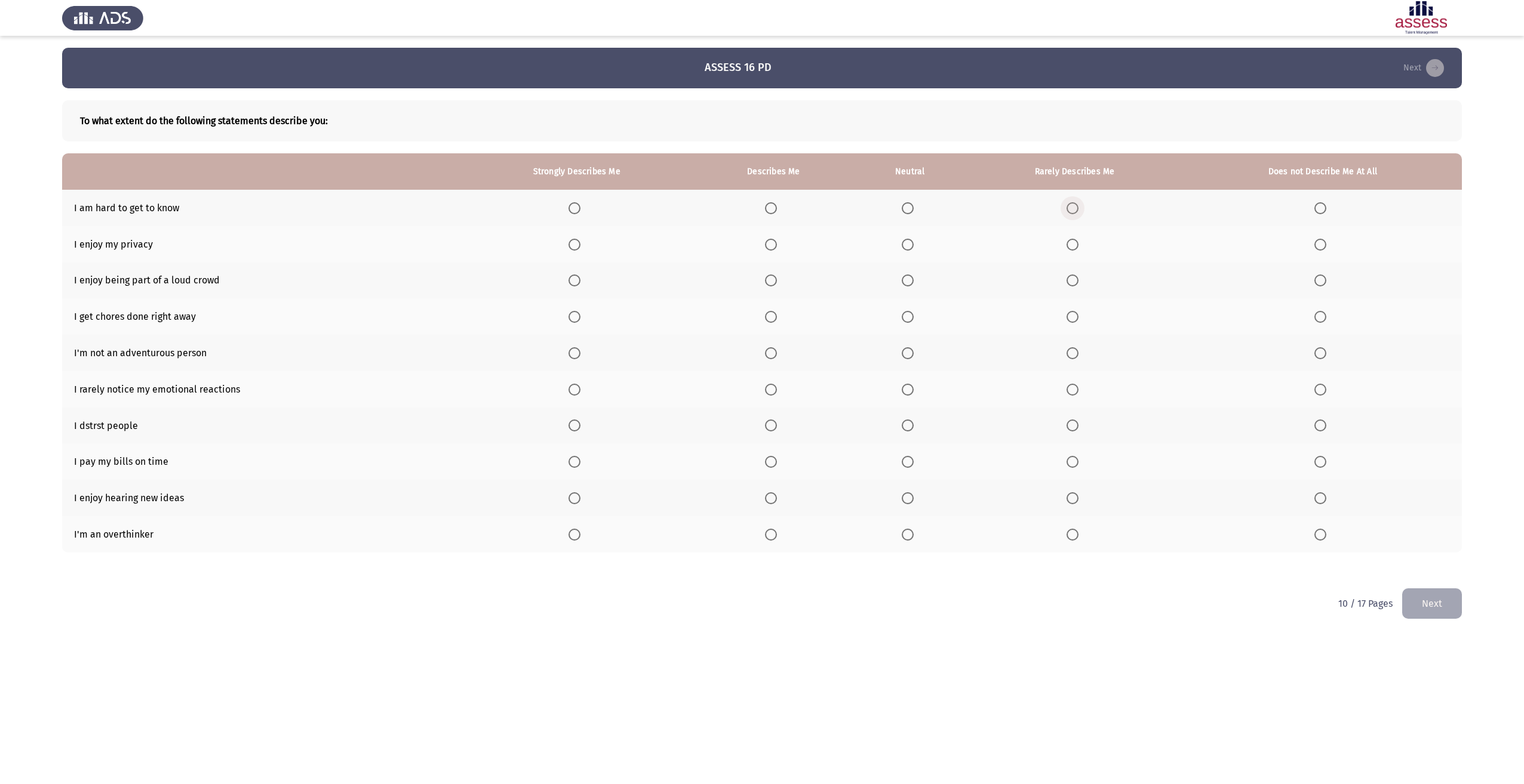
click at [1069, 210] on span "Select an option" at bounding box center [1073, 208] width 12 height 12
click at [1069, 210] on input "Select an option" at bounding box center [1073, 208] width 12 height 12
click at [577, 248] on span "Select an option" at bounding box center [574, 245] width 12 height 12
click at [577, 248] on input "Select an option" at bounding box center [574, 245] width 12 height 12
click at [1075, 275] on span "Select an option" at bounding box center [1073, 280] width 12 height 12
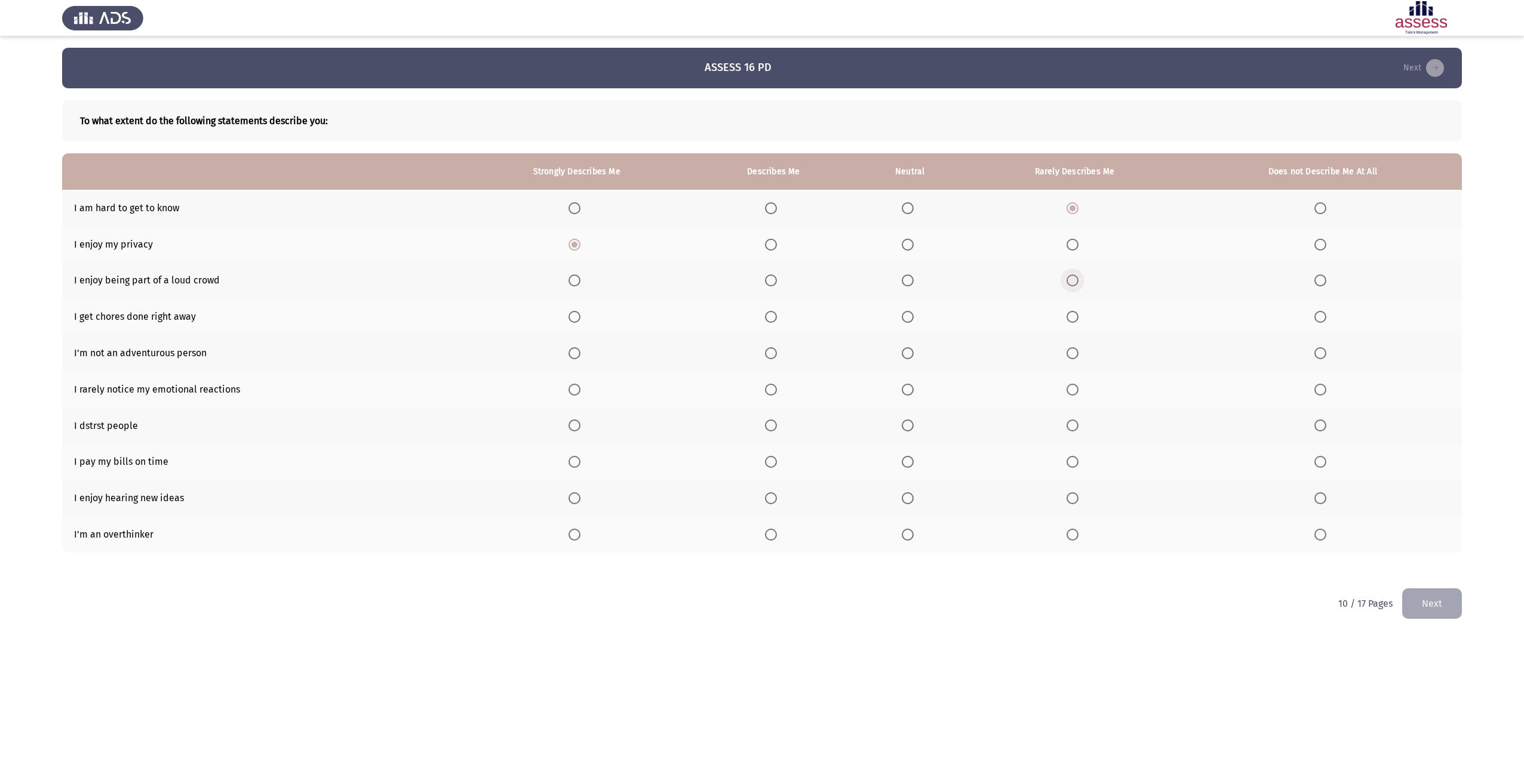
click at [1075, 275] on input "Select an option" at bounding box center [1073, 280] width 12 height 12
click at [768, 318] on span "Select an option" at bounding box center [771, 317] width 12 height 12
click at [768, 318] on input "Select an option" at bounding box center [771, 317] width 12 height 12
click at [771, 352] on span "Select an option" at bounding box center [771, 353] width 12 height 12
click at [771, 352] on input "Select an option" at bounding box center [771, 353] width 12 height 12
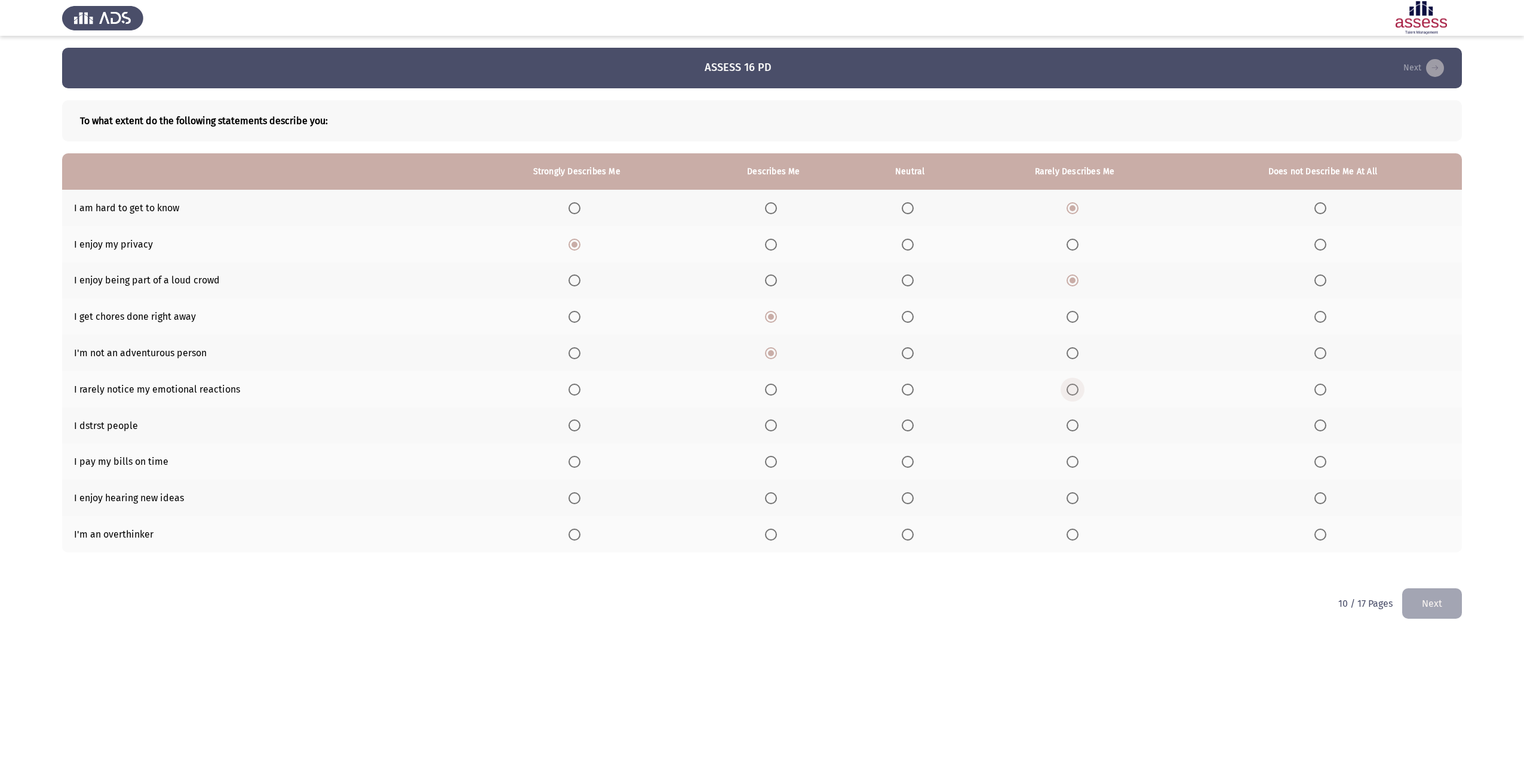
click at [1068, 387] on span "Select an option" at bounding box center [1073, 390] width 12 height 12
click at [1068, 387] on input "Select an option" at bounding box center [1073, 390] width 12 height 12
click at [1074, 430] on span "Select an option" at bounding box center [1073, 426] width 12 height 12
click at [1074, 430] on input "Select an option" at bounding box center [1073, 426] width 12 height 12
click at [775, 460] on span "Select an option" at bounding box center [771, 462] width 12 height 12
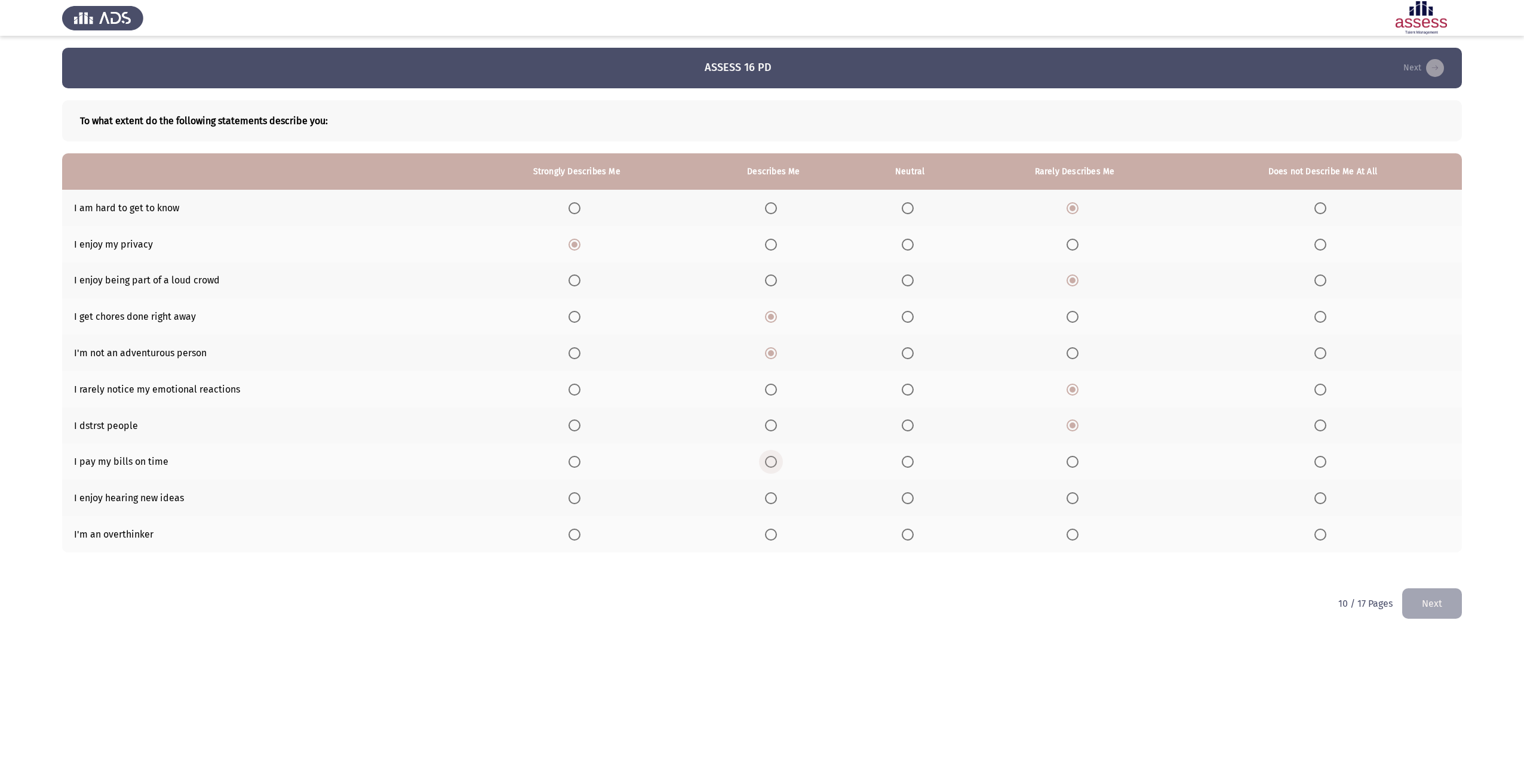
click at [775, 460] on input "Select an option" at bounding box center [771, 462] width 12 height 12
click at [576, 499] on span "Select an option" at bounding box center [574, 499] width 12 height 12
click at [576, 499] on input "Select an option" at bounding box center [574, 499] width 12 height 12
click at [1066, 538] on th at bounding box center [1074, 534] width 217 height 36
click at [1067, 539] on span "Select an option" at bounding box center [1073, 535] width 12 height 12
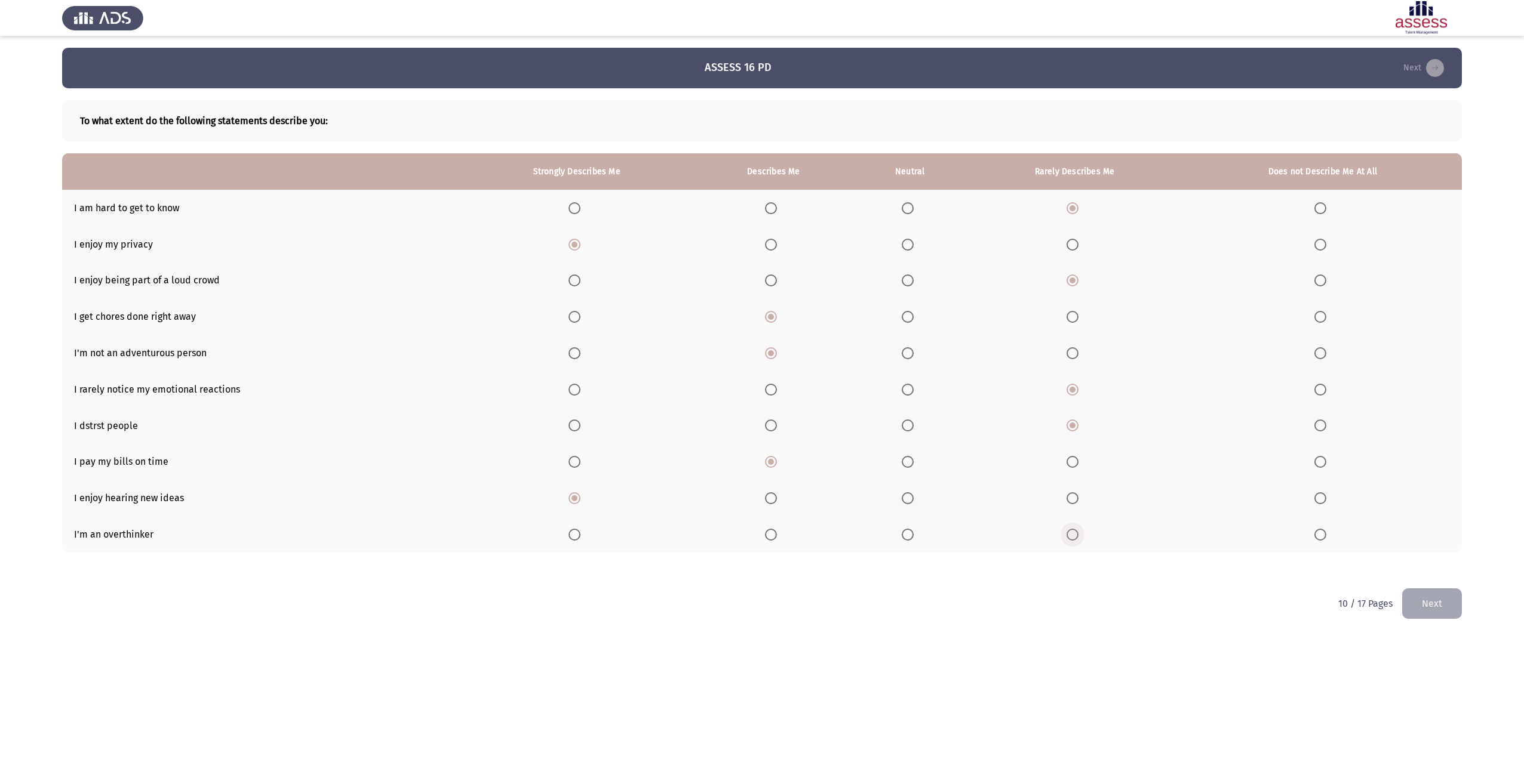
click at [1067, 539] on input "Select an option" at bounding box center [1073, 535] width 12 height 12
click at [1415, 593] on button "Next" at bounding box center [1432, 604] width 60 height 30
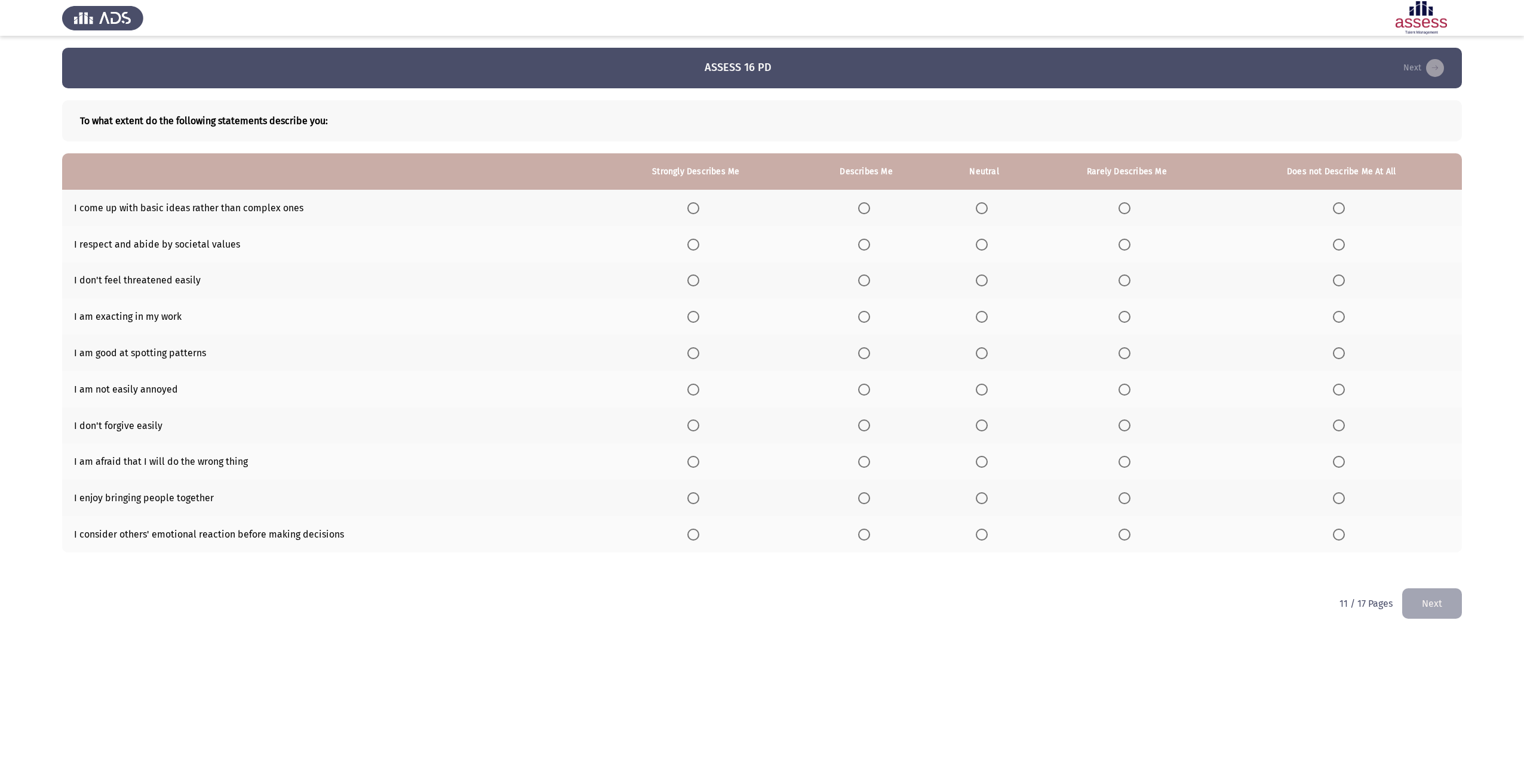
click at [862, 207] on span "Select an option" at bounding box center [864, 208] width 12 height 12
click at [862, 207] on input "Select an option" at bounding box center [864, 208] width 12 height 12
click at [698, 245] on span "Select an option" at bounding box center [694, 245] width 12 height 12
click at [698, 245] on input "Select an option" at bounding box center [694, 245] width 12 height 12
click at [694, 276] on span "Select an option" at bounding box center [694, 280] width 12 height 12
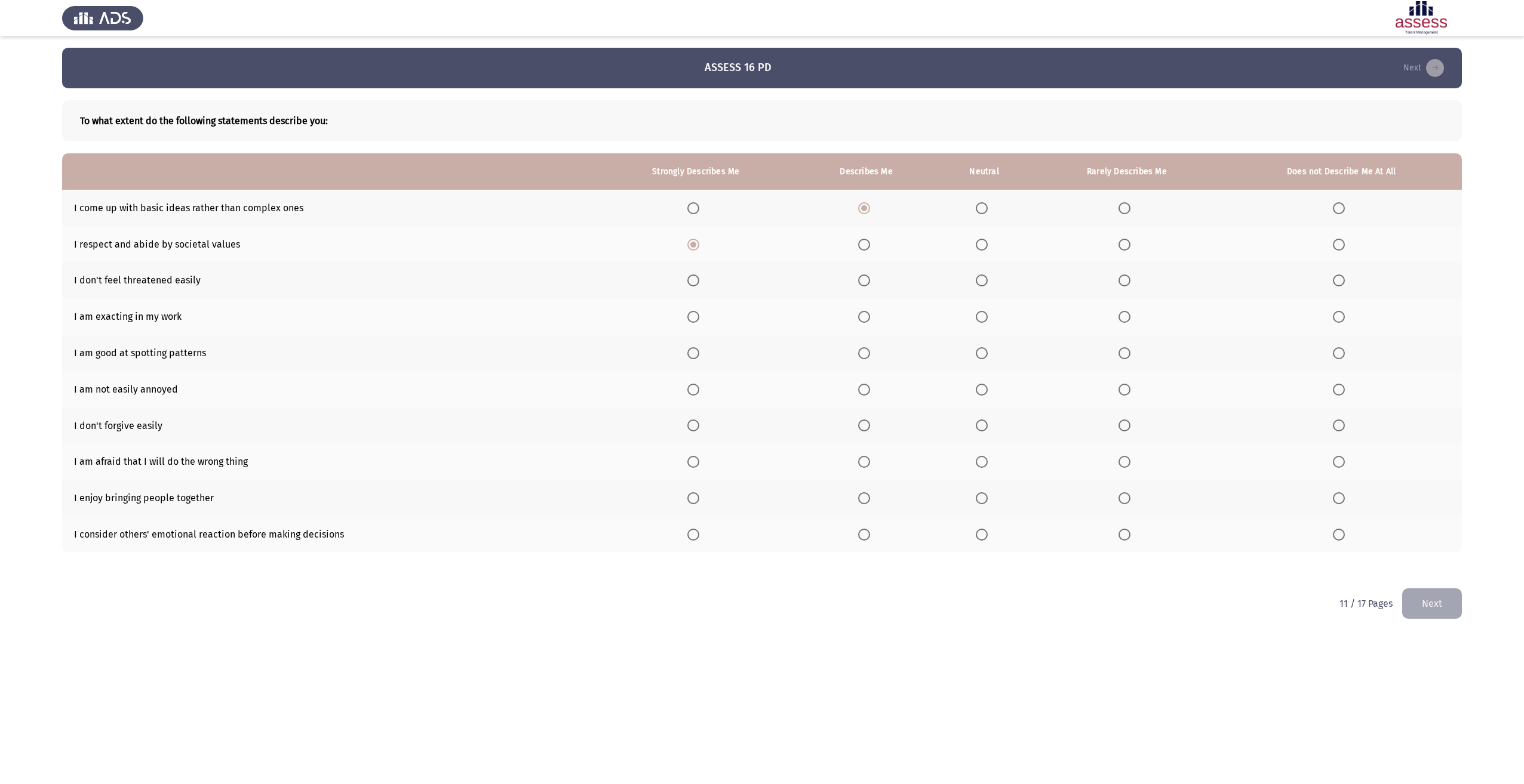
click at [694, 276] on input "Select an option" at bounding box center [694, 280] width 12 height 12
click at [702, 318] on label "Select an option" at bounding box center [696, 317] width 16 height 12
click at [699, 318] on input "Select an option" at bounding box center [694, 317] width 12 height 12
click at [987, 354] on span "Select an option" at bounding box center [982, 353] width 12 height 12
click at [987, 354] on input "Select an option" at bounding box center [982, 353] width 12 height 12
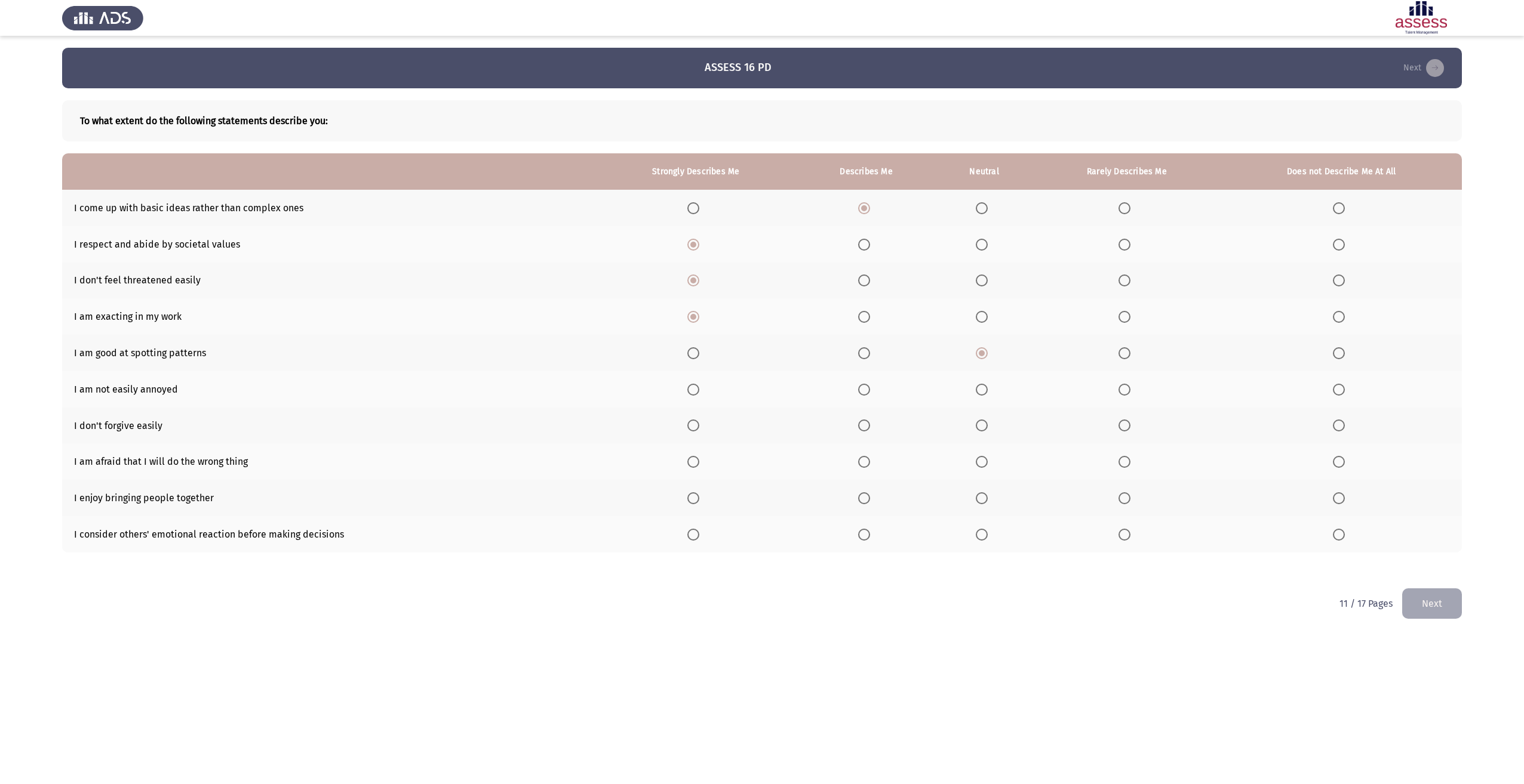
click at [698, 387] on span "Select an option" at bounding box center [694, 390] width 12 height 12
click at [698, 387] on input "Select an option" at bounding box center [694, 390] width 12 height 12
click at [1127, 424] on span "Select an option" at bounding box center [1125, 426] width 12 height 12
click at [1127, 424] on input "Select an option" at bounding box center [1125, 426] width 12 height 12
click at [859, 461] on th at bounding box center [866, 461] width 139 height 36
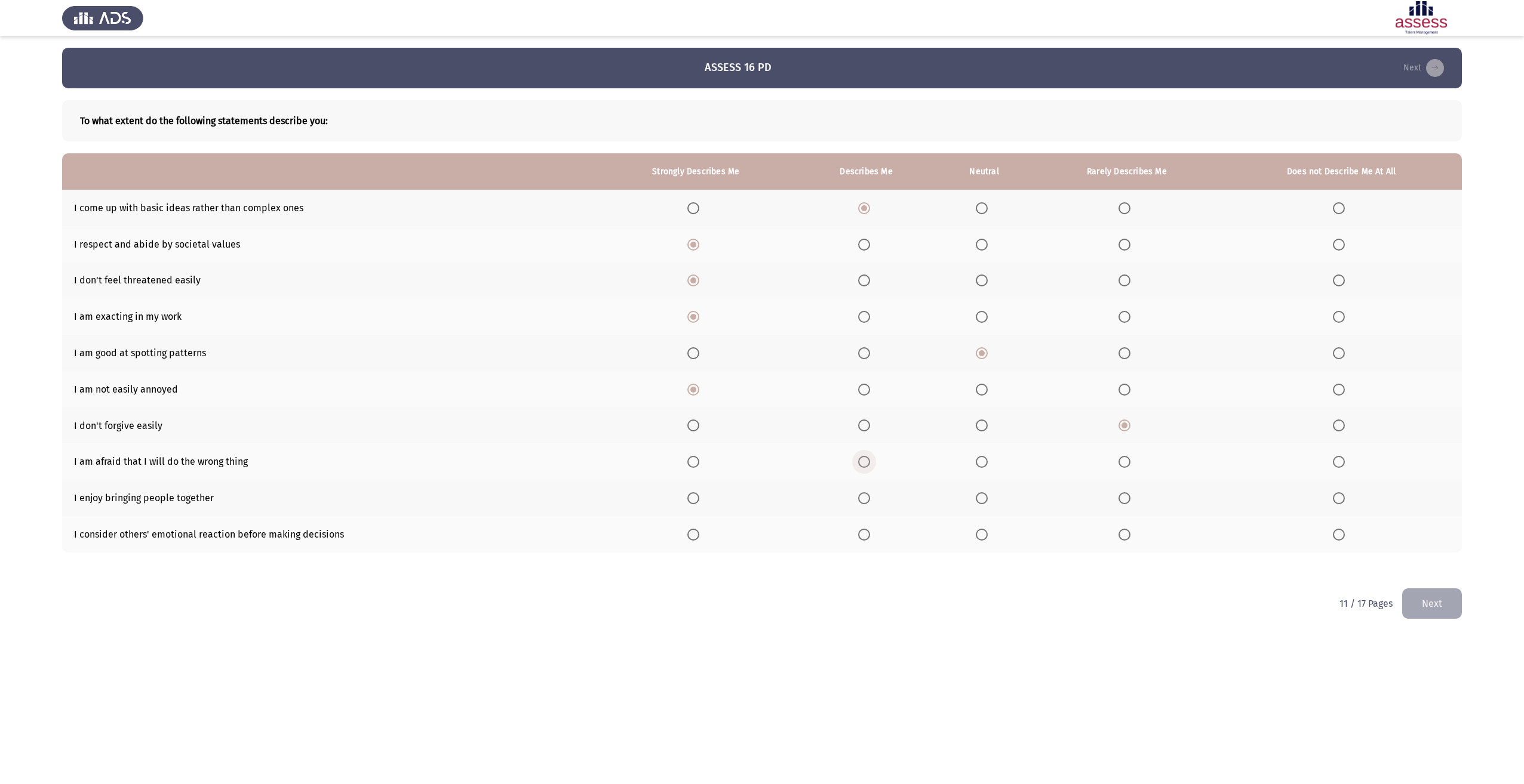
click at [862, 463] on span "Select an option" at bounding box center [864, 462] width 12 height 12
click at [862, 463] on input "Select an option" at bounding box center [864, 462] width 12 height 12
click at [1127, 499] on span "Select an option" at bounding box center [1125, 499] width 12 height 12
click at [1127, 499] on input "Select an option" at bounding box center [1125, 499] width 12 height 12
click at [863, 538] on span "Select an option" at bounding box center [864, 535] width 12 height 12
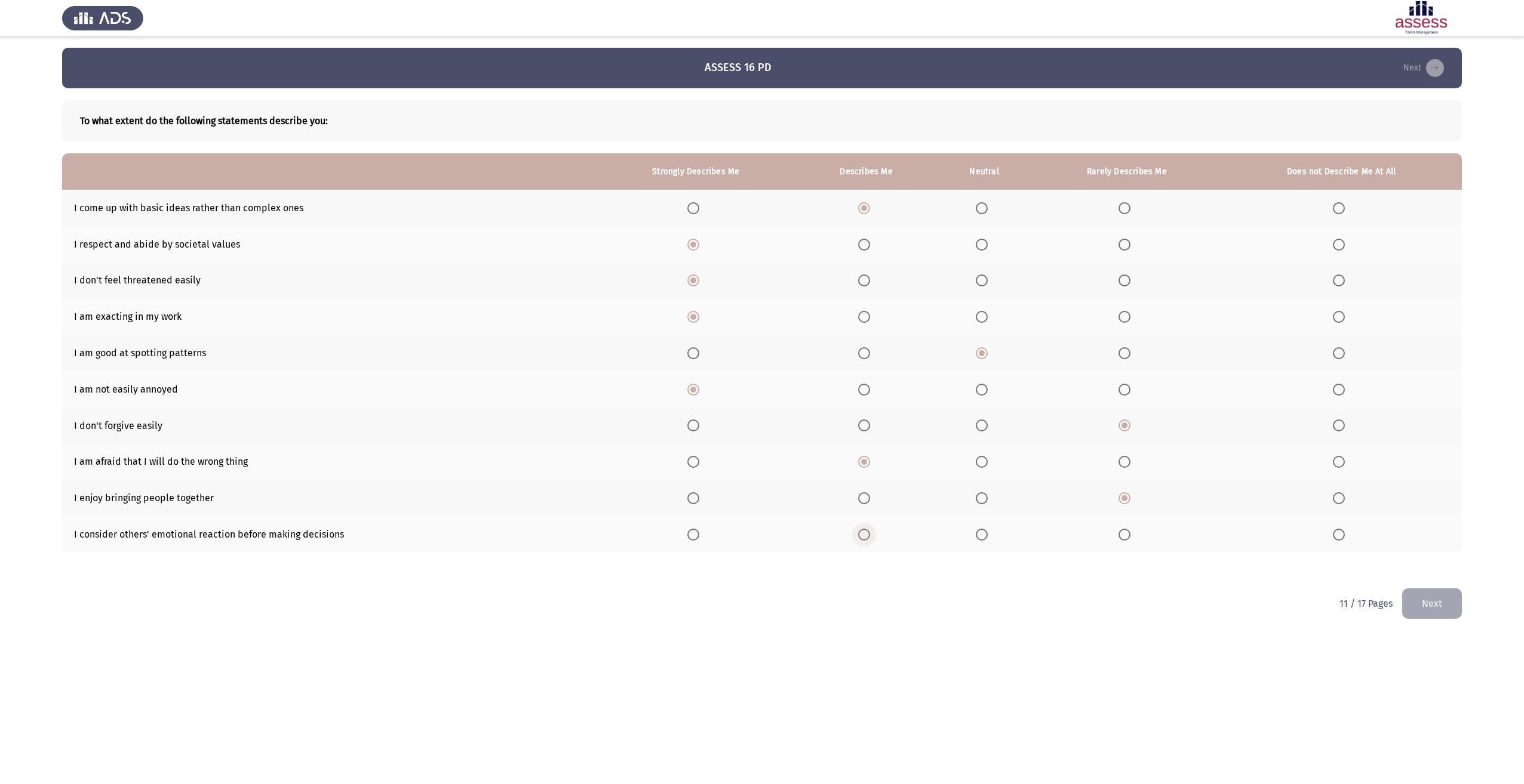
click at [863, 538] on input "Select an option" at bounding box center [864, 535] width 12 height 12
click at [1438, 597] on button "Next" at bounding box center [1432, 604] width 60 height 30
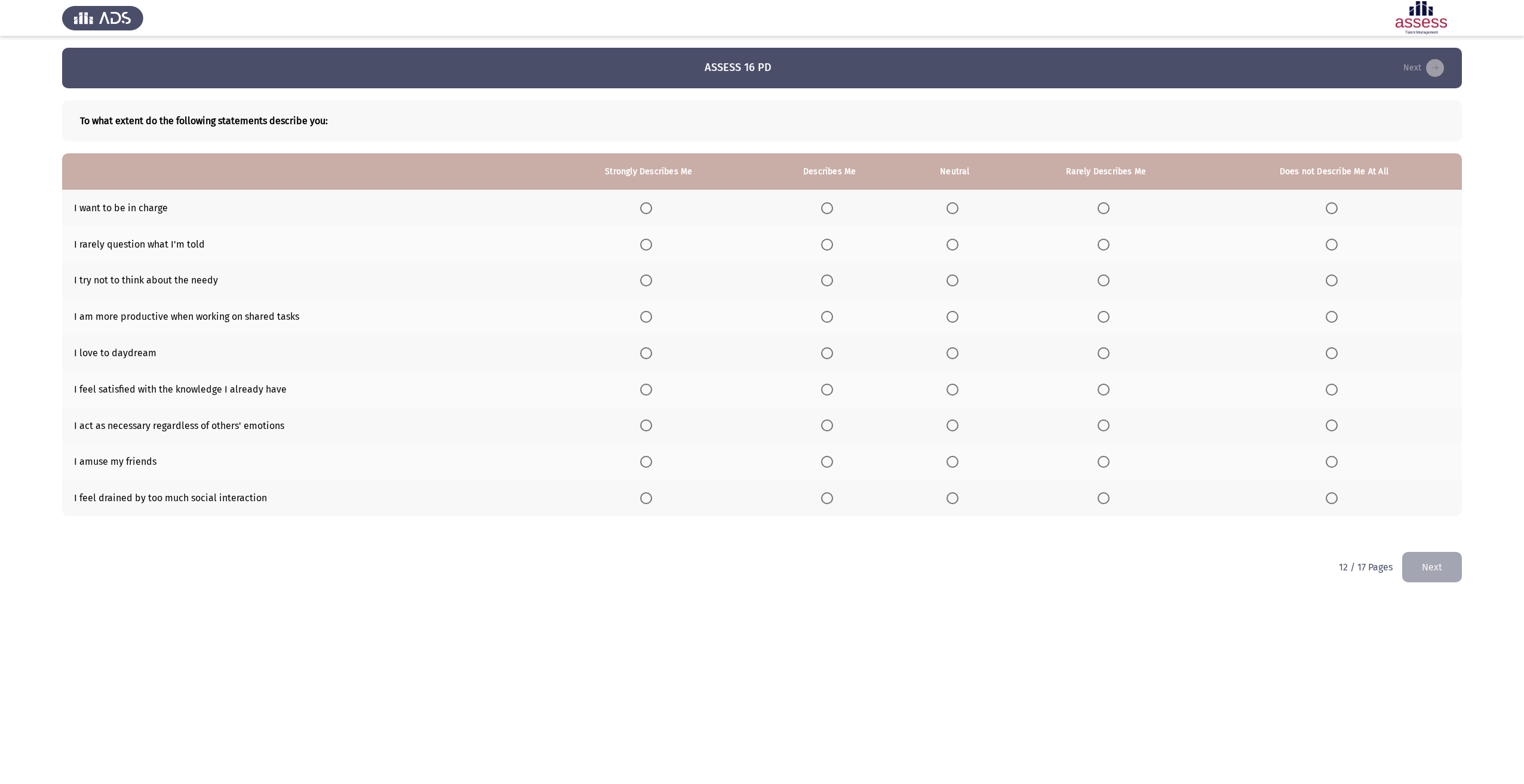
click at [649, 207] on span "Select an option" at bounding box center [646, 208] width 12 height 12
click at [649, 207] on input "Select an option" at bounding box center [646, 208] width 12 height 12
click at [1108, 245] on span "Select an option" at bounding box center [1104, 245] width 12 height 12
click at [1108, 245] on input "Select an option" at bounding box center [1104, 245] width 12 height 12
click at [831, 282] on span "Select an option" at bounding box center [827, 280] width 12 height 12
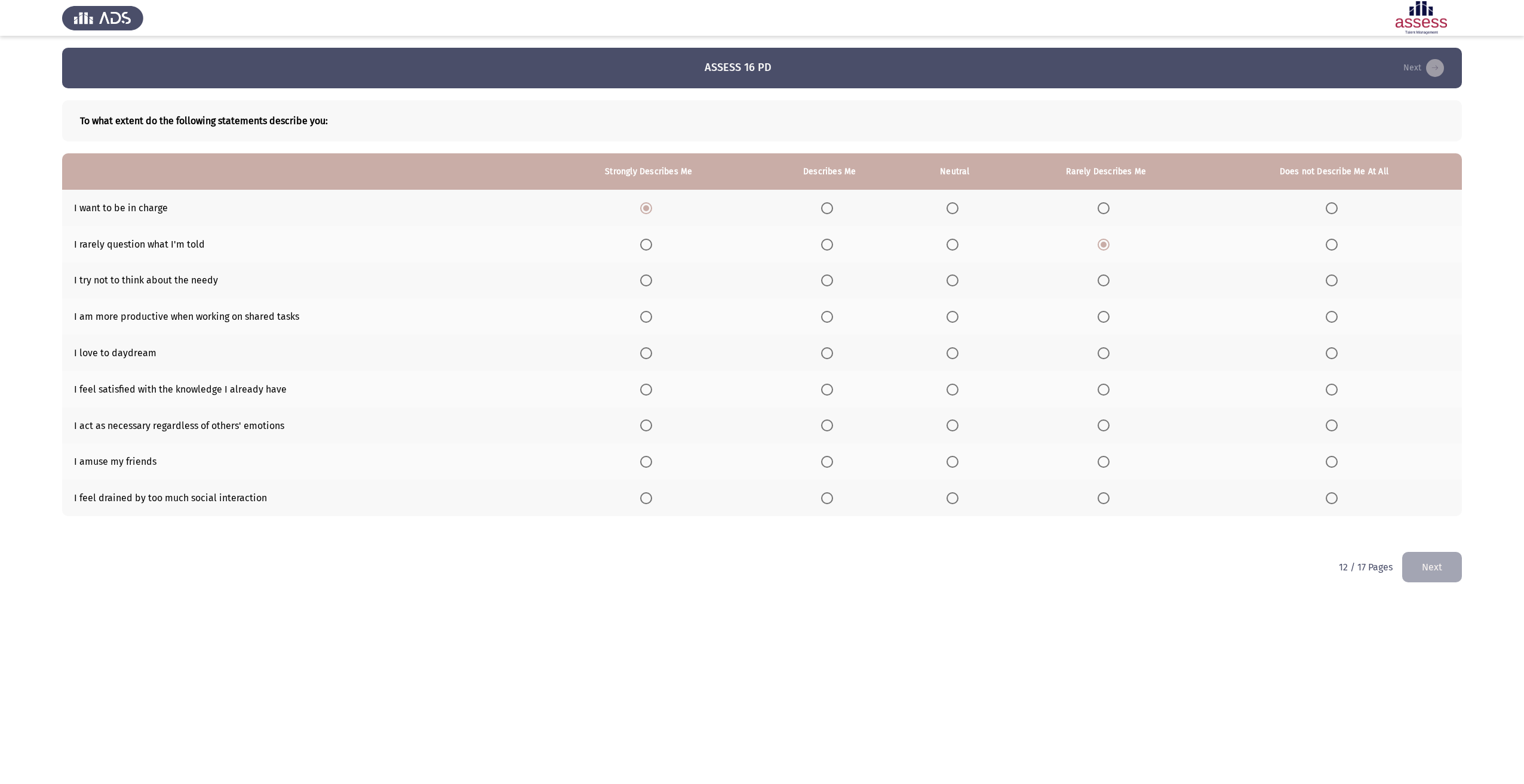
click at [831, 282] on input "Select an option" at bounding box center [827, 280] width 12 height 12
click at [828, 320] on span "Select an option" at bounding box center [827, 317] width 12 height 12
click at [828, 320] on input "Select an option" at bounding box center [827, 317] width 12 height 12
click at [1109, 355] on span "Select an option" at bounding box center [1104, 353] width 12 height 12
click at [1109, 355] on input "Select an option" at bounding box center [1104, 353] width 12 height 12
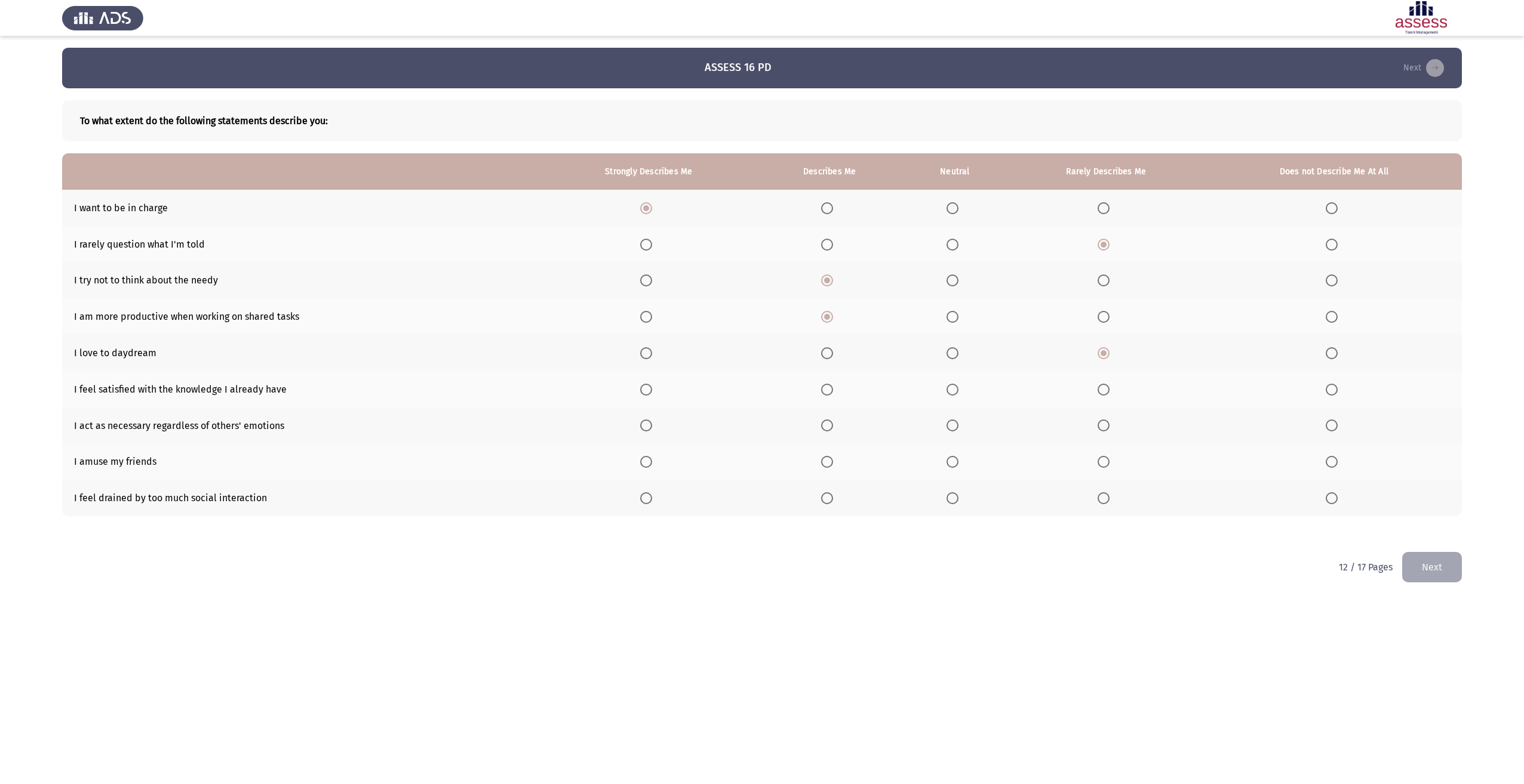
click at [1109, 388] on span "Select an option" at bounding box center [1104, 390] width 12 height 12
click at [1109, 388] on input "Select an option" at bounding box center [1104, 390] width 12 height 12
click at [828, 428] on span "Select an option" at bounding box center [827, 426] width 12 height 12
click at [828, 428] on input "Select an option" at bounding box center [827, 426] width 12 height 12
click at [1104, 462] on span "Select an option" at bounding box center [1104, 462] width 0 height 0
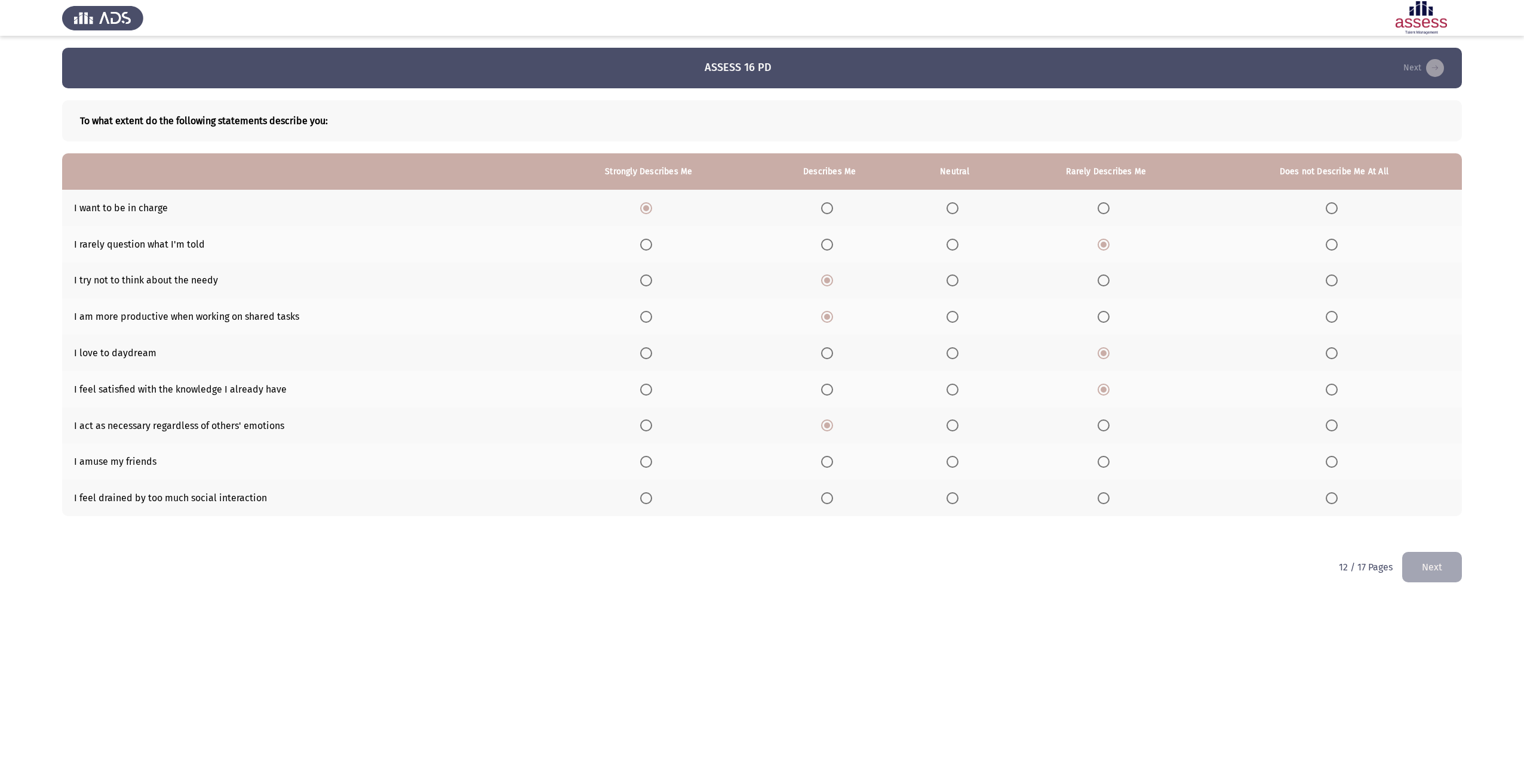
click at [1106, 461] on input "Select an option" at bounding box center [1104, 462] width 12 height 12
click at [652, 500] on span "Select an option" at bounding box center [646, 499] width 12 height 12
click at [652, 500] on input "Select an option" at bounding box center [646, 499] width 12 height 12
click at [1400, 560] on div "12 / 17 Pages Next" at bounding box center [1400, 567] width 123 height 30
click at [1415, 560] on button "Next" at bounding box center [1432, 567] width 60 height 30
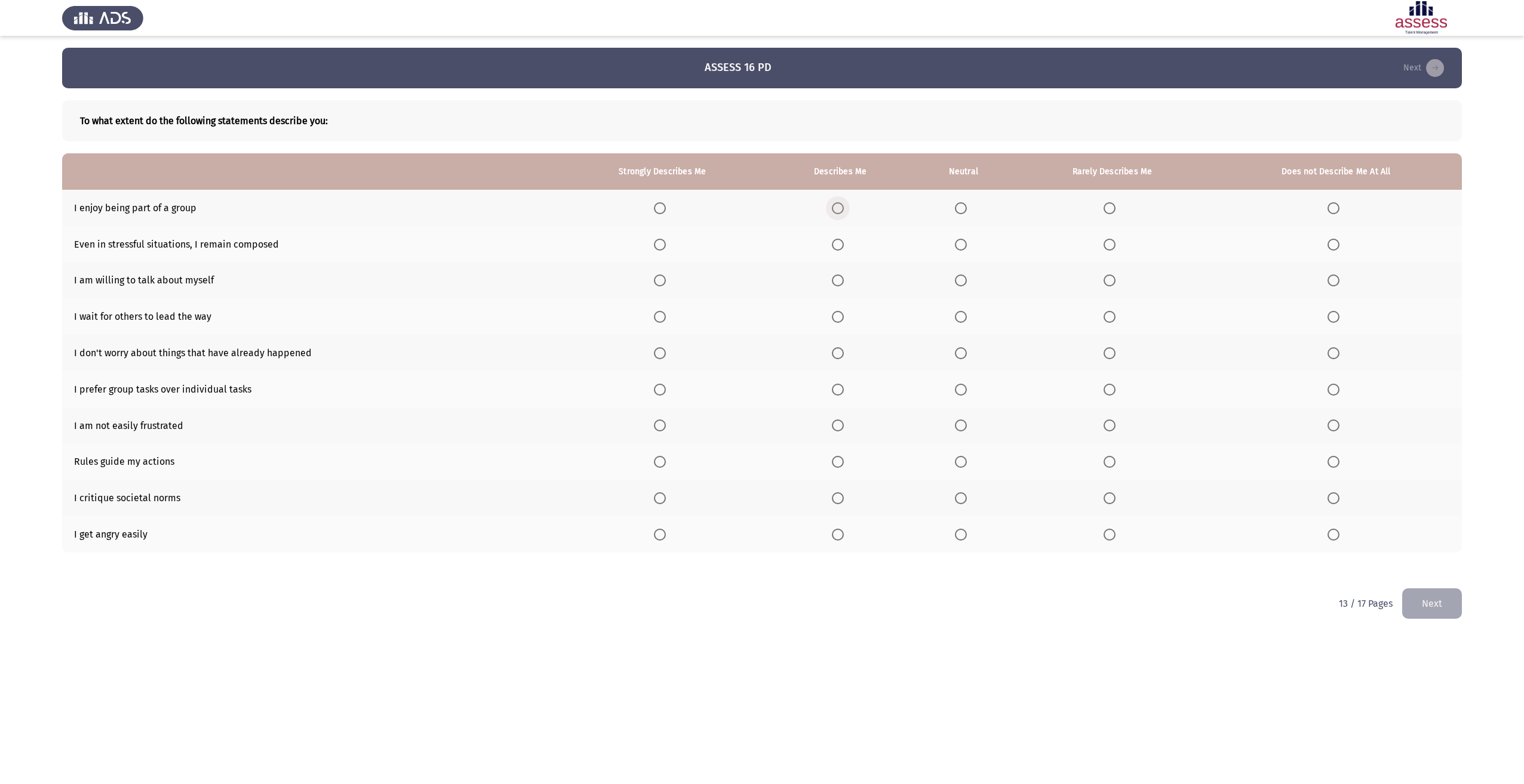
click at [836, 203] on span "Select an option" at bounding box center [838, 208] width 12 height 12
click at [836, 203] on input "Select an option" at bounding box center [838, 208] width 12 height 12
click at [657, 245] on span "Select an option" at bounding box center [660, 245] width 12 height 12
click at [657, 245] on input "Select an option" at bounding box center [660, 245] width 12 height 12
click at [842, 278] on span "Select an option" at bounding box center [838, 280] width 12 height 12
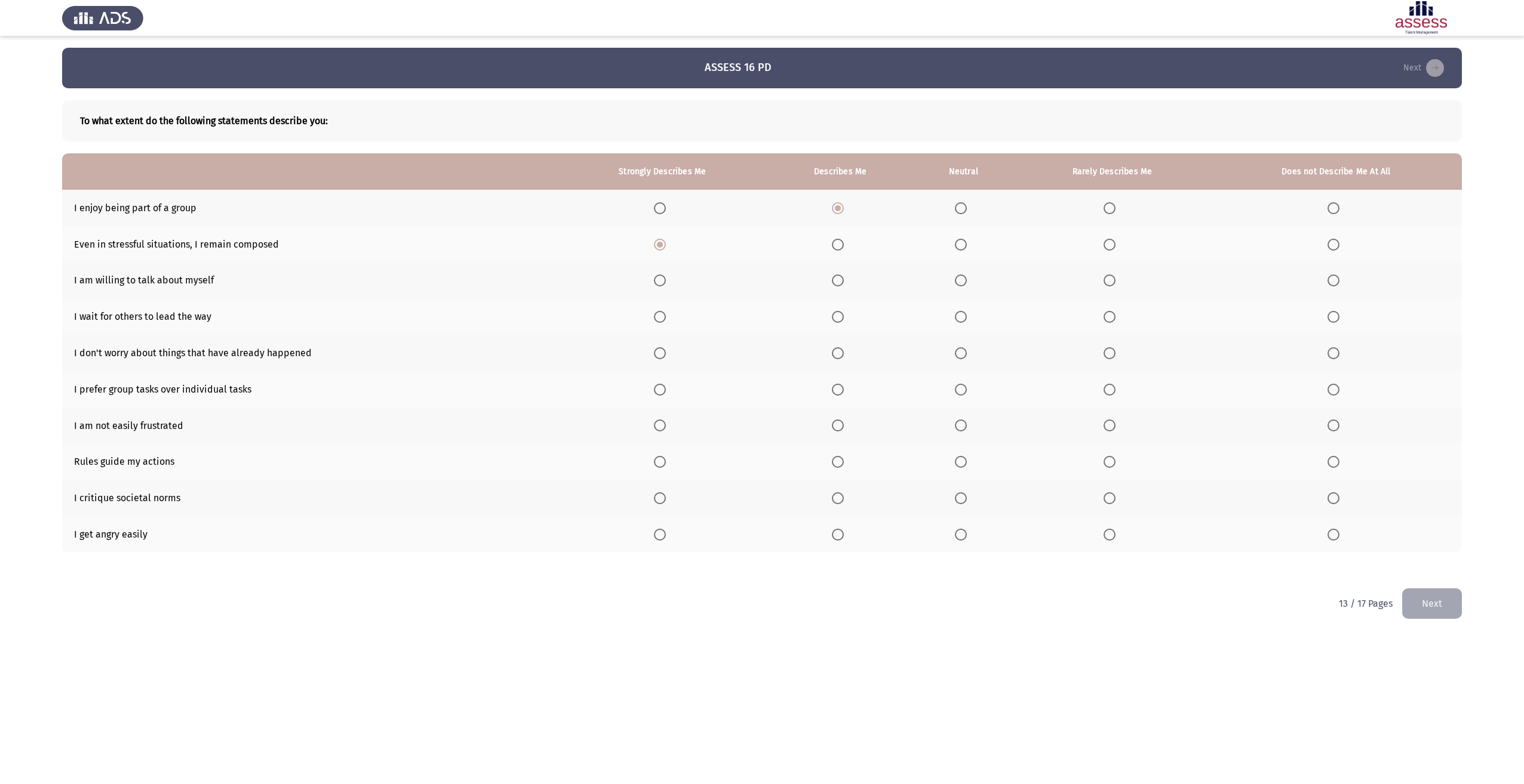
click at [842, 278] on input "Select an option" at bounding box center [838, 280] width 12 height 12
click at [838, 319] on span "Select an option" at bounding box center [838, 317] width 12 height 12
click at [838, 319] on input "Select an option" at bounding box center [838, 317] width 12 height 12
click at [957, 320] on span "Select an option" at bounding box center [961, 317] width 12 height 12
click at [957, 320] on input "Select an option" at bounding box center [961, 317] width 12 height 12
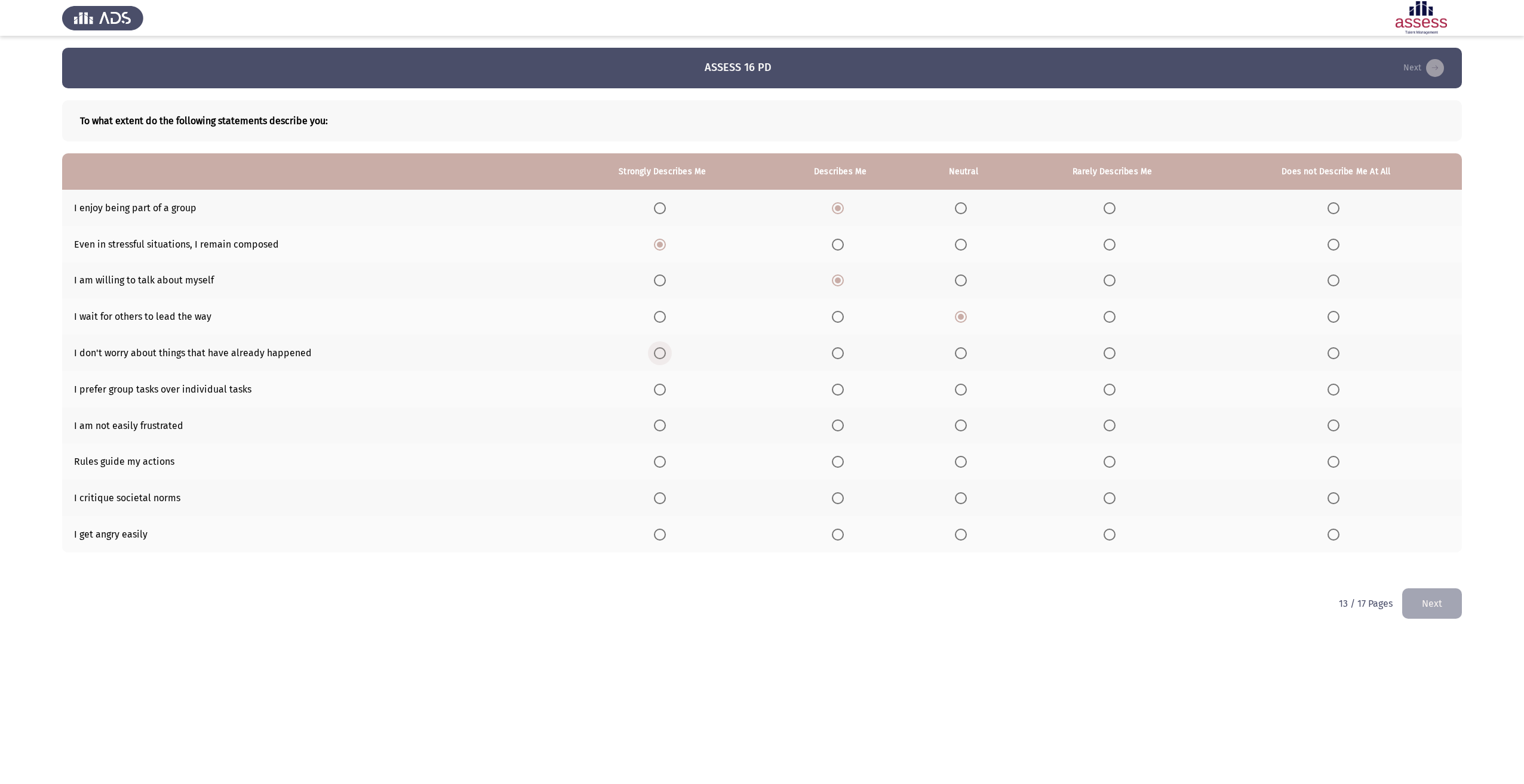
click at [666, 353] on span "Select an option" at bounding box center [660, 353] width 12 height 12
click at [666, 353] on input "Select an option" at bounding box center [660, 353] width 12 height 12
click at [1109, 392] on span "Select an option" at bounding box center [1109, 390] width 12 height 12
click at [1109, 392] on input "Select an option" at bounding box center [1109, 390] width 12 height 12
click at [657, 428] on span "Select an option" at bounding box center [660, 426] width 12 height 12
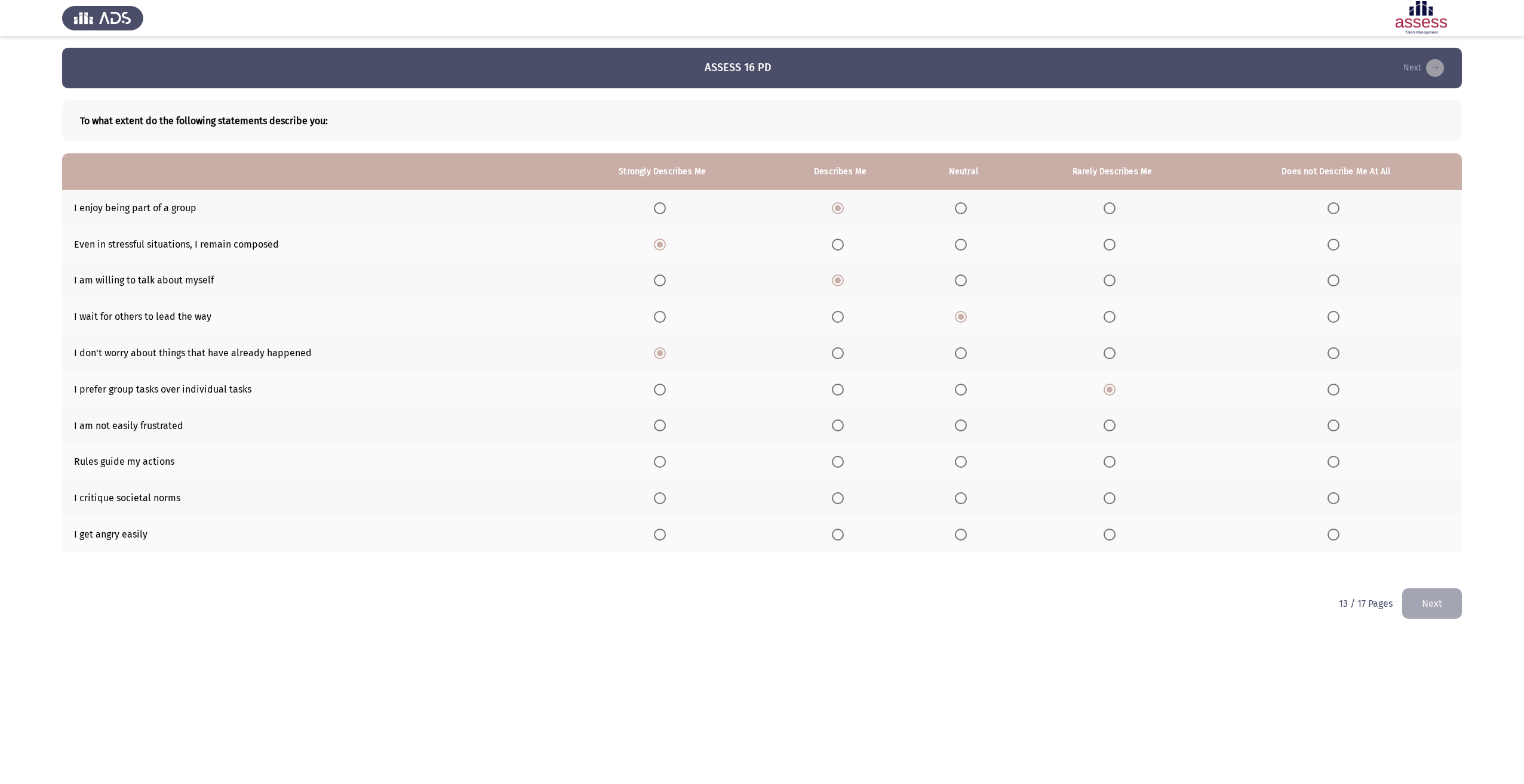
click at [657, 428] on input "Select an option" at bounding box center [660, 426] width 12 height 12
click at [839, 470] on th at bounding box center [840, 461] width 145 height 36
click at [840, 468] on span "Select an option" at bounding box center [838, 462] width 12 height 12
click at [840, 468] on input "Select an option" at bounding box center [838, 462] width 12 height 12
click at [838, 499] on span "Select an option" at bounding box center [838, 499] width 12 height 12
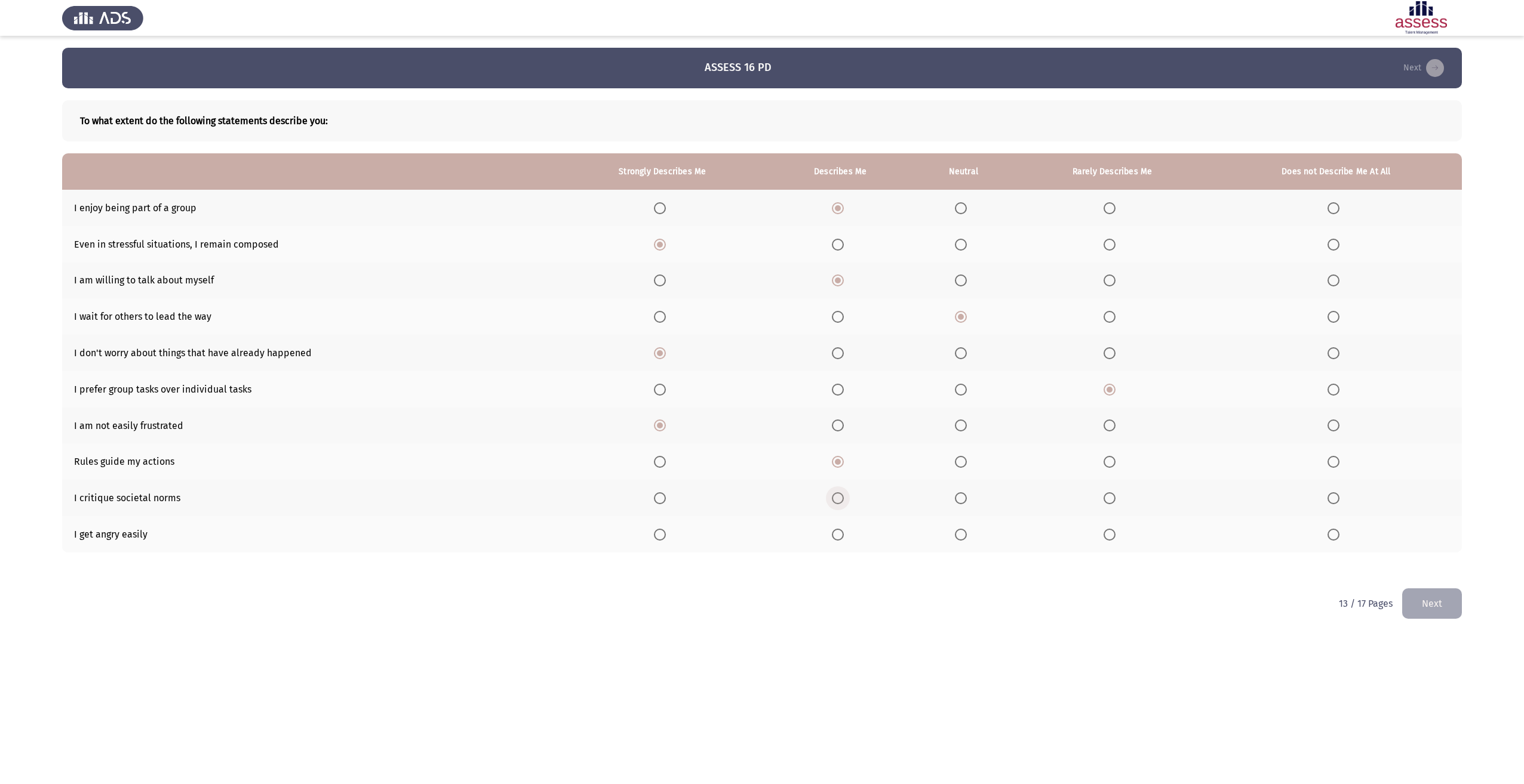
click at [838, 499] on input "Select an option" at bounding box center [838, 499] width 12 height 12
click at [1104, 533] on th at bounding box center [1112, 534] width 197 height 36
click at [1105, 537] on span "Select an option" at bounding box center [1109, 535] width 12 height 12
click at [1105, 537] on input "Select an option" at bounding box center [1109, 535] width 12 height 12
click at [1415, 600] on button "Next" at bounding box center [1432, 604] width 60 height 30
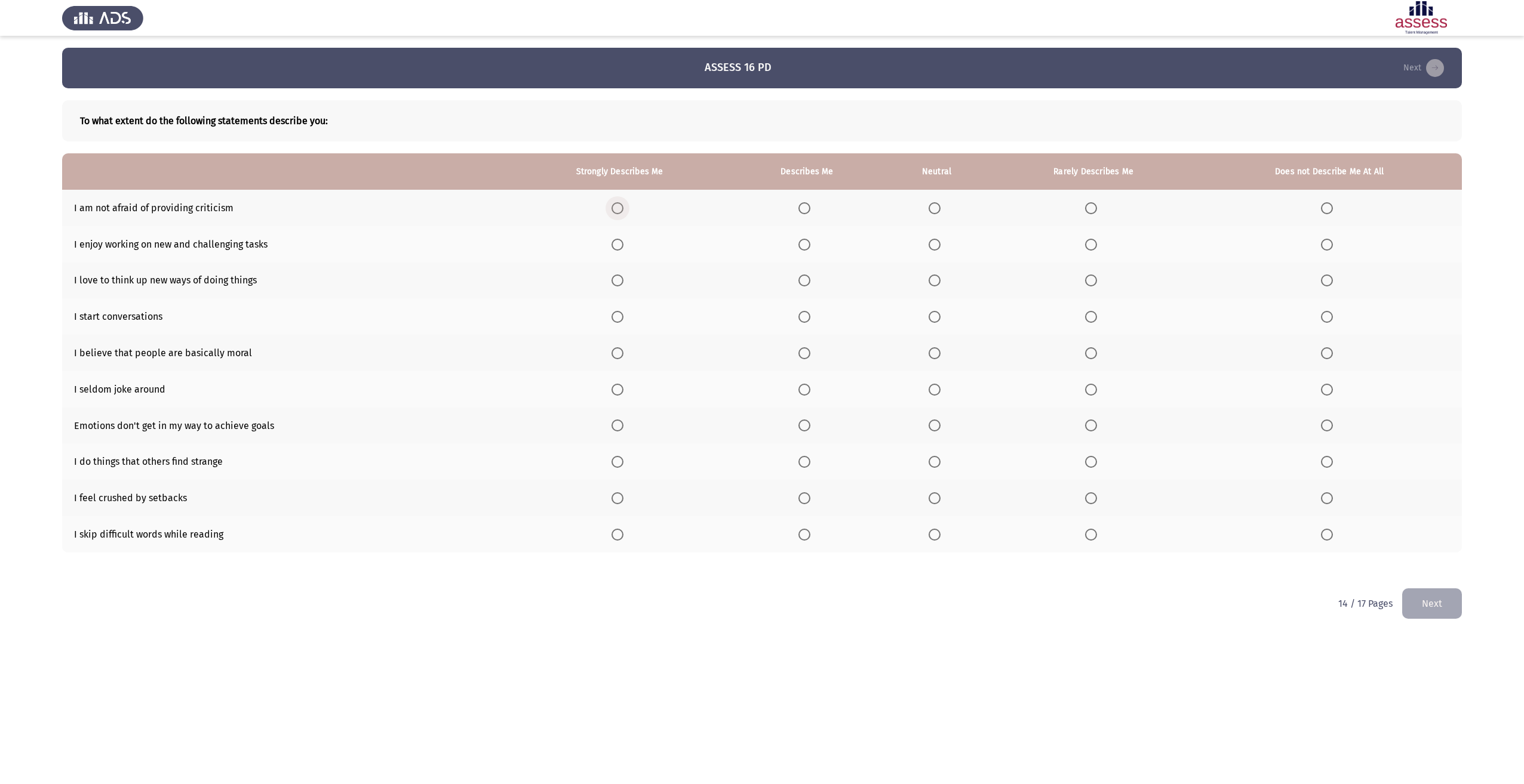
click at [623, 204] on span "Select an option" at bounding box center [617, 208] width 12 height 12
click at [623, 204] on input "Select an option" at bounding box center [617, 208] width 12 height 12
click at [620, 249] on span "Select an option" at bounding box center [617, 245] width 12 height 12
click at [620, 249] on input "Select an option" at bounding box center [617, 245] width 12 height 12
click at [621, 281] on span "Select an option" at bounding box center [617, 280] width 12 height 12
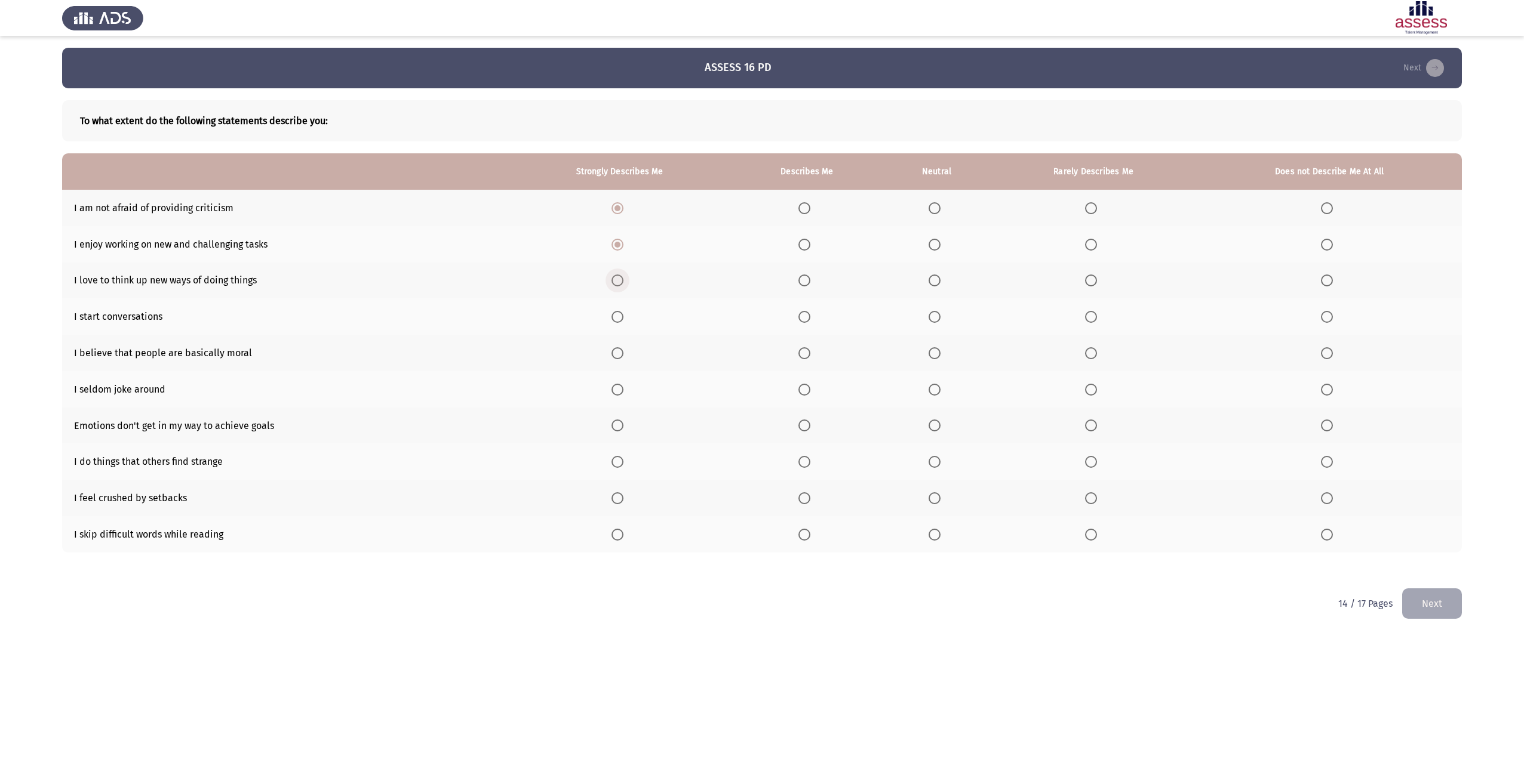
click at [621, 281] on input "Select an option" at bounding box center [617, 280] width 12 height 12
click at [934, 317] on span "Select an option" at bounding box center [934, 317] width 12 height 12
click at [934, 317] on input "Select an option" at bounding box center [934, 317] width 12 height 12
click at [809, 350] on span "Select an option" at bounding box center [804, 353] width 12 height 12
click at [809, 350] on input "Select an option" at bounding box center [804, 353] width 12 height 12
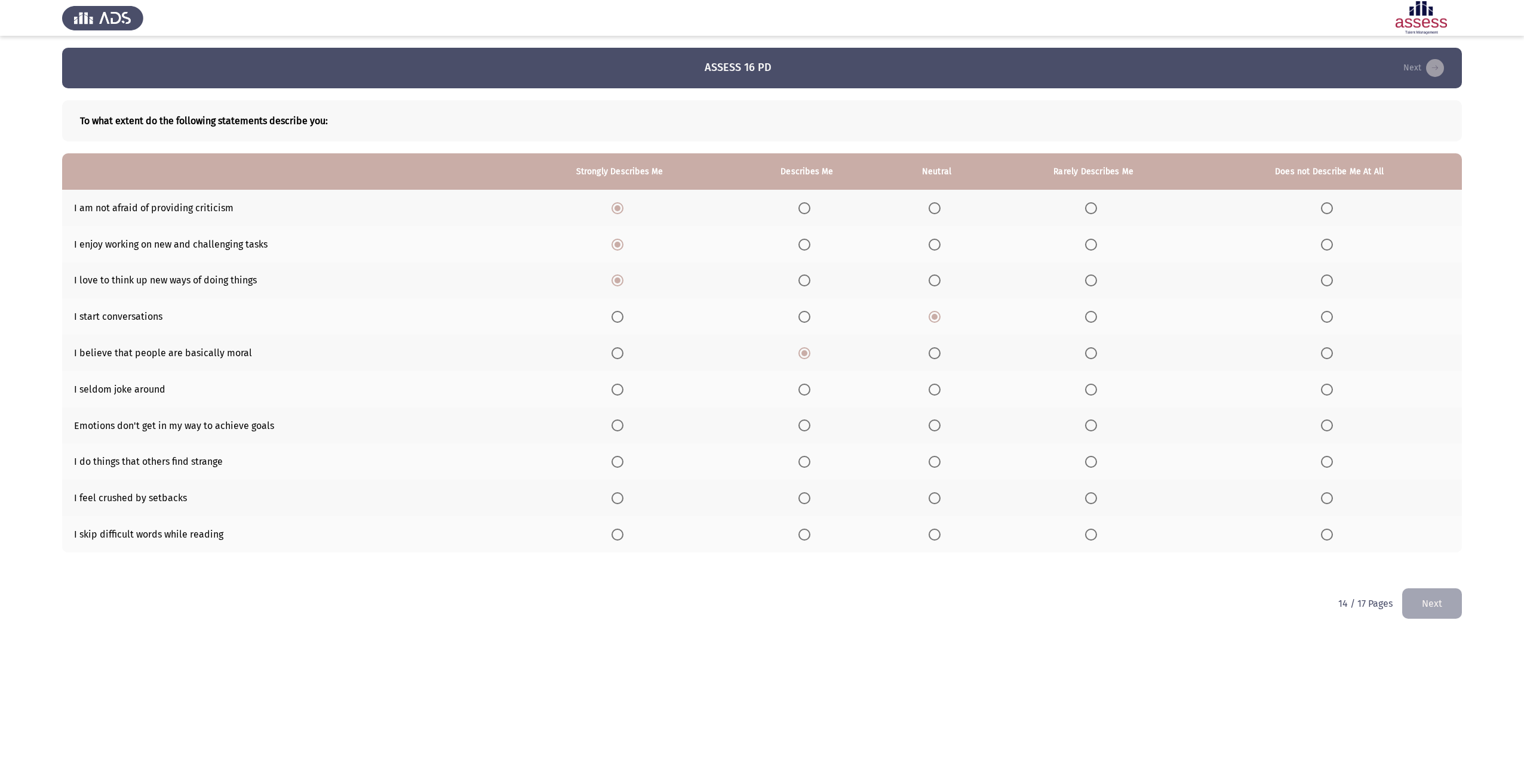
click at [635, 393] on th at bounding box center [619, 389] width 222 height 36
click at [623, 391] on span "Select an option" at bounding box center [617, 390] width 12 height 12
click at [623, 391] on input "Select an option" at bounding box center [617, 390] width 12 height 12
click at [809, 426] on span "Select an option" at bounding box center [804, 426] width 12 height 12
click at [809, 426] on input "Select an option" at bounding box center [804, 426] width 12 height 12
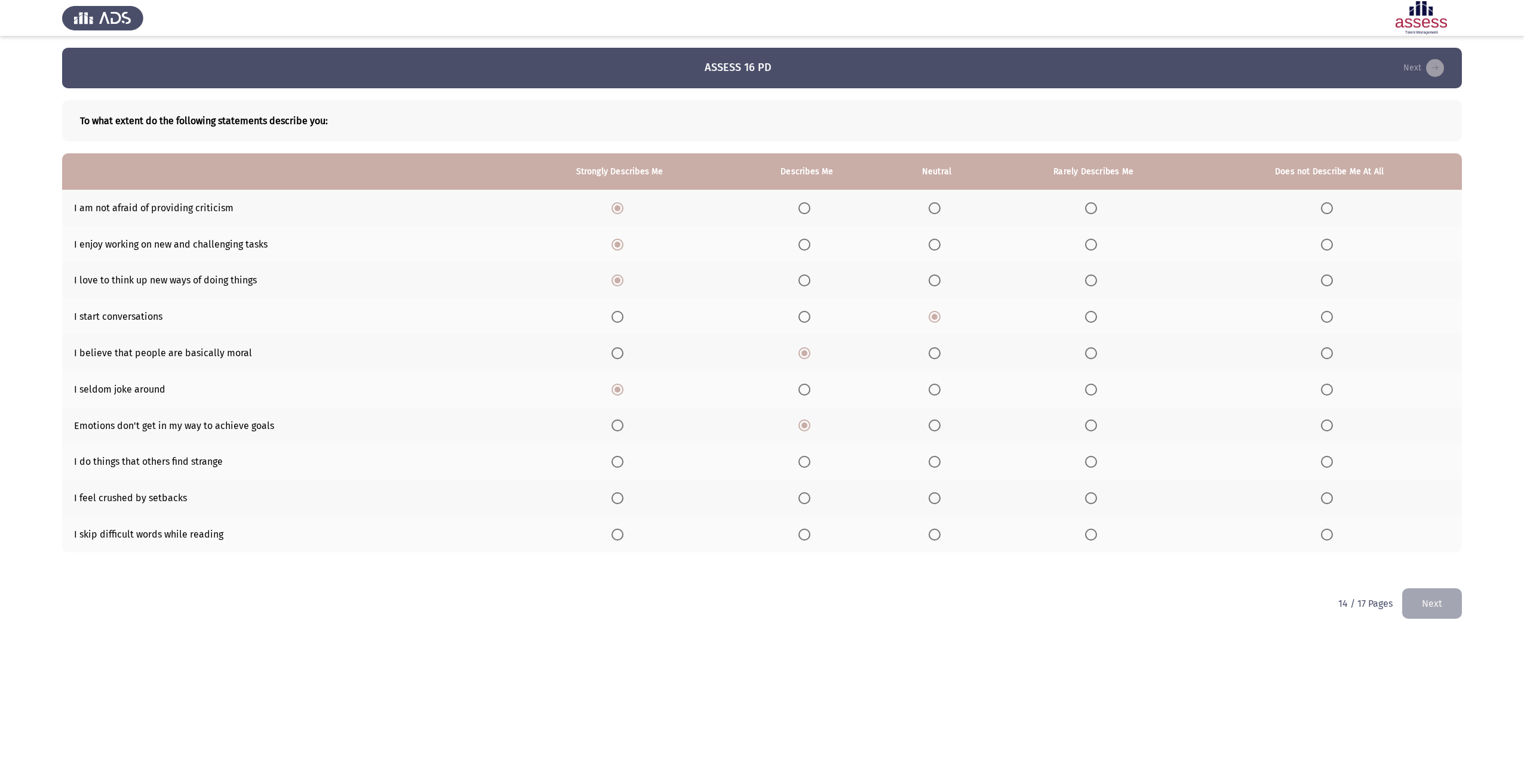
click at [1091, 467] on span "Select an option" at bounding box center [1091, 462] width 12 height 12
click at [1091, 467] on input "Select an option" at bounding box center [1091, 462] width 12 height 12
click at [1090, 501] on span "Select an option" at bounding box center [1091, 499] width 12 height 12
click at [1090, 501] on input "Select an option" at bounding box center [1091, 499] width 12 height 12
click at [1090, 539] on span "Select an option" at bounding box center [1091, 535] width 12 height 12
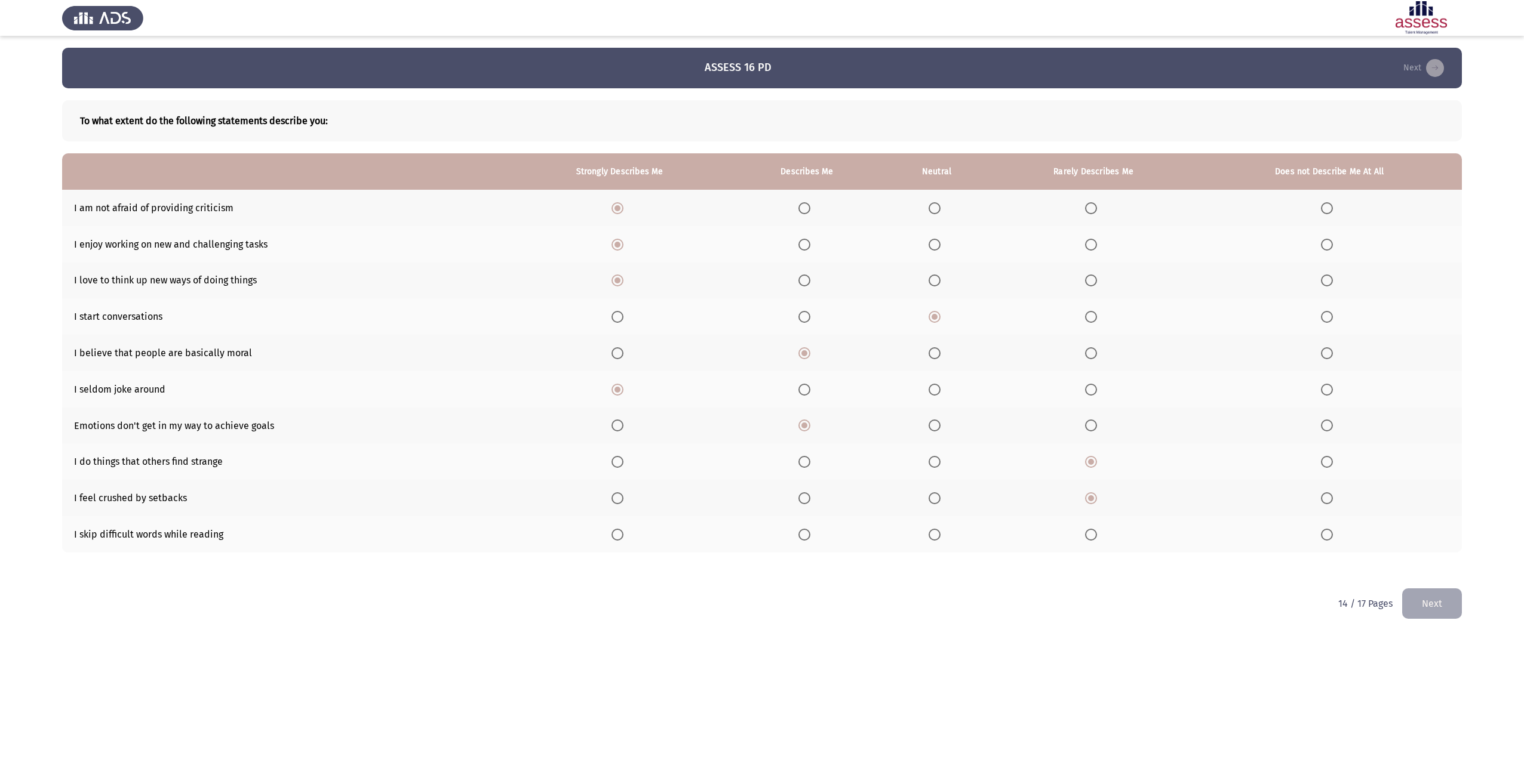
click at [1090, 539] on input "Select an option" at bounding box center [1091, 535] width 12 height 12
click at [1419, 600] on button "Next" at bounding box center [1432, 604] width 60 height 30
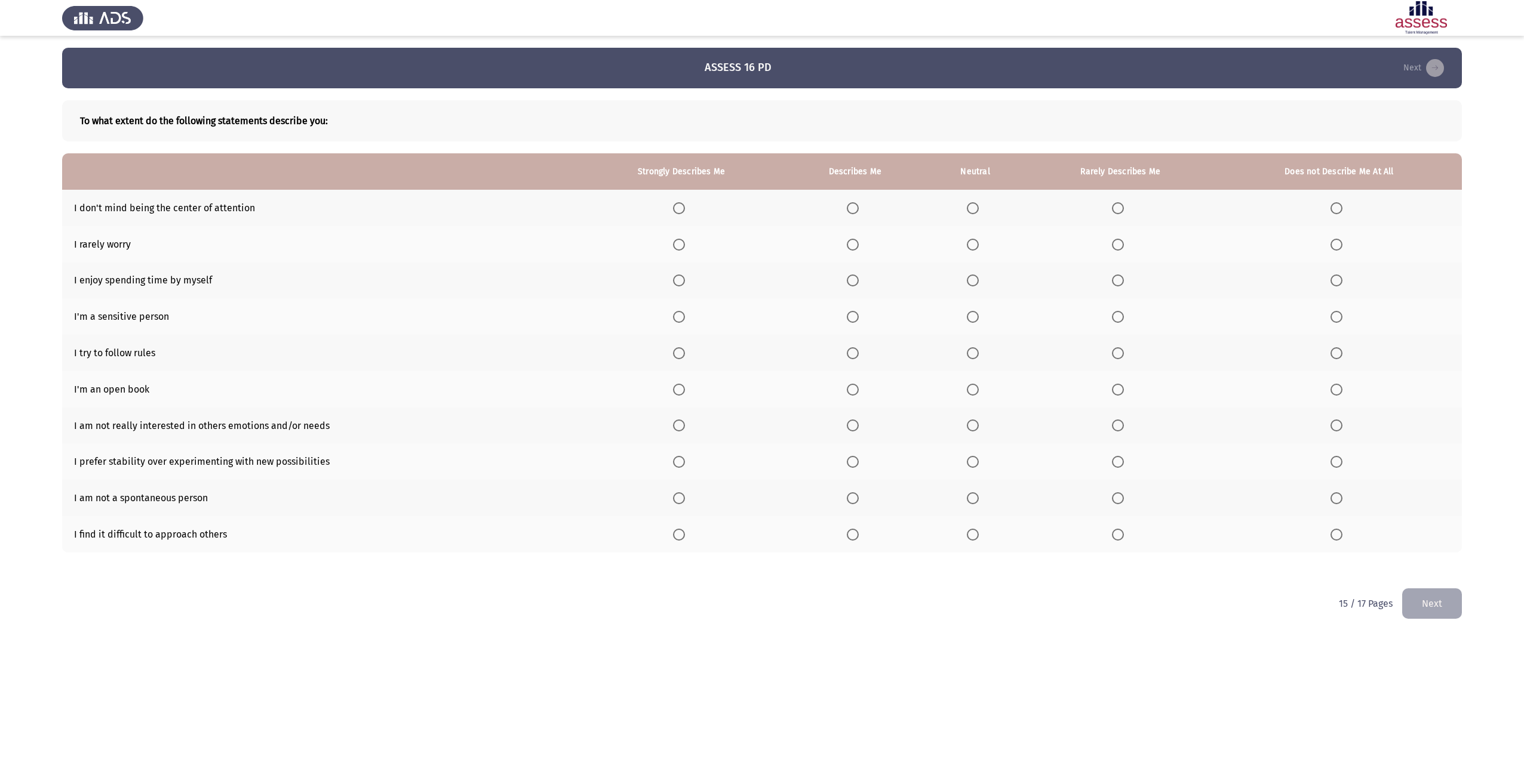
click at [1119, 210] on span "Select an option" at bounding box center [1118, 208] width 12 height 12
click at [1119, 210] on input "Select an option" at bounding box center [1118, 208] width 12 height 12
click at [853, 242] on span "Select an option" at bounding box center [853, 245] width 12 height 12
click at [853, 242] on input "Select an option" at bounding box center [853, 245] width 12 height 12
click at [683, 278] on span "Select an option" at bounding box center [679, 280] width 12 height 12
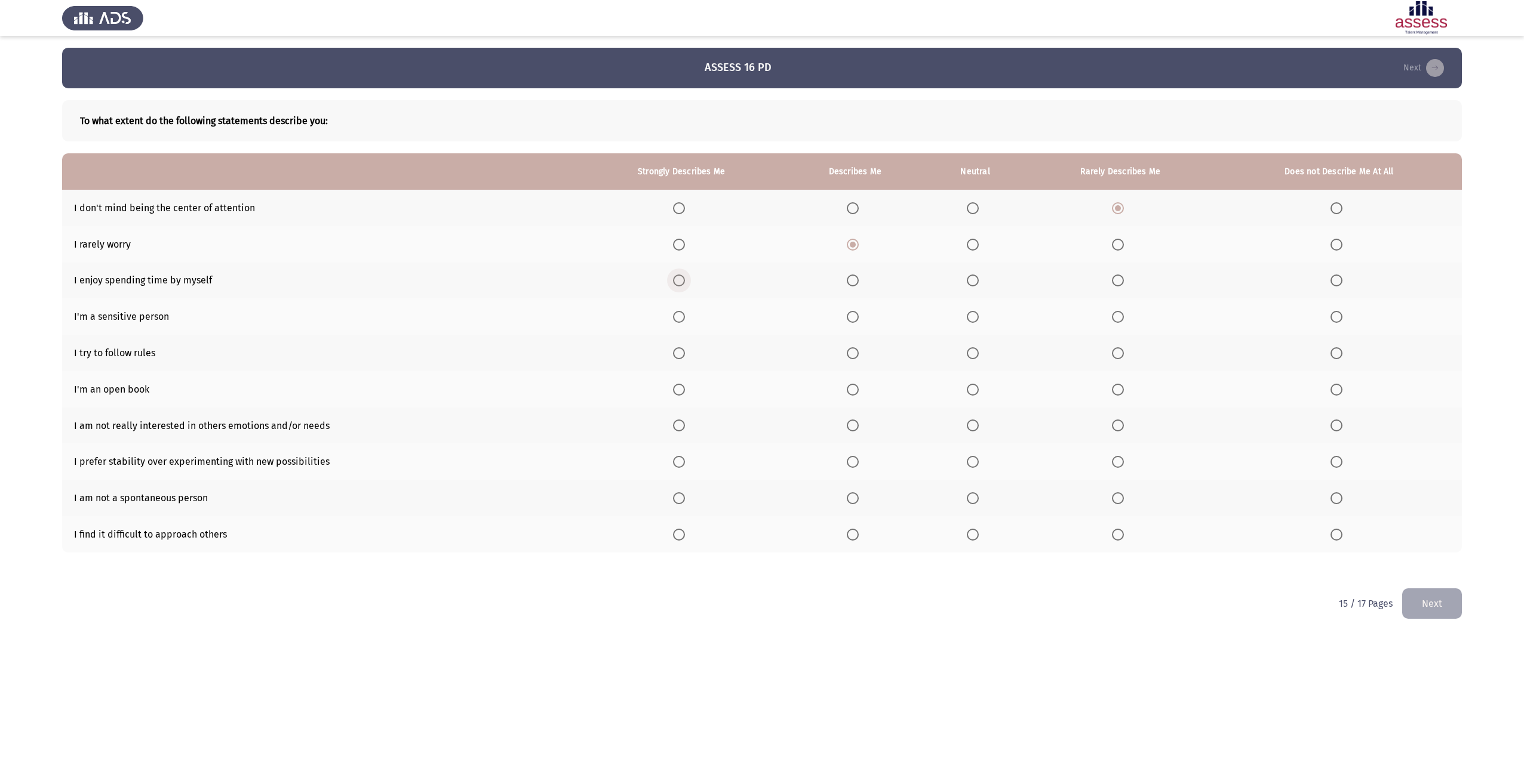
click at [683, 278] on input "Select an option" at bounding box center [679, 280] width 12 height 12
click at [683, 312] on span "Select an option" at bounding box center [679, 317] width 12 height 12
click at [683, 312] on input "Select an option" at bounding box center [679, 317] width 12 height 12
click at [849, 355] on th at bounding box center [855, 353] width 141 height 36
click at [854, 352] on span "Select an option" at bounding box center [853, 353] width 12 height 12
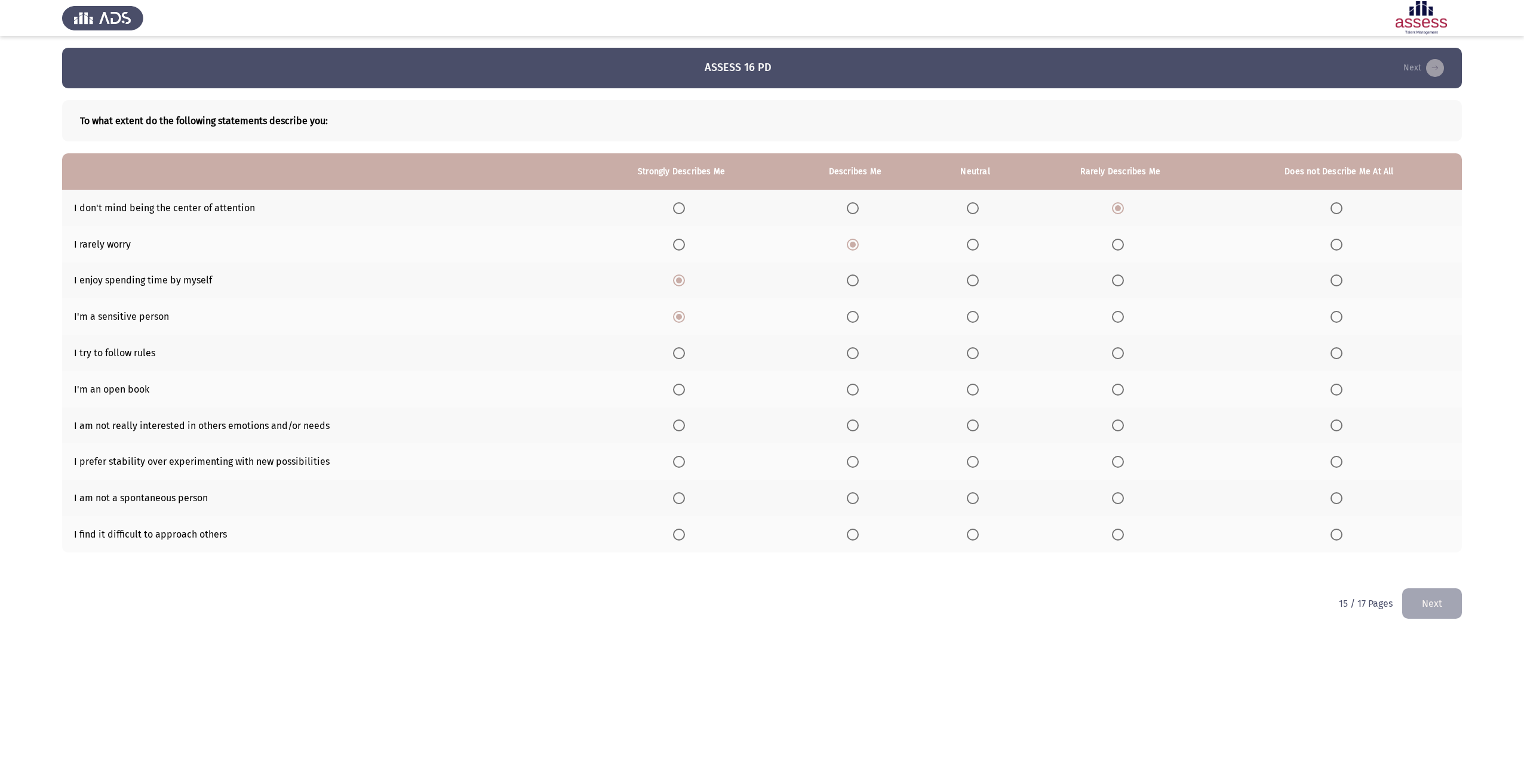
click at [854, 352] on input "Select an option" at bounding box center [853, 353] width 12 height 12
click at [852, 391] on span "Select an option" at bounding box center [853, 390] width 12 height 12
click at [852, 391] on input "Select an option" at bounding box center [853, 390] width 12 height 12
click at [1339, 426] on span "Select an option" at bounding box center [1336, 426] width 12 height 12
click at [1339, 426] on input "Select an option" at bounding box center [1336, 426] width 12 height 12
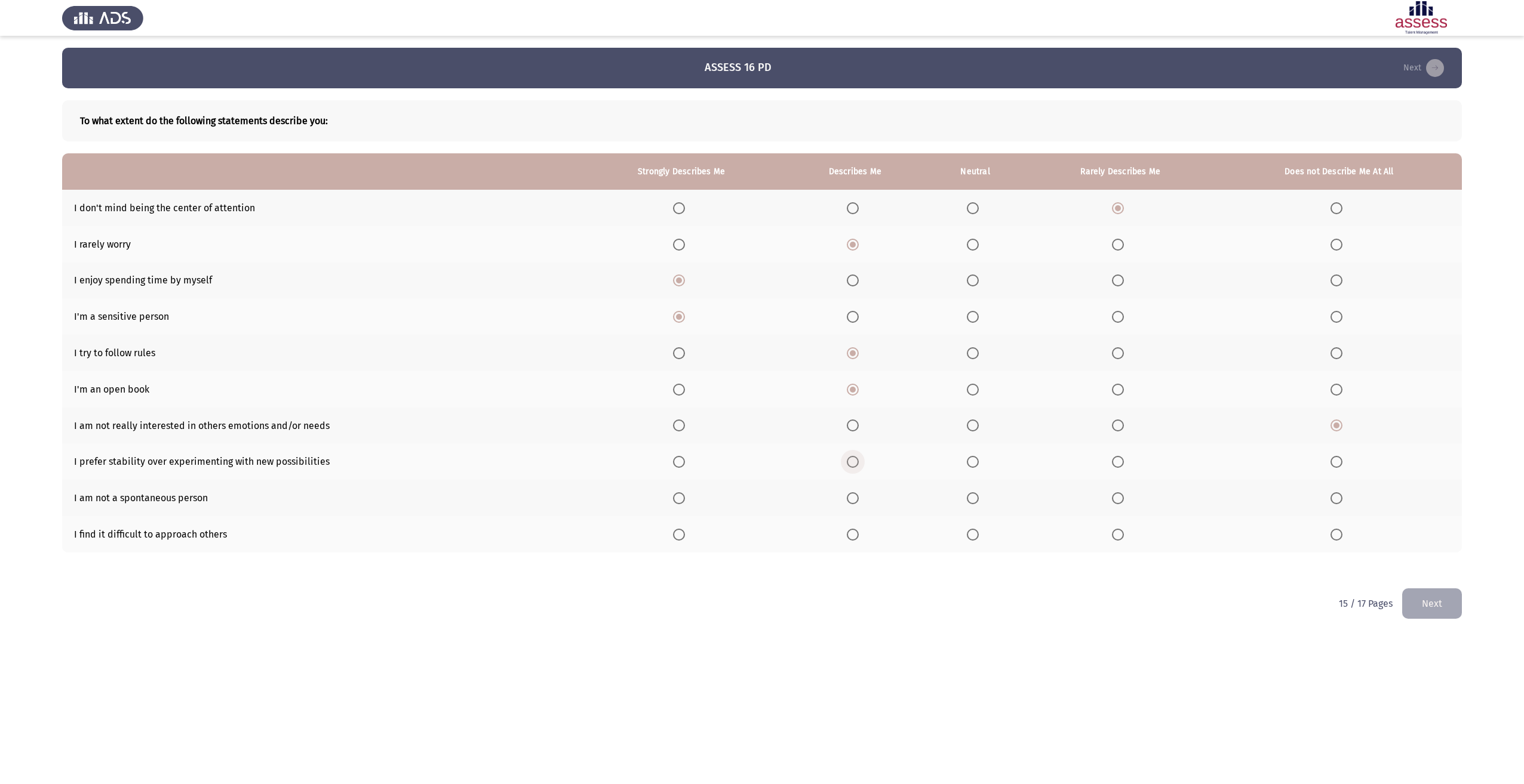
click at [859, 460] on span "Select an option" at bounding box center [853, 462] width 12 height 12
click at [859, 460] on input "Select an option" at bounding box center [853, 462] width 12 height 12
click at [862, 502] on label "Select an option" at bounding box center [855, 499] width 16 height 12
click at [859, 502] on input "Select an option" at bounding box center [853, 499] width 12 height 12
click at [1121, 537] on span "Select an option" at bounding box center [1118, 535] width 12 height 12
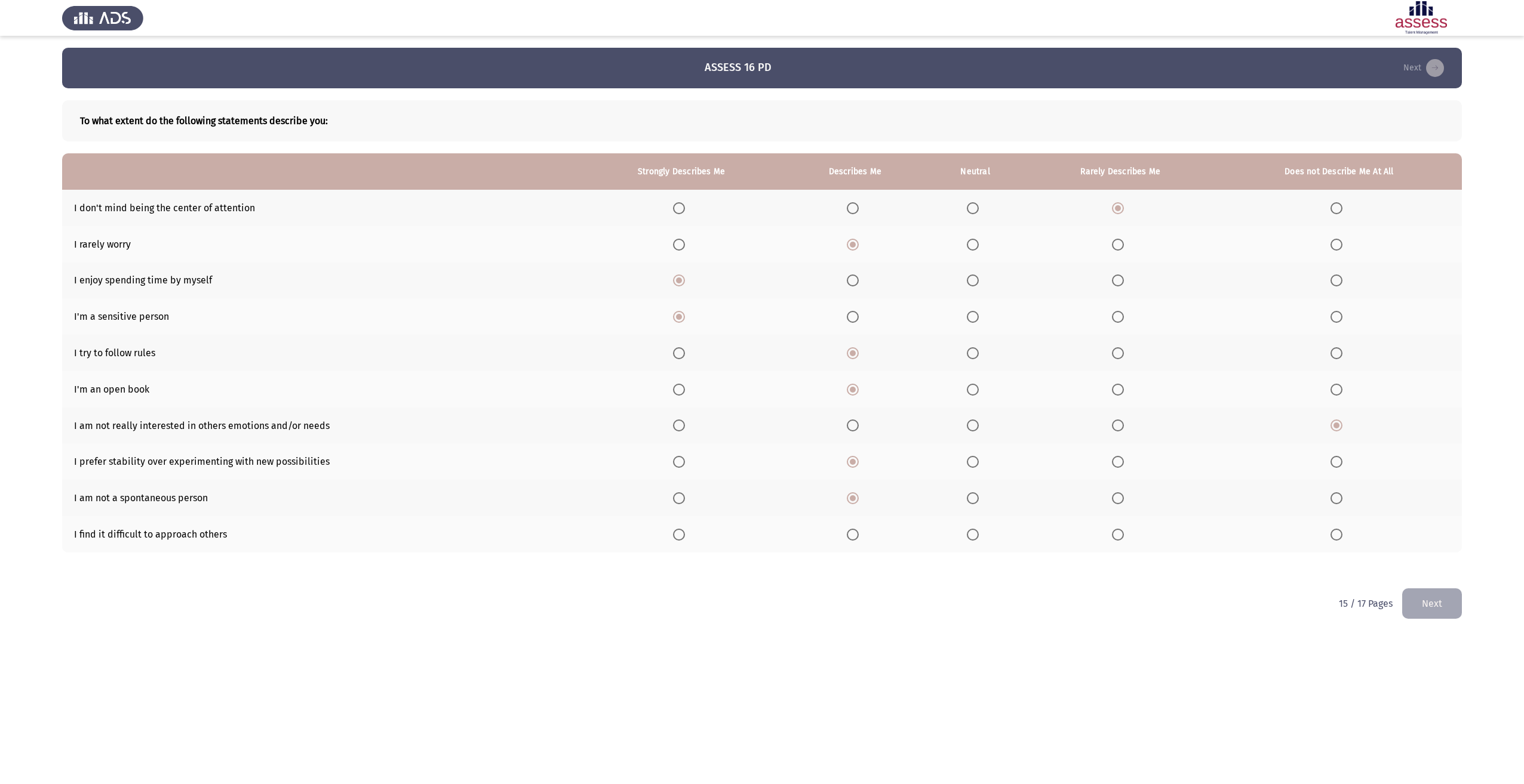
click at [1121, 537] on input "Select an option" at bounding box center [1118, 535] width 12 height 12
click at [1431, 606] on button "Next" at bounding box center [1432, 604] width 60 height 30
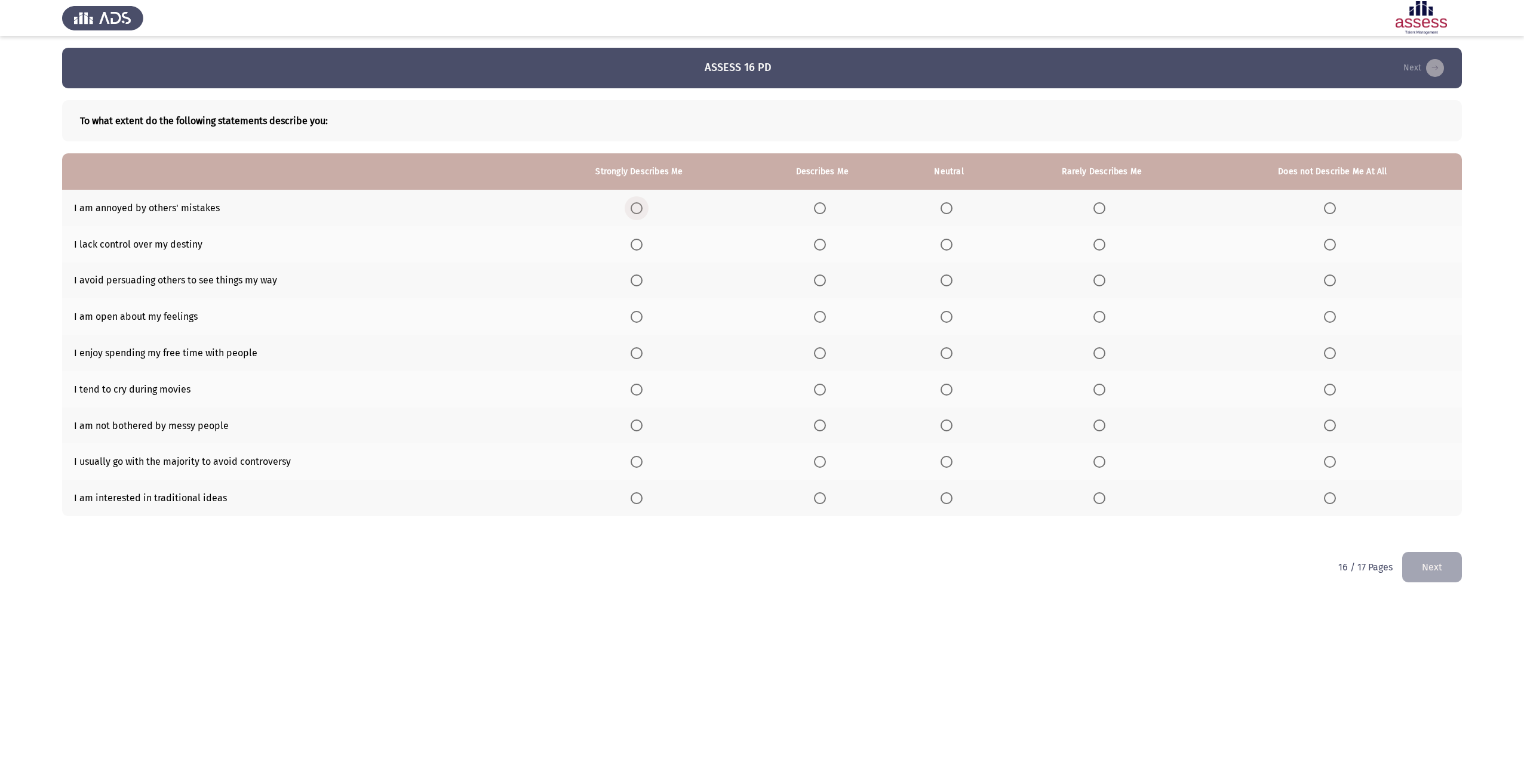
click at [641, 208] on span "Select an option" at bounding box center [636, 208] width 12 height 12
click at [641, 208] on input "Select an option" at bounding box center [636, 208] width 12 height 12
click at [1105, 247] on span "Select an option" at bounding box center [1100, 245] width 12 height 12
click at [1105, 247] on input "Select an option" at bounding box center [1100, 245] width 12 height 12
click at [1102, 280] on span "Select an option" at bounding box center [1100, 280] width 12 height 12
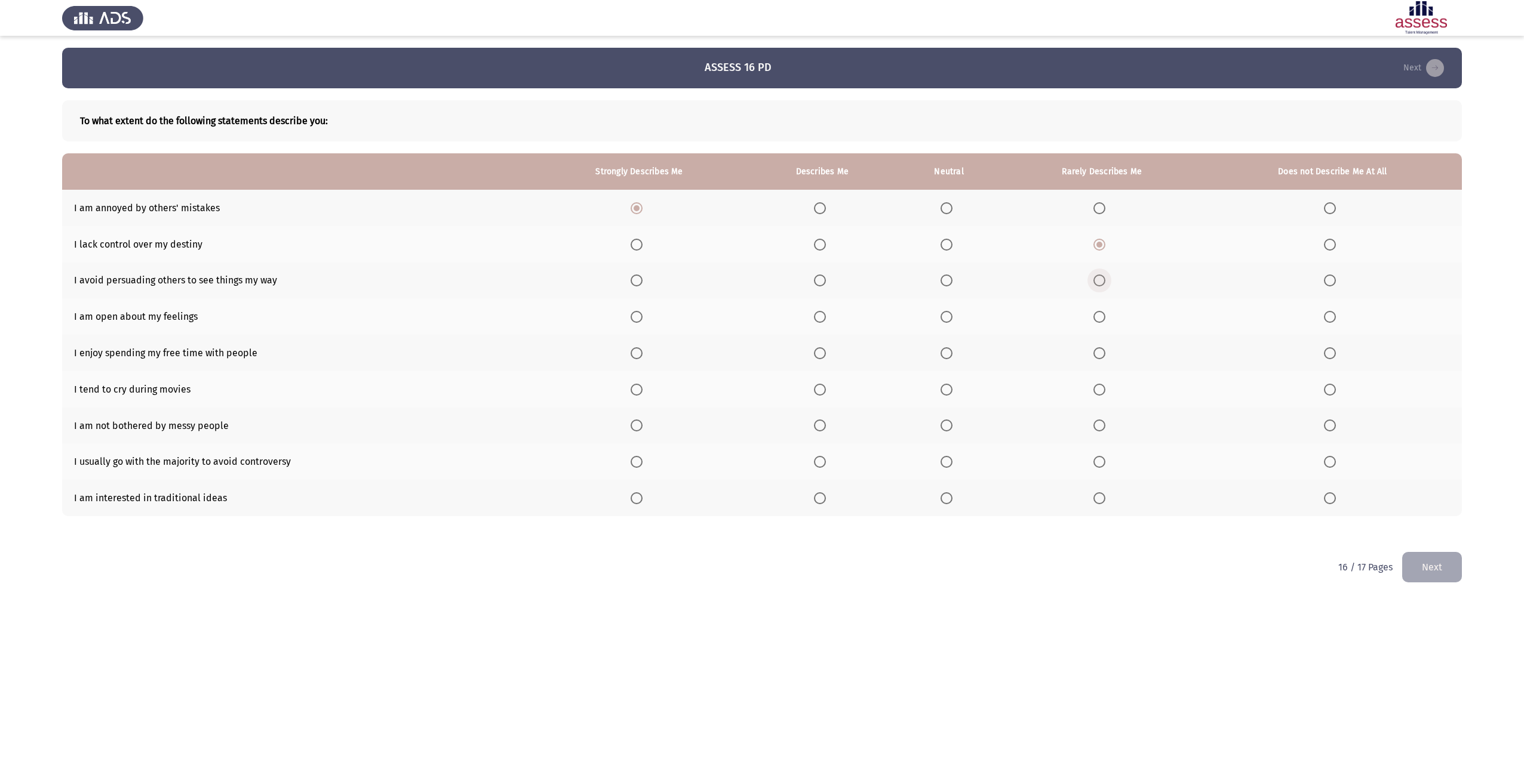
click at [1102, 280] on input "Select an option" at bounding box center [1100, 280] width 12 height 12
click at [826, 319] on span "Select an option" at bounding box center [820, 317] width 12 height 12
click at [826, 319] on input "Select an option" at bounding box center [820, 317] width 12 height 12
click at [946, 355] on span "Select an option" at bounding box center [946, 353] width 12 height 12
click at [946, 355] on input "Select an option" at bounding box center [946, 353] width 12 height 12
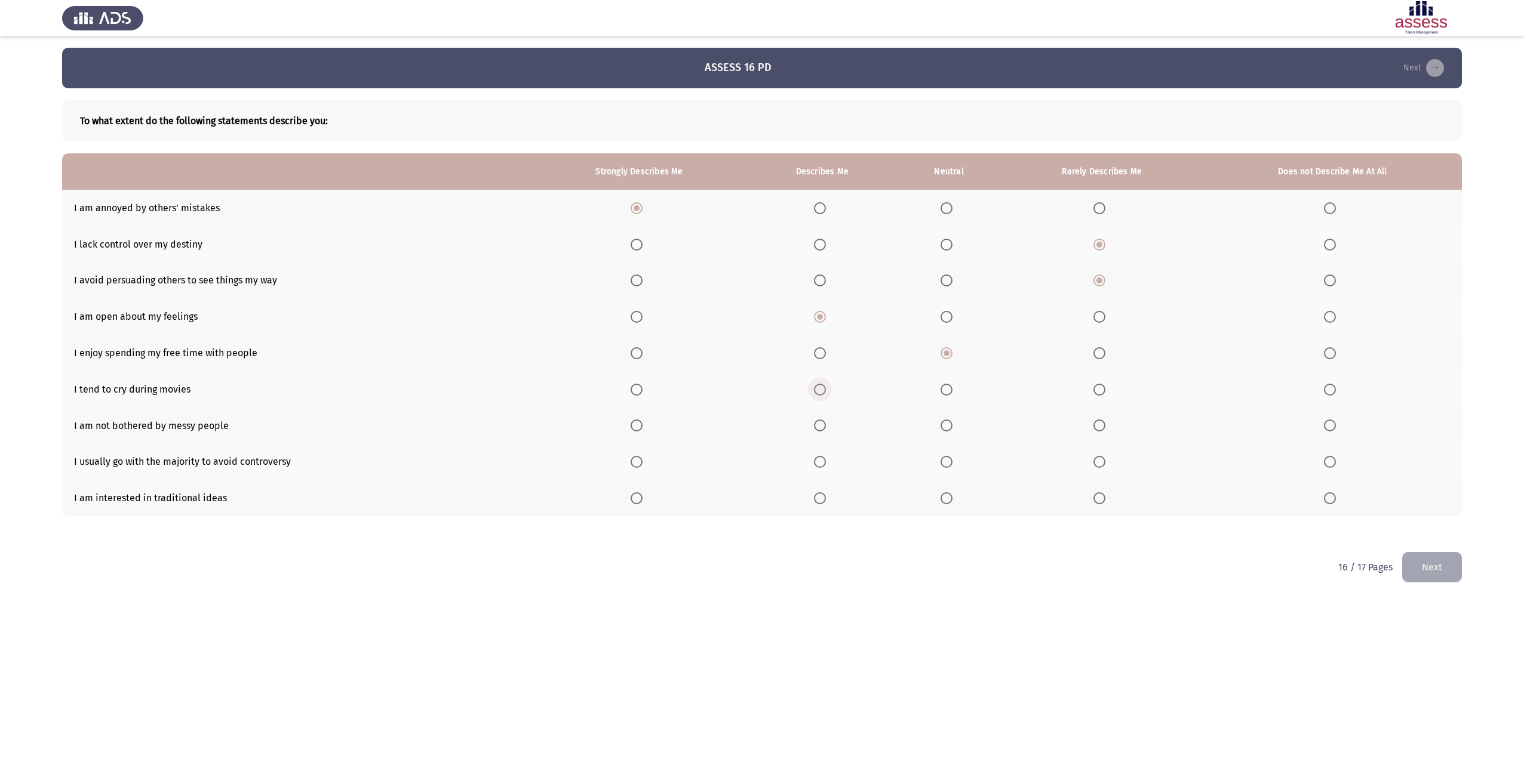
click at [830, 391] on label "Select an option" at bounding box center [822, 390] width 16 height 12
click at [826, 391] on input "Select an option" at bounding box center [820, 390] width 12 height 12
click at [1328, 427] on span "Select an option" at bounding box center [1330, 426] width 12 height 12
click at [1328, 427] on input "Select an option" at bounding box center [1330, 426] width 12 height 12
click at [1105, 464] on span "Select an option" at bounding box center [1100, 462] width 12 height 12
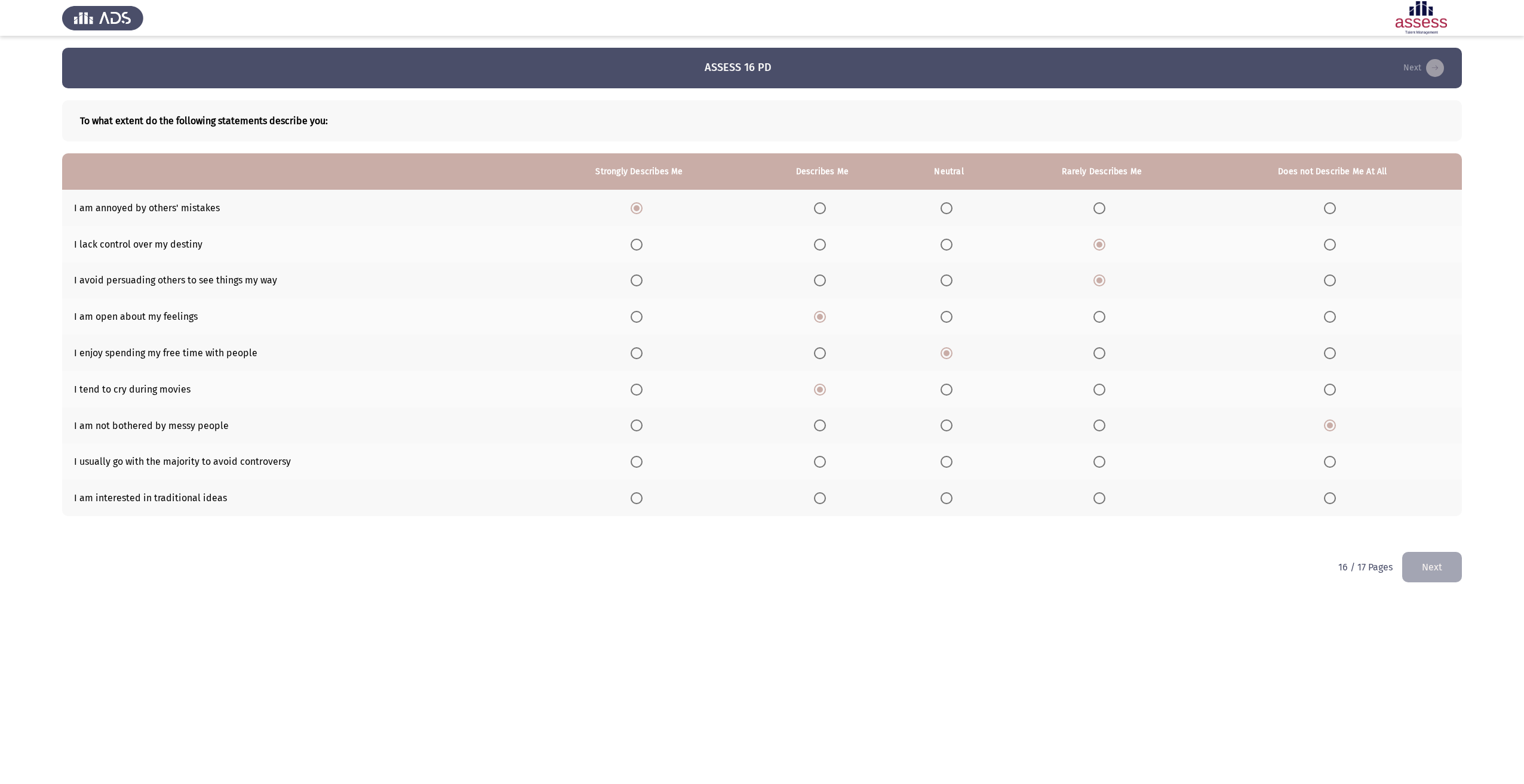
click at [1105, 464] on input "Select an option" at bounding box center [1100, 462] width 12 height 12
click at [1334, 464] on span "Select an option" at bounding box center [1330, 462] width 12 height 12
click at [1334, 464] on input "Select an option" at bounding box center [1330, 462] width 12 height 12
click at [1105, 501] on span "Select an option" at bounding box center [1100, 499] width 12 height 12
click at [1105, 501] on input "Select an option" at bounding box center [1100, 499] width 12 height 12
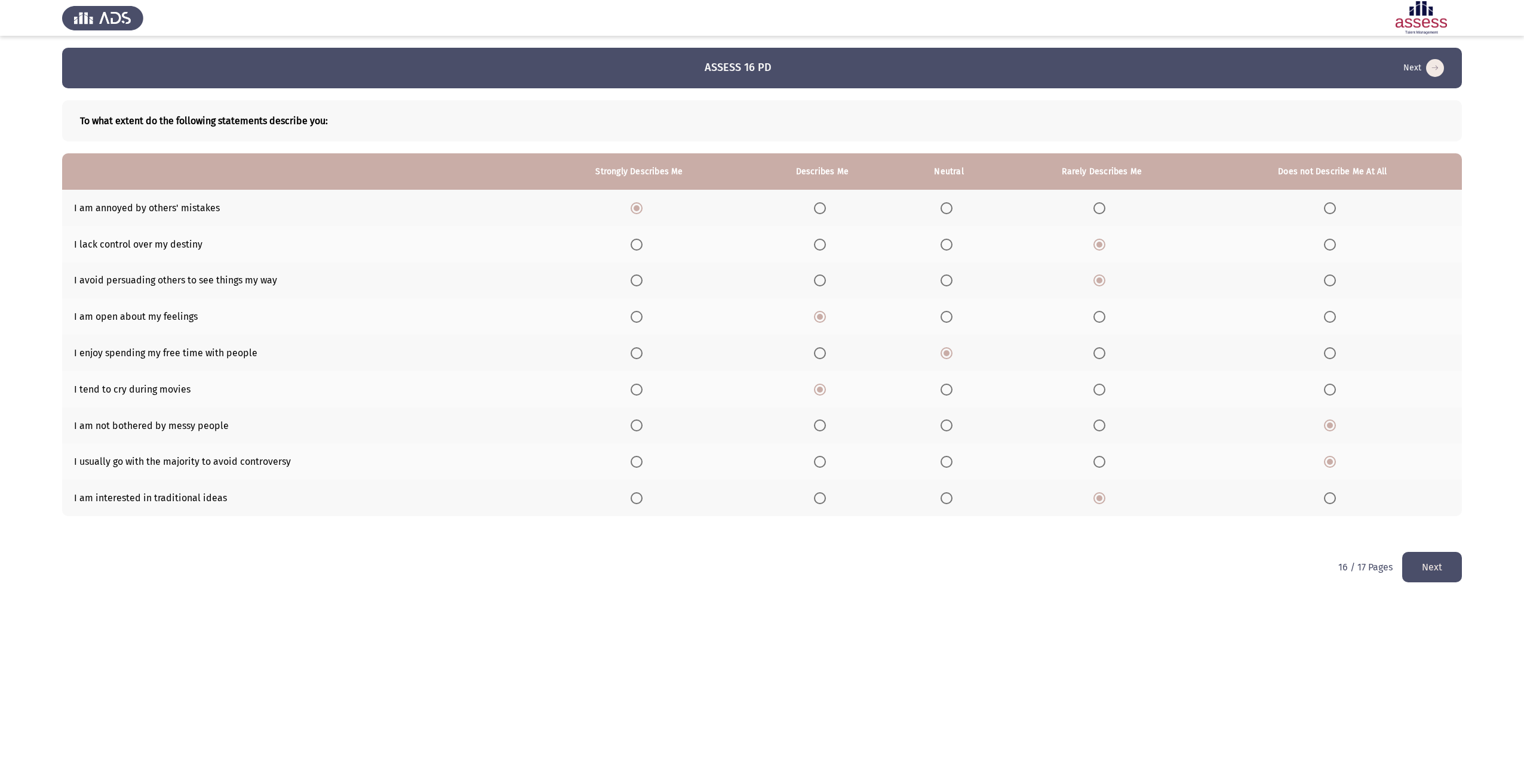
click at [1434, 562] on button "Next" at bounding box center [1432, 567] width 60 height 30
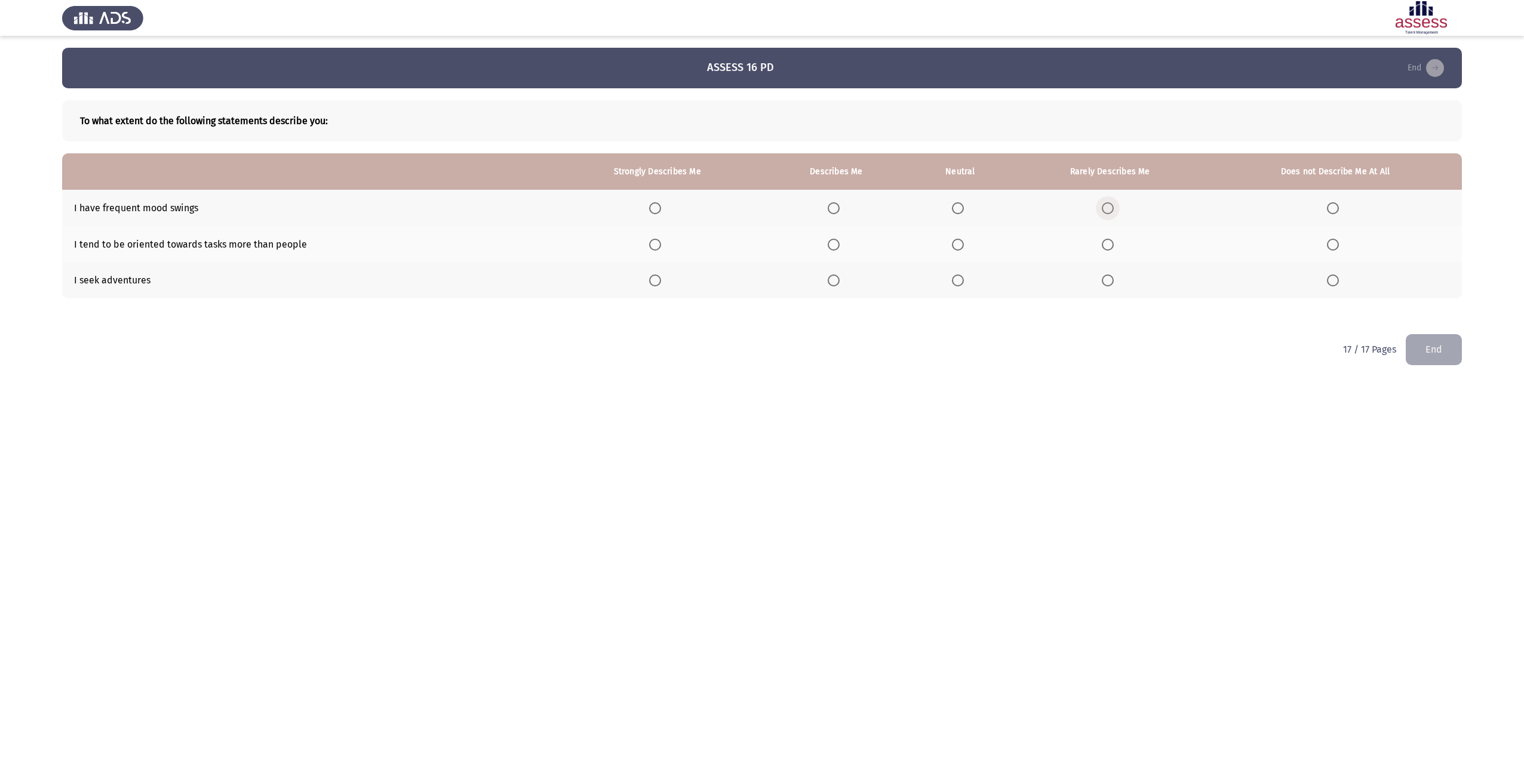
click at [1117, 208] on label "Select an option" at bounding box center [1109, 208] width 16 height 12
click at [1113, 208] on input "Select an option" at bounding box center [1107, 208] width 12 height 12
click at [836, 244] on span "Select an option" at bounding box center [834, 245] width 12 height 12
click at [836, 244] on input "Select an option" at bounding box center [834, 245] width 12 height 12
click at [1110, 283] on span "Select an option" at bounding box center [1107, 280] width 12 height 12
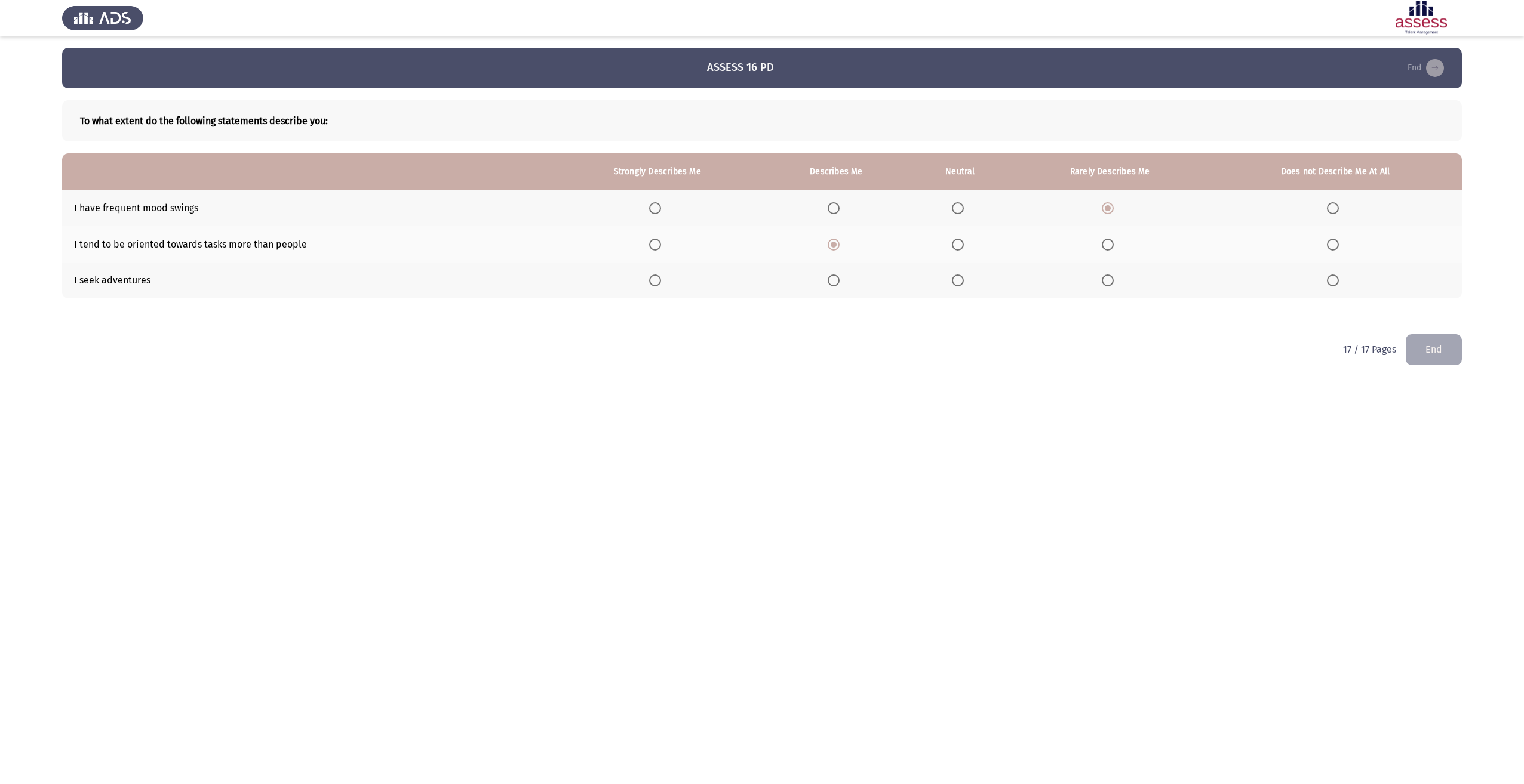
click at [1110, 283] on input "Select an option" at bounding box center [1107, 280] width 12 height 12
click at [1427, 345] on button "End" at bounding box center [1433, 349] width 56 height 30
